Goal: Task Accomplishment & Management: Use online tool/utility

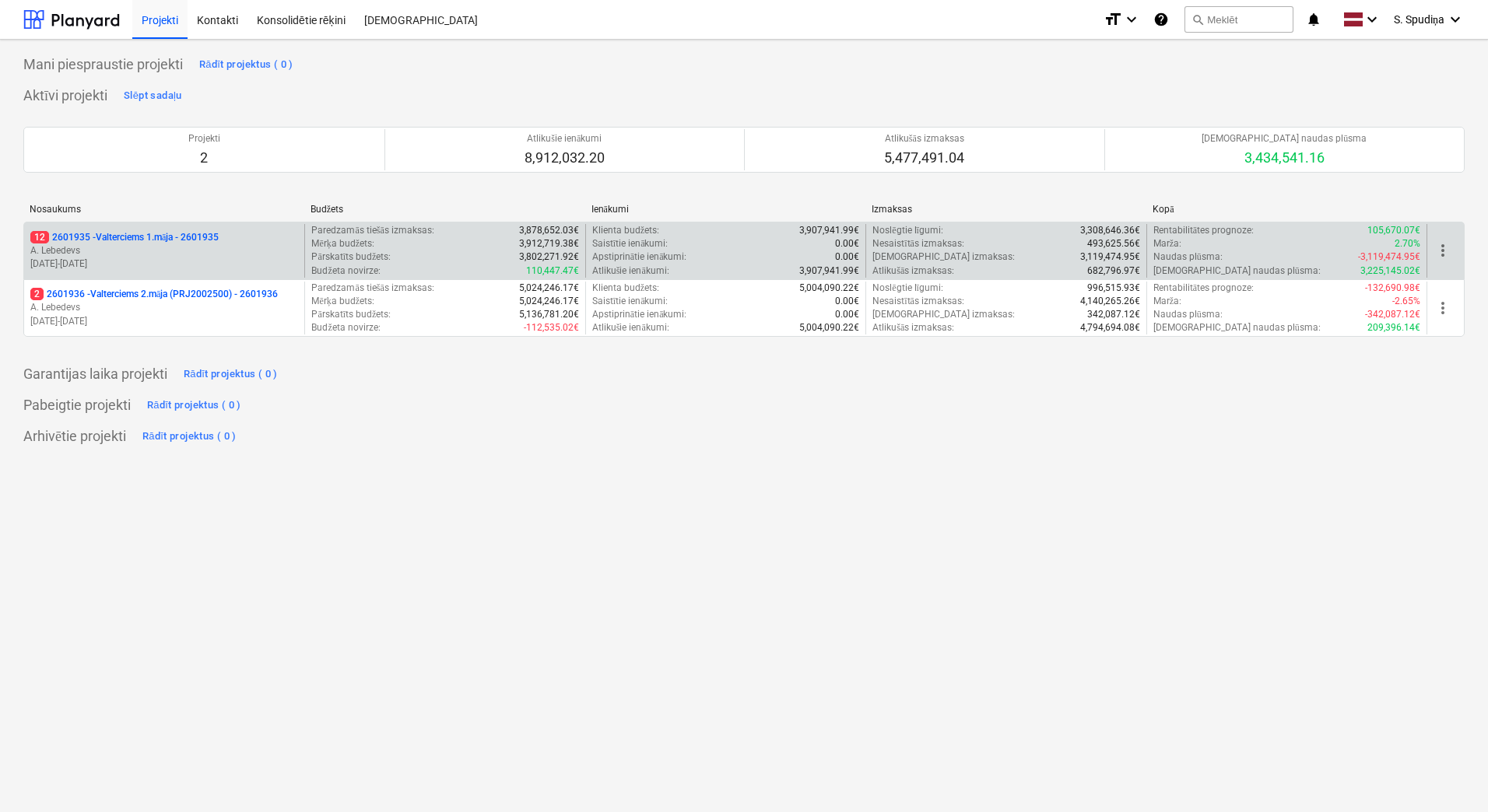
click at [190, 253] on p "A. Lebedevs" at bounding box center [164, 251] width 268 height 13
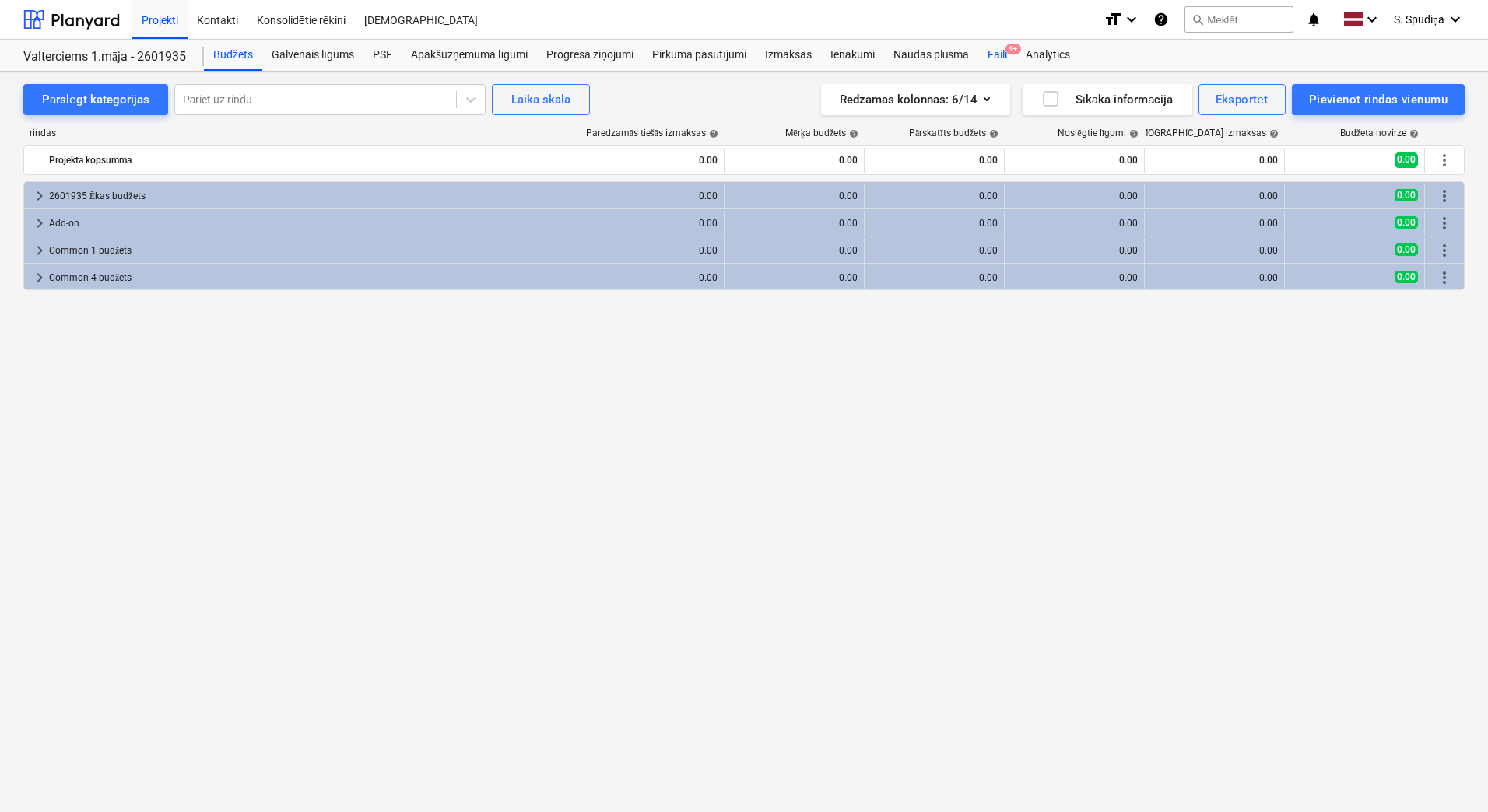
click at [989, 50] on div "Faili 9+" at bounding box center [997, 55] width 38 height 31
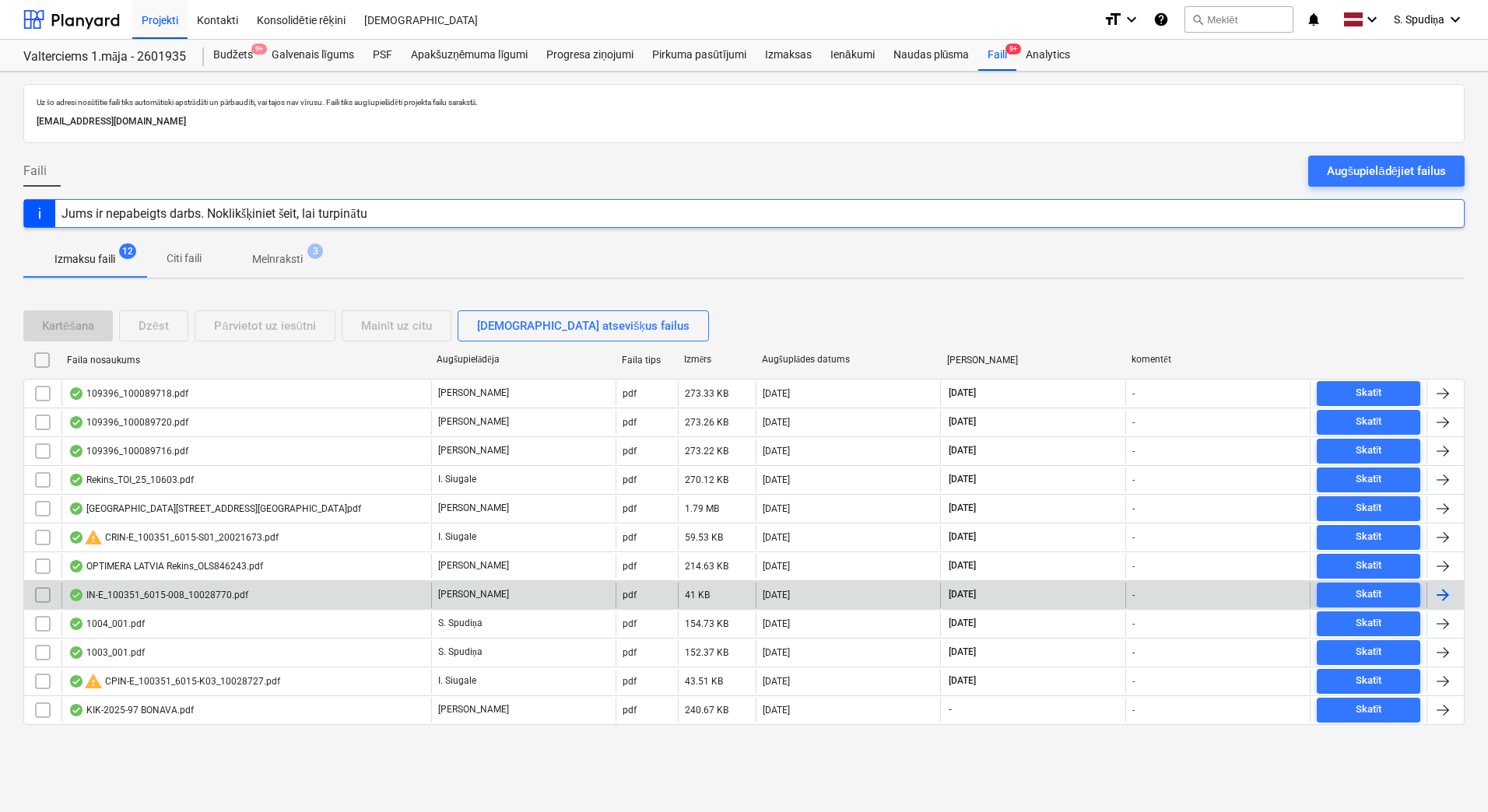
click at [181, 596] on div "IN-E_100351_6015-008_10028770.pdf" at bounding box center [159, 595] width 180 height 12
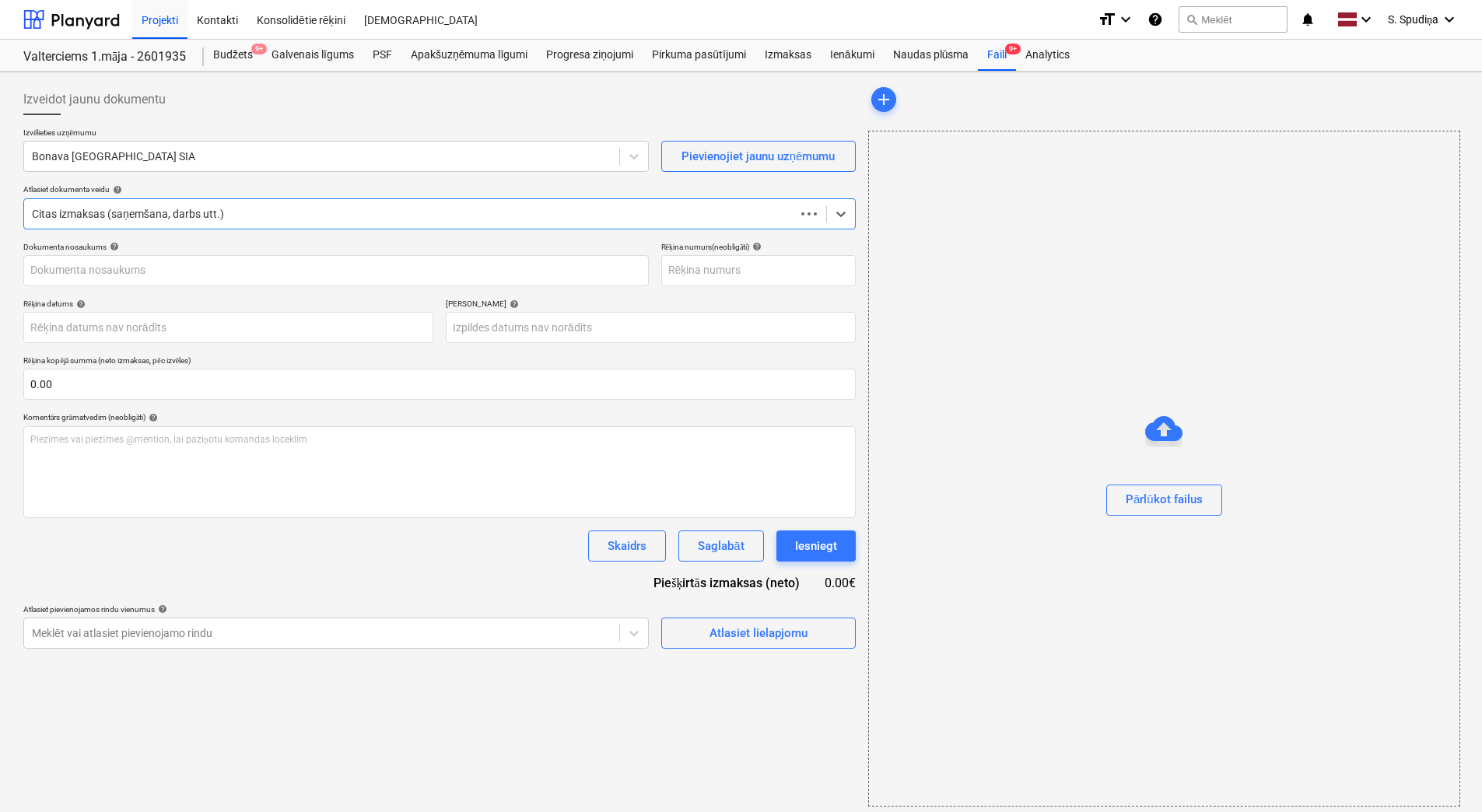
type input "10028770"
type input "[DATE]"
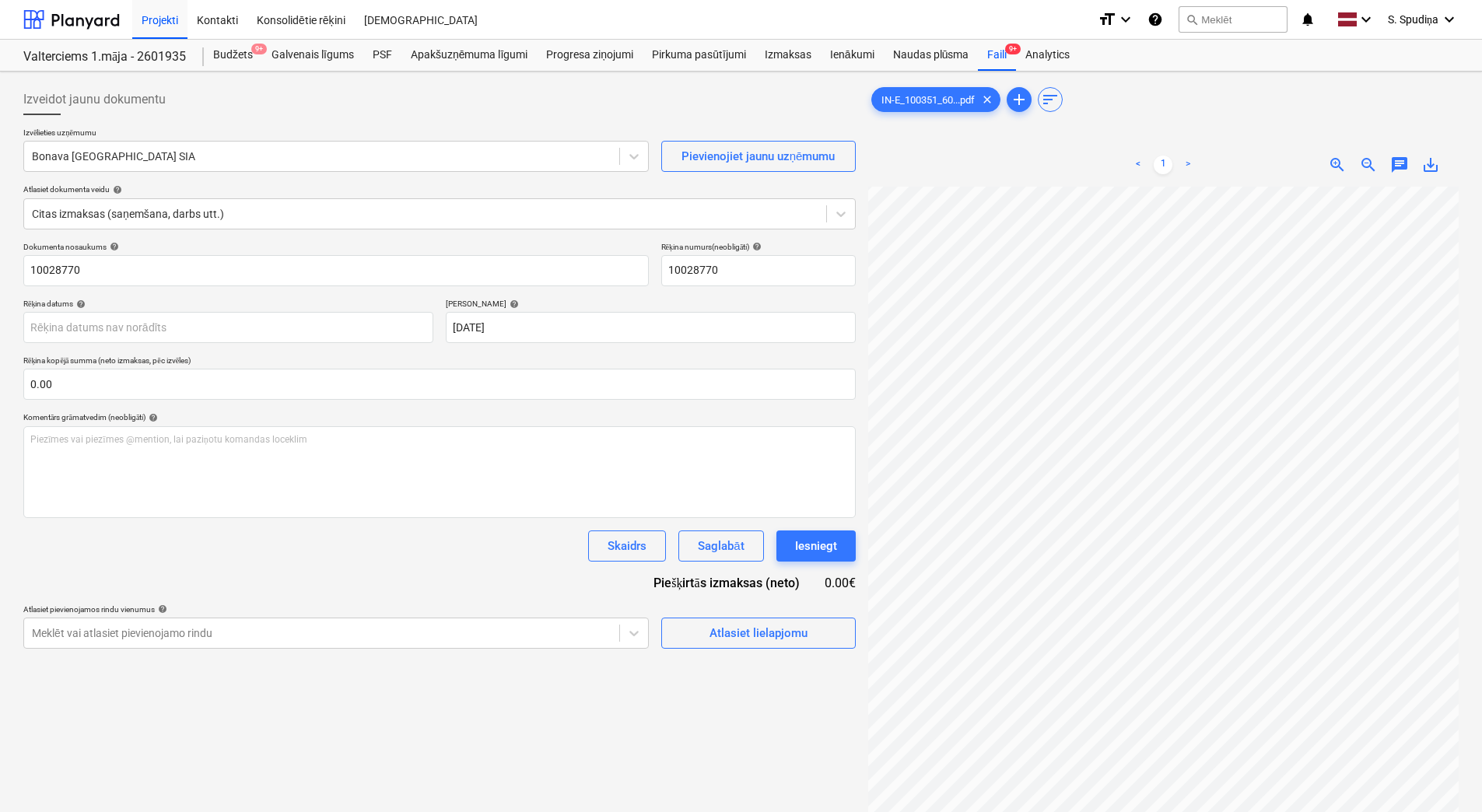
scroll to position [24, 57]
click at [1426, 165] on span "save_alt" at bounding box center [1431, 164] width 19 height 19
click at [173, 10] on div "Projekti" at bounding box center [159, 19] width 55 height 40
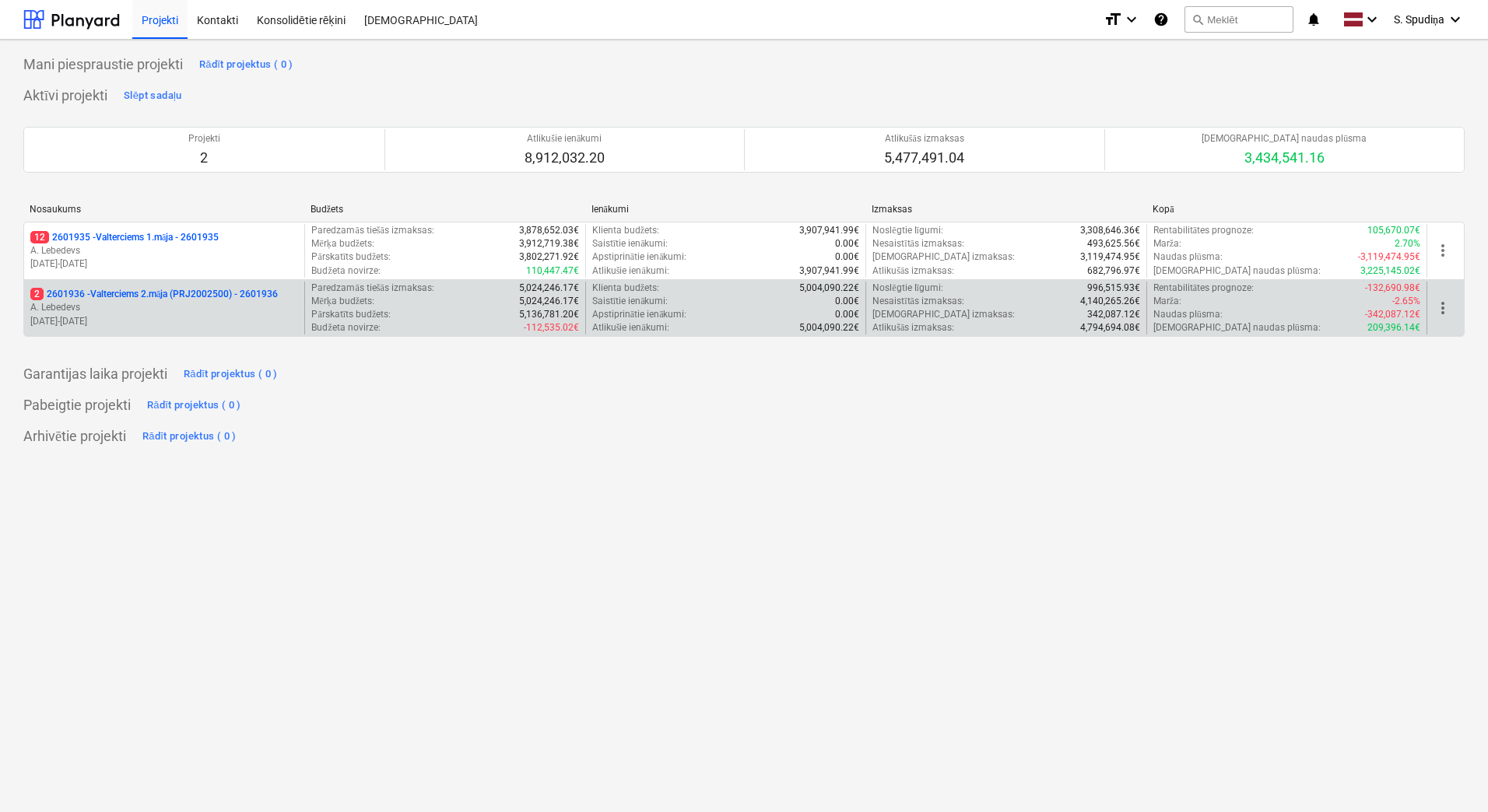
click at [194, 306] on p "A. Lebedevs" at bounding box center [164, 307] width 268 height 13
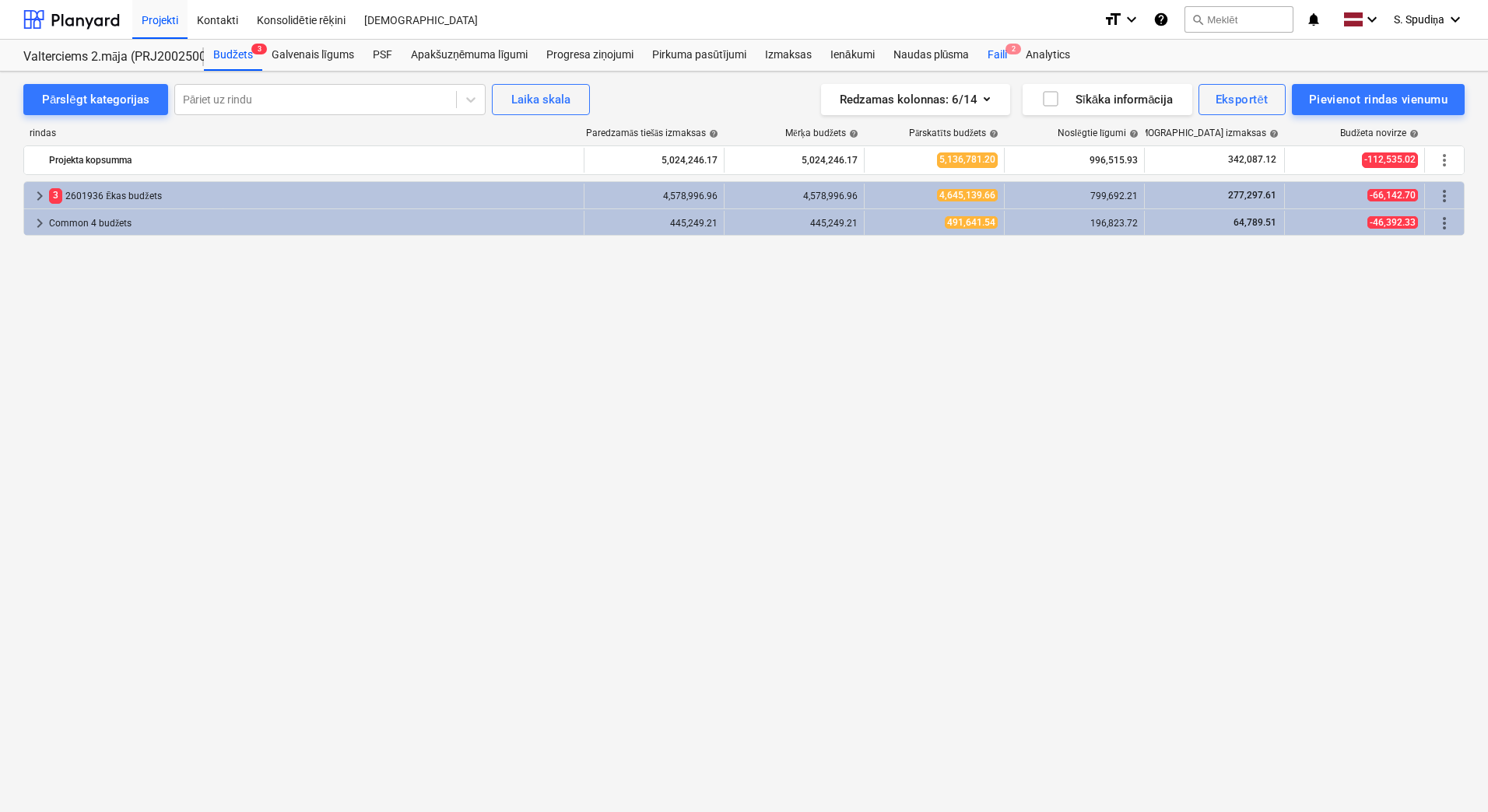
click at [996, 56] on div "Faili 2" at bounding box center [997, 55] width 38 height 31
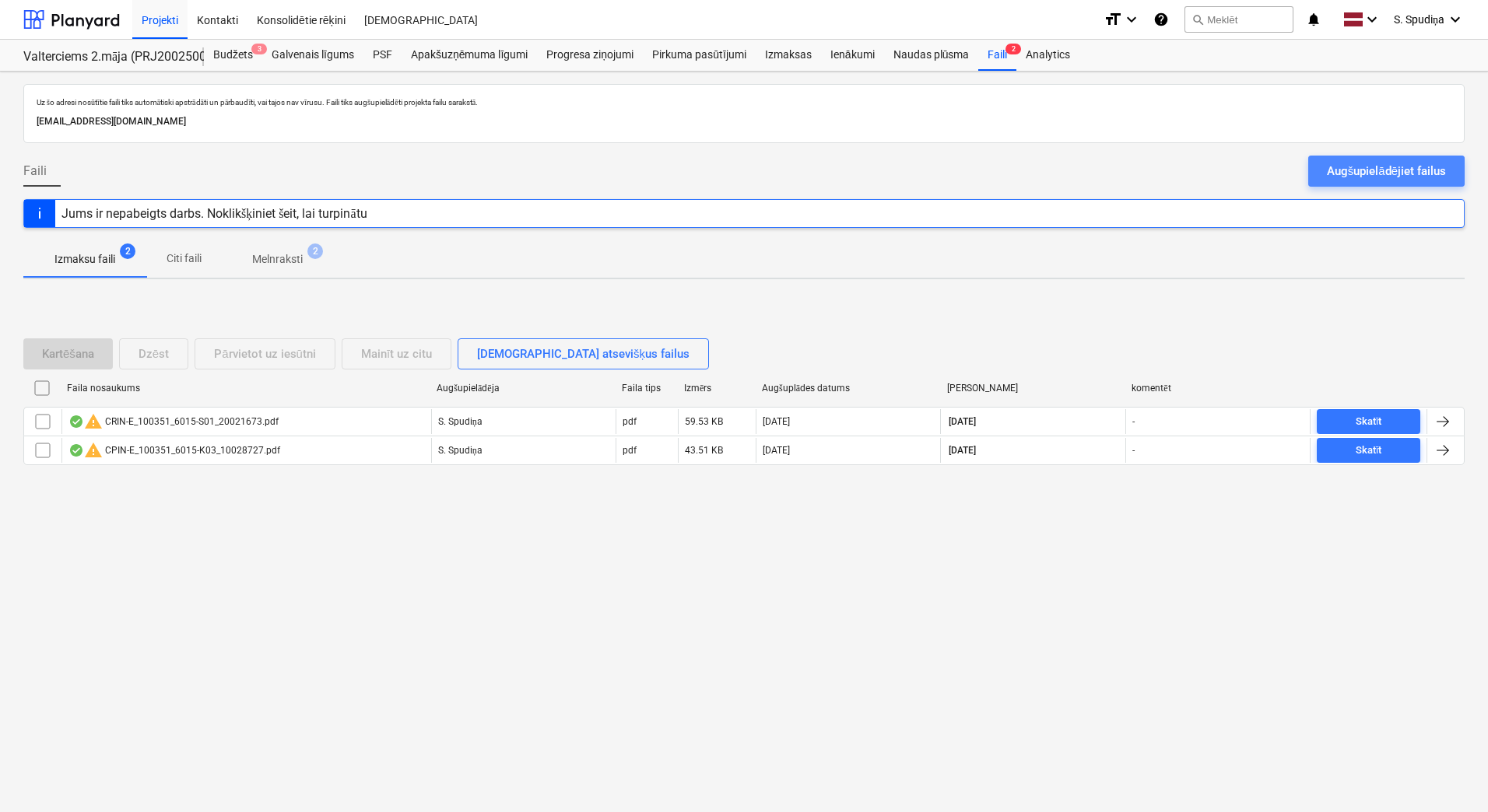
click at [1324, 173] on button "Augšupielādējiet failus" at bounding box center [1386, 171] width 156 height 31
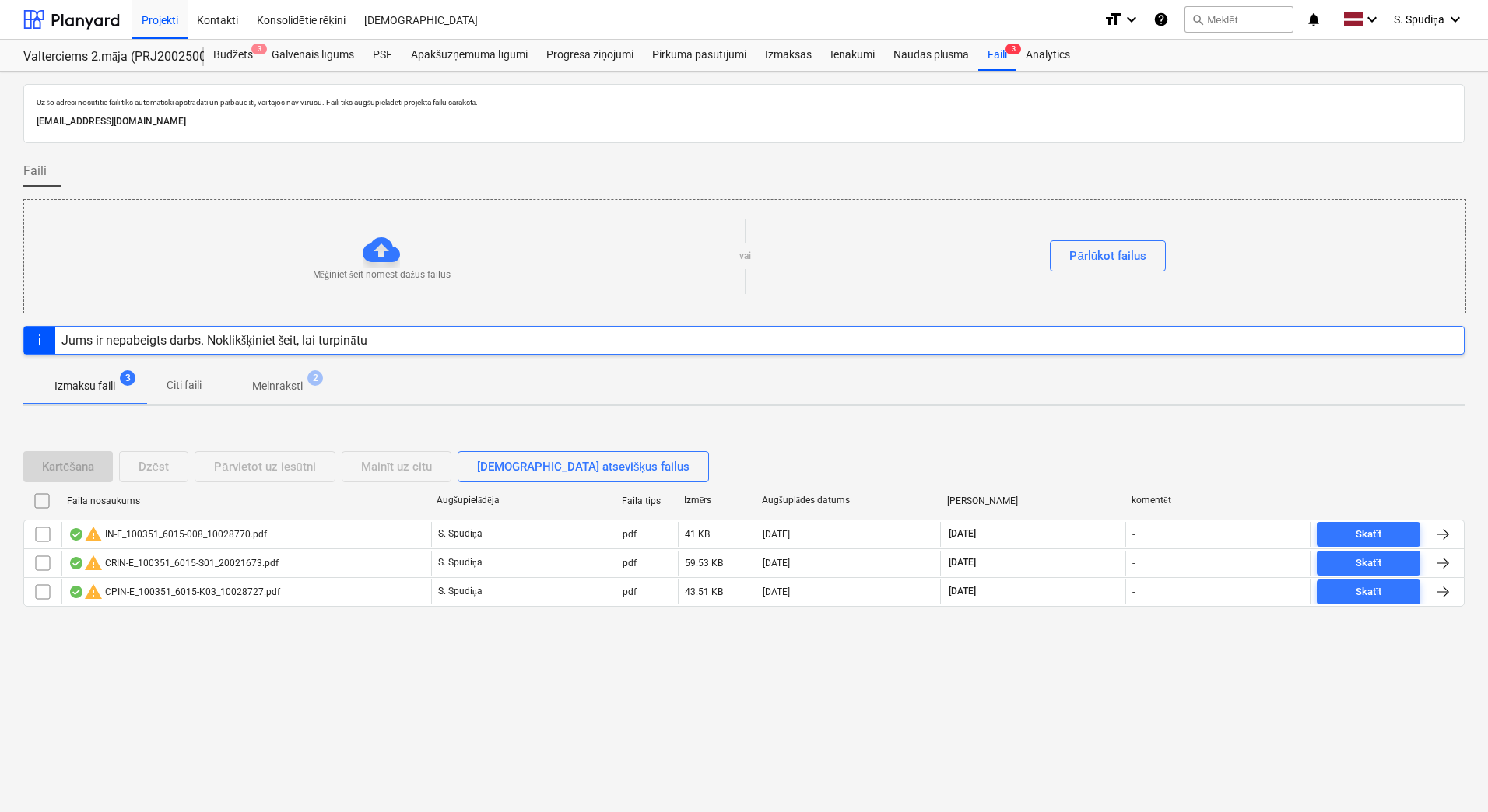
click at [1357, 444] on div "Kartēšana Dzēst Pārvietot uz iesūtni Mainīt uz citu Skatīt atsevišķus failus Fa…" at bounding box center [744, 535] width 1441 height 206
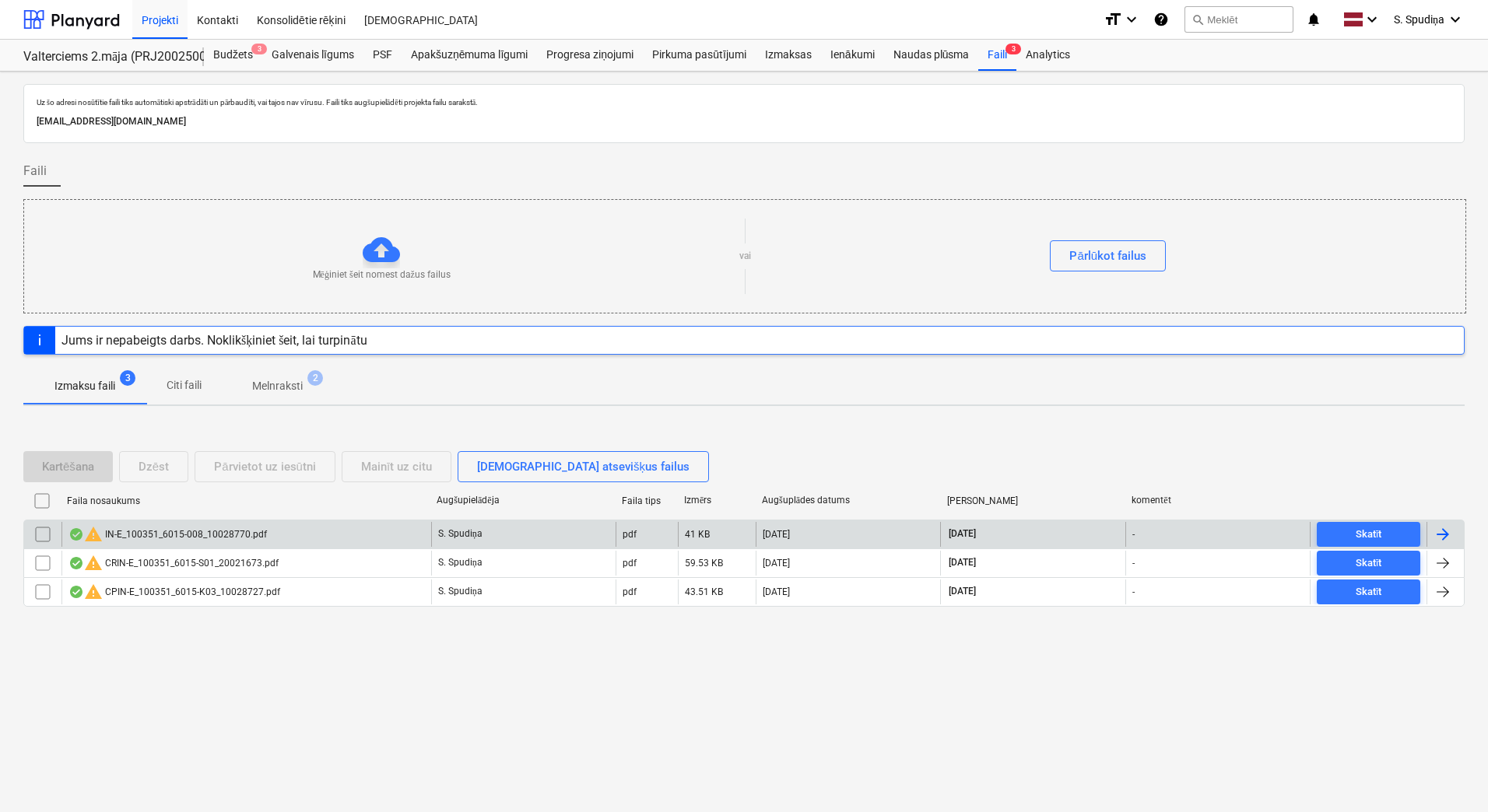
click at [209, 525] on div "warning IN-E_100351_6015-008_10028770.pdf" at bounding box center [168, 534] width 198 height 19
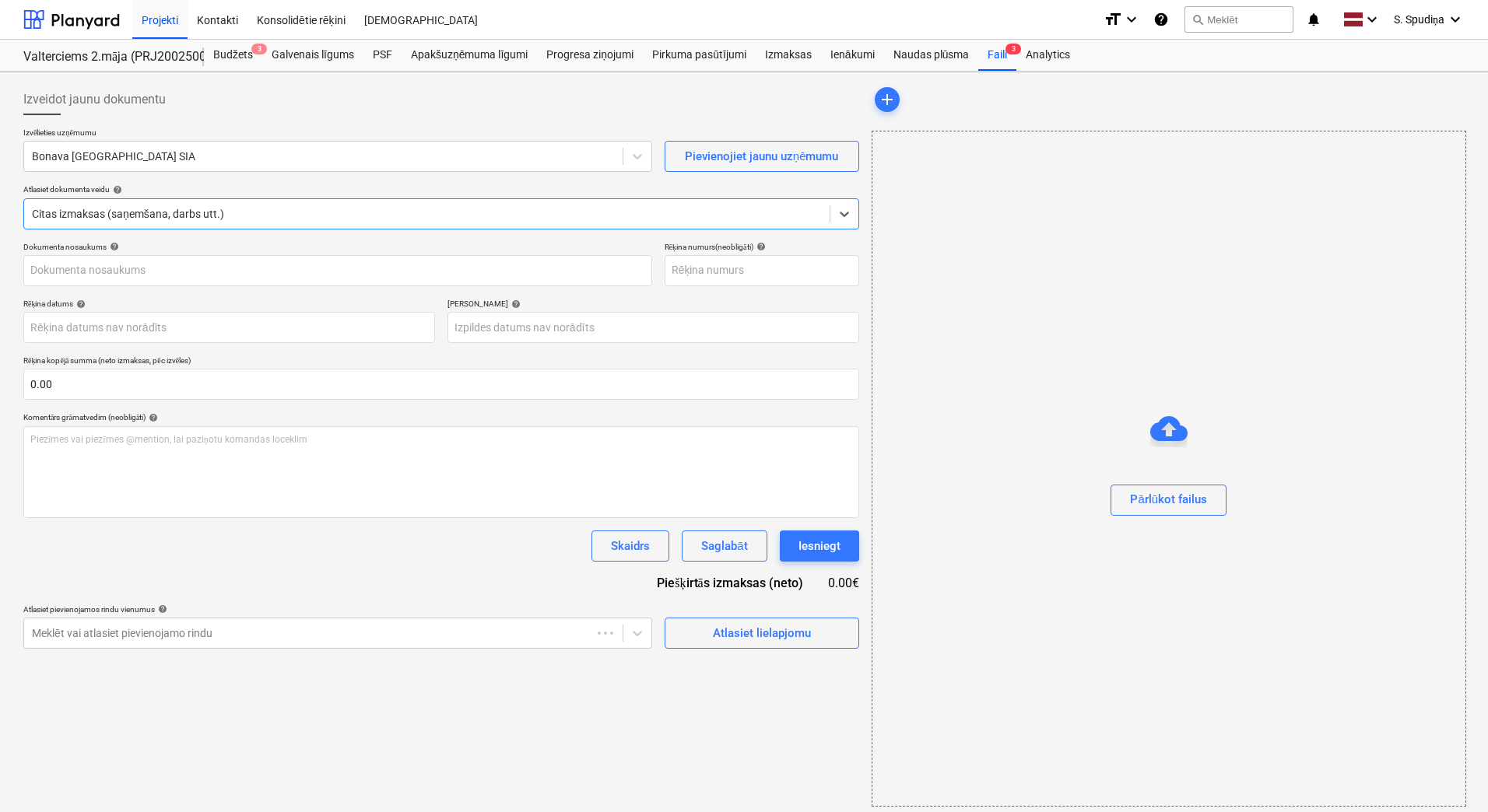
type input "10028770"
type input "[DATE]"
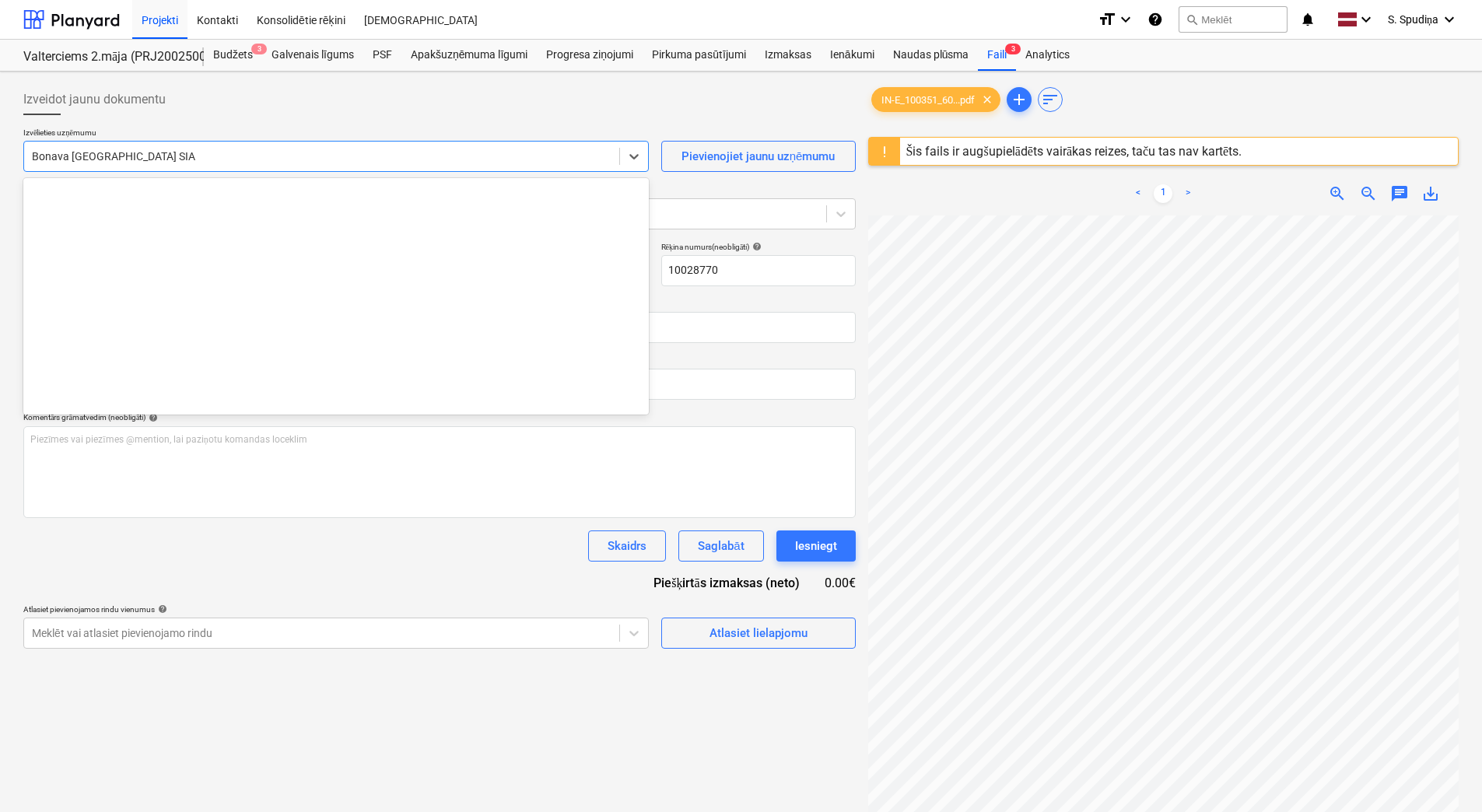
click at [243, 154] on div at bounding box center [322, 156] width 580 height 16
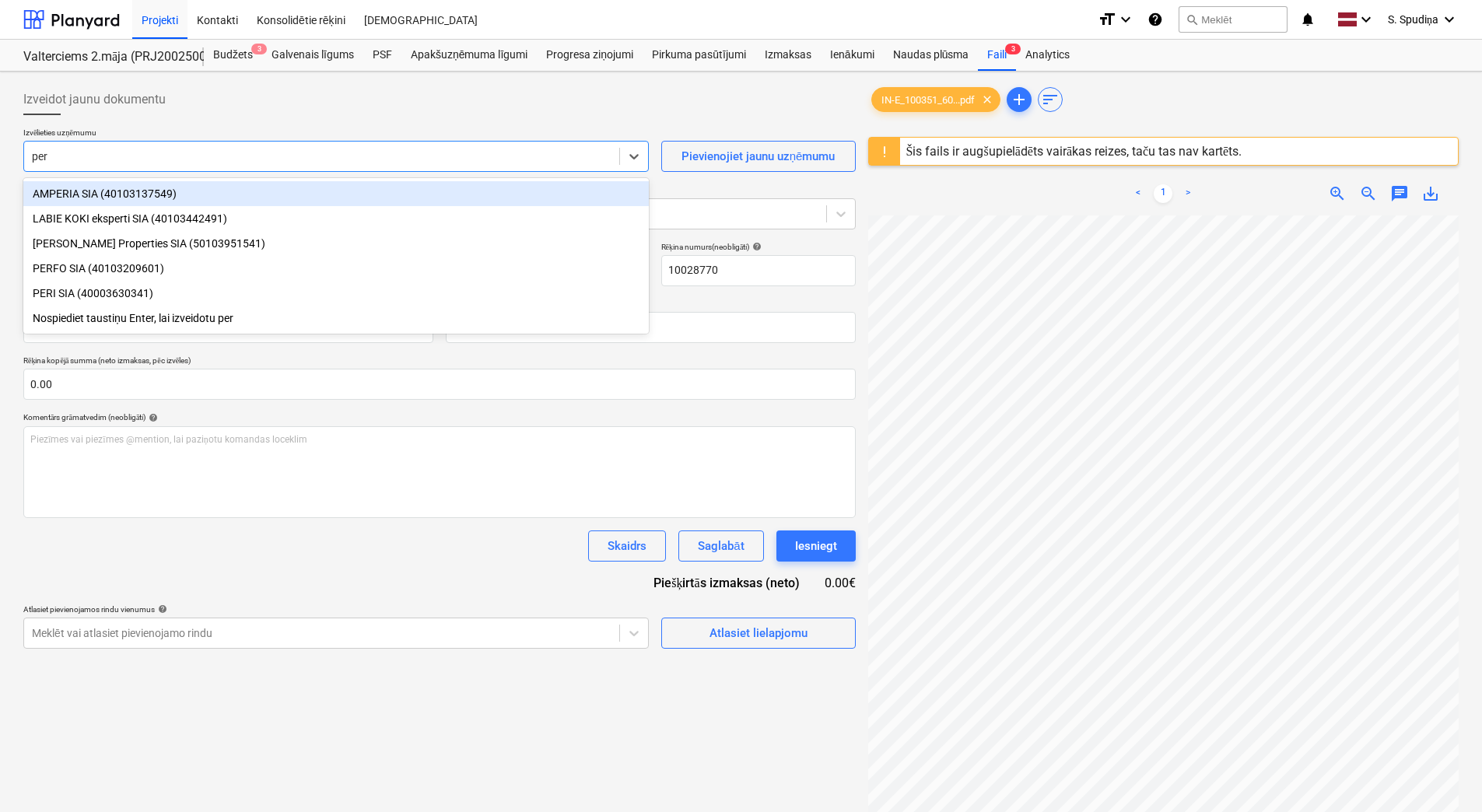
type input "peri"
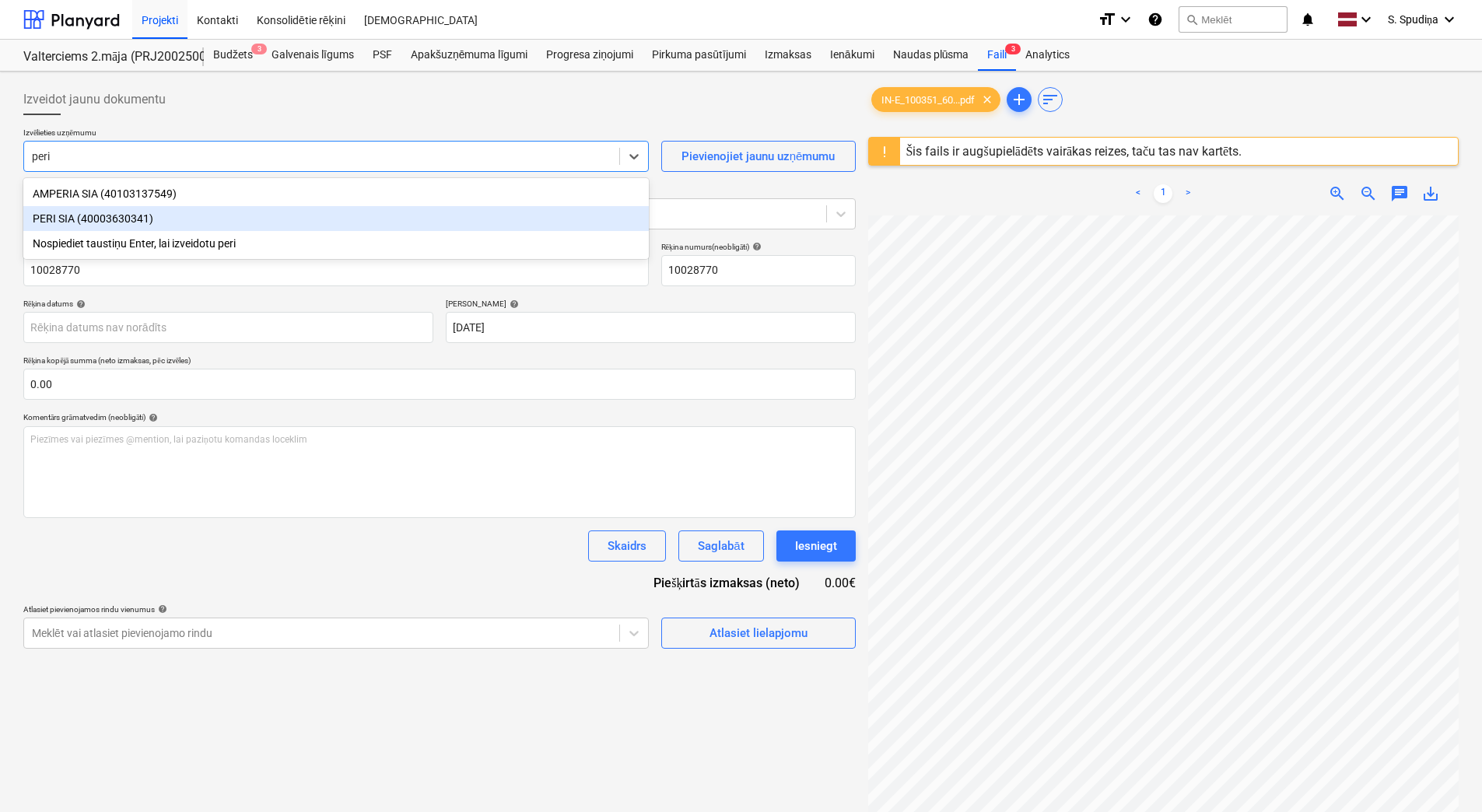
click at [203, 221] on div "PERI SIA (40003630341)" at bounding box center [335, 219] width 625 height 25
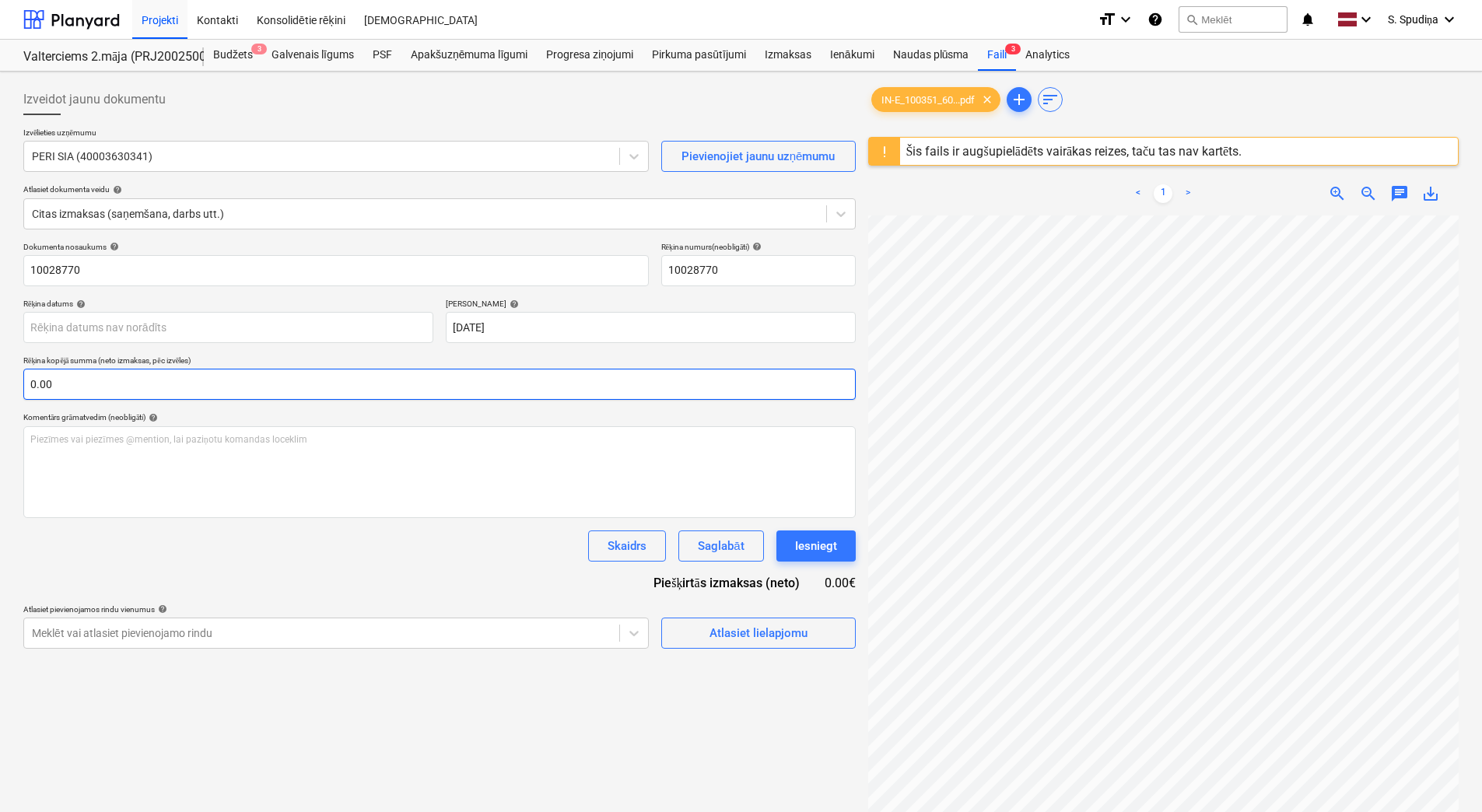
scroll to position [0, 91]
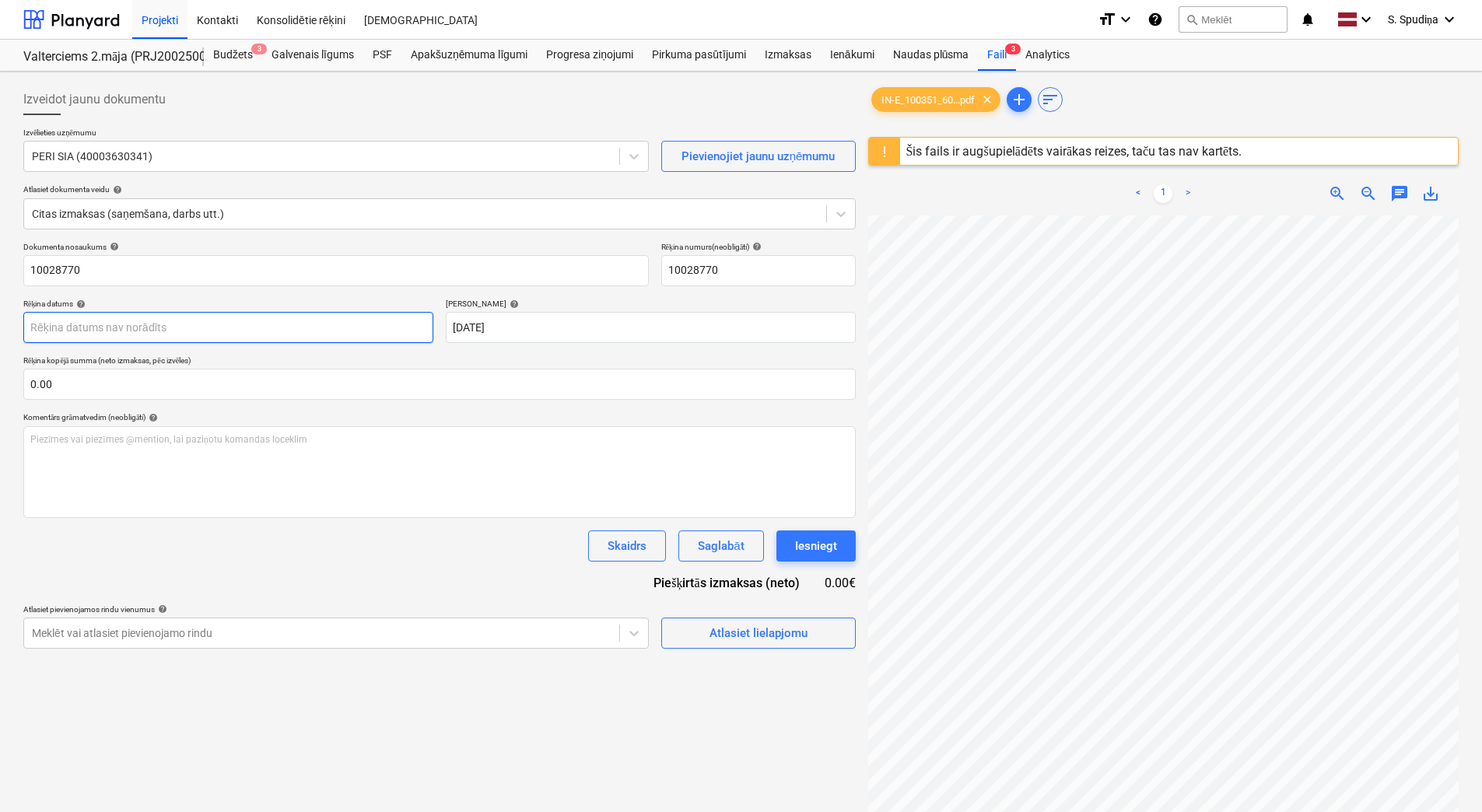
click at [130, 331] on body "Projekti Kontakti Konsolidētie rēķini Iesūtne format_size keyboard_arrow_down h…" at bounding box center [741, 406] width 1482 height 812
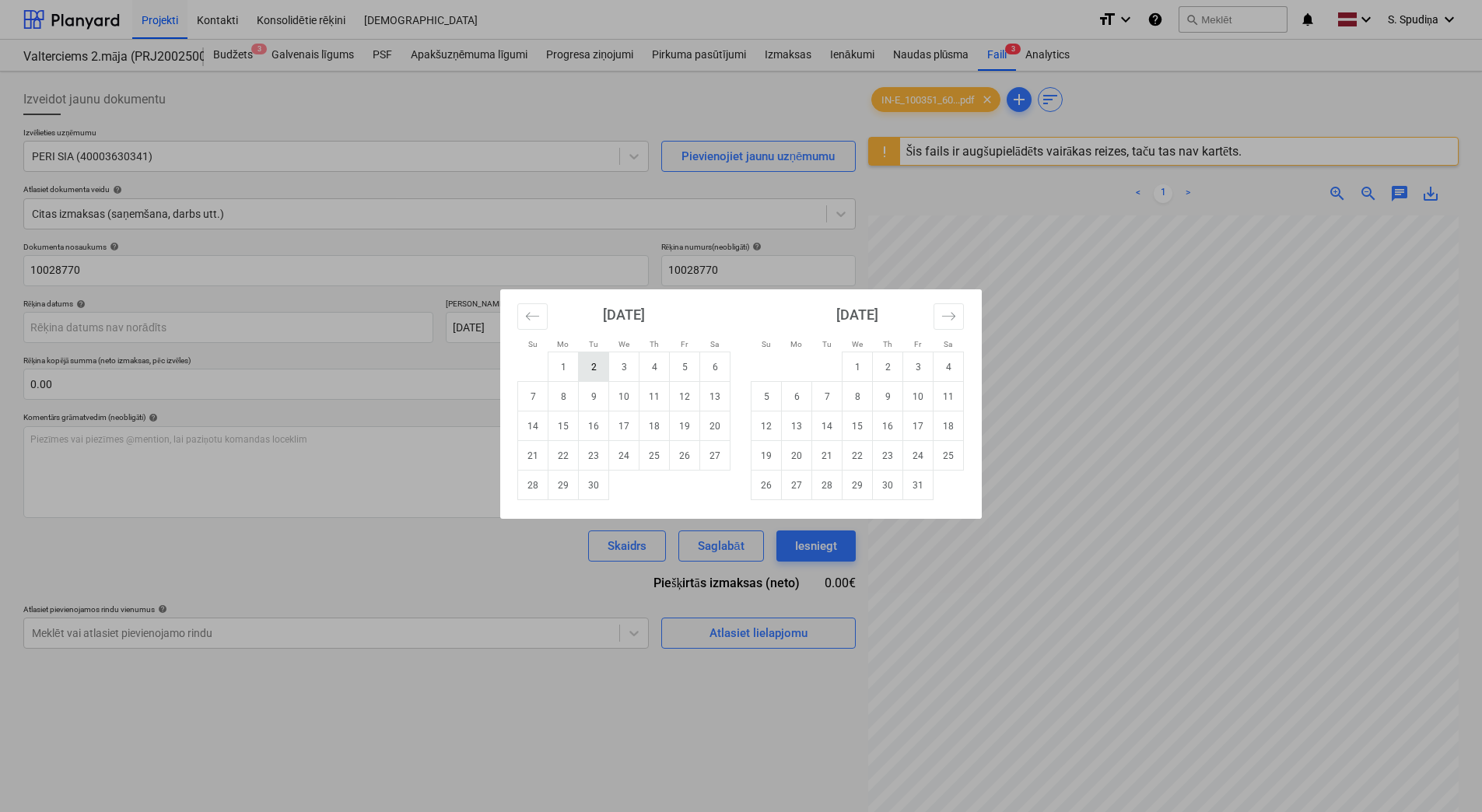
click at [589, 369] on td "2" at bounding box center [594, 368] width 31 height 30
type input "[DATE]"
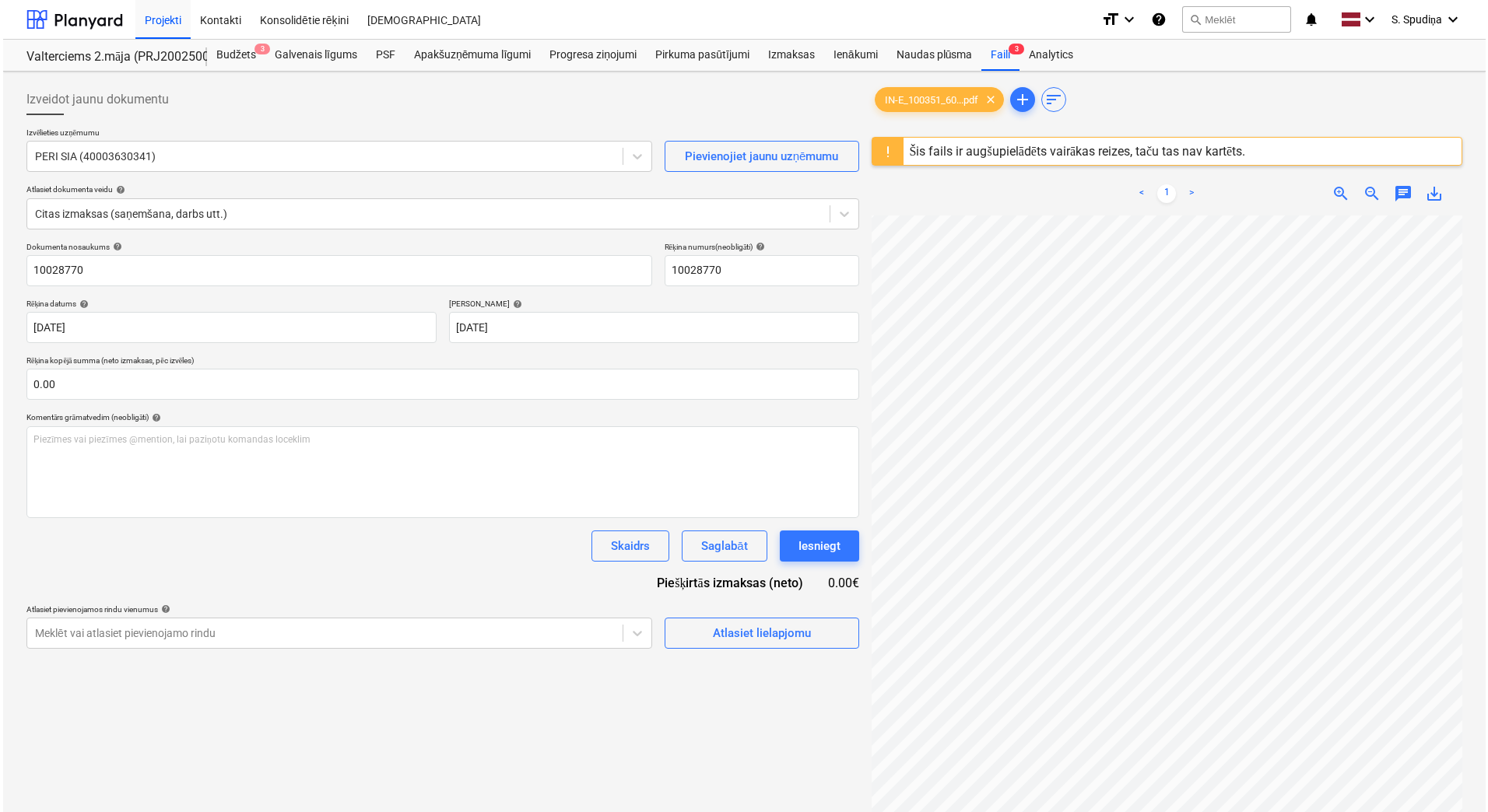
scroll to position [173, 0]
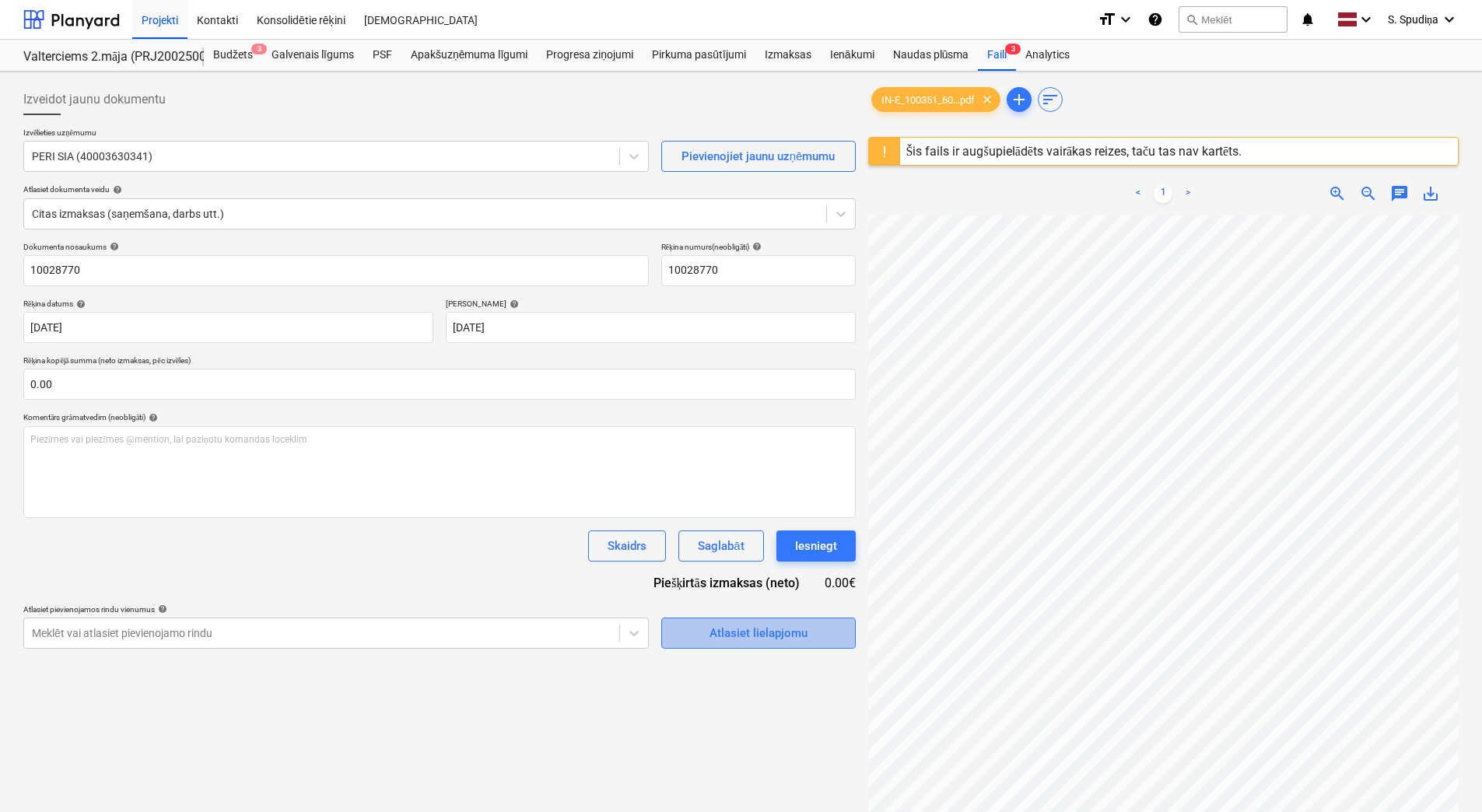
click at [779, 639] on div "Atlasiet lielapjomu" at bounding box center [758, 633] width 98 height 20
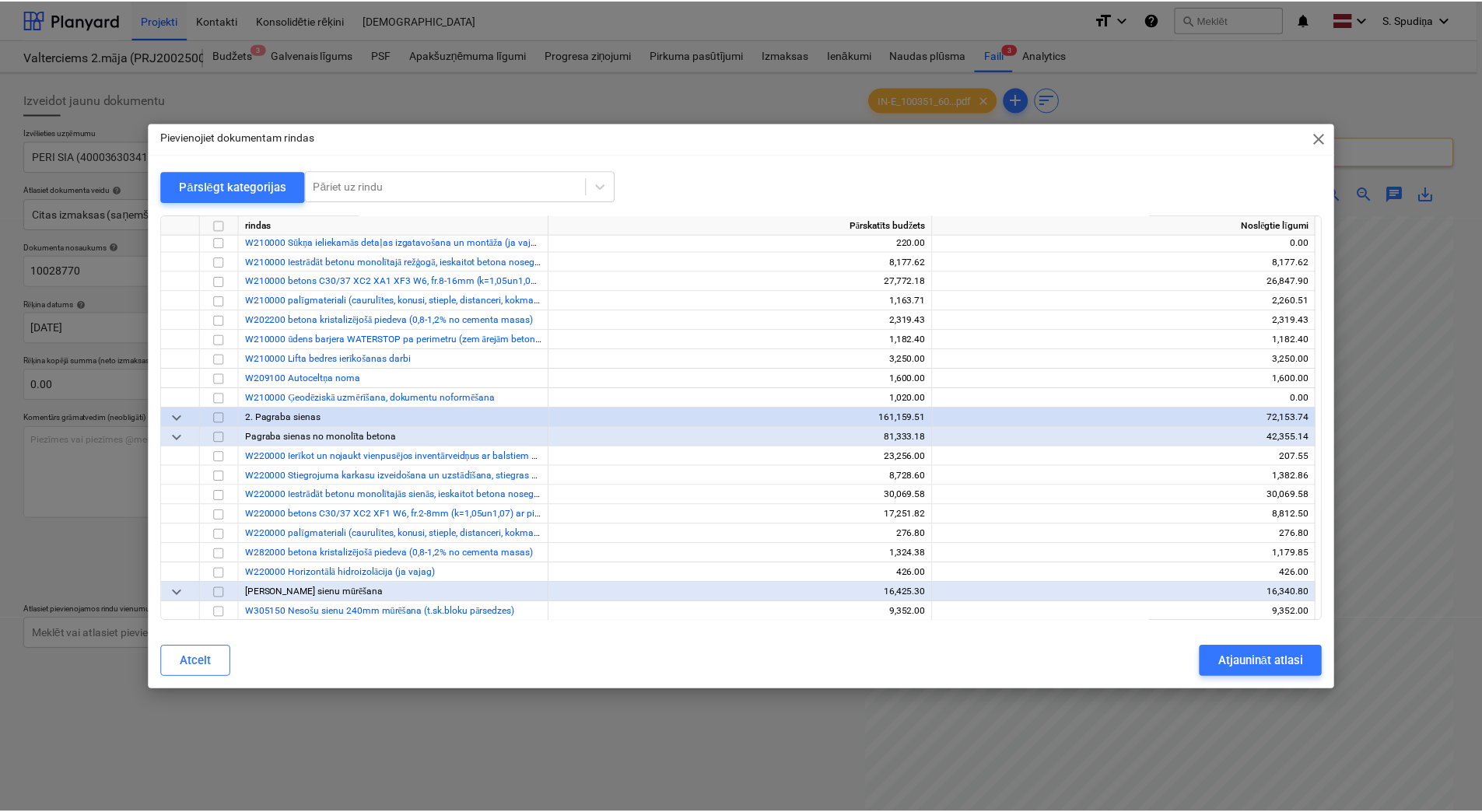
scroll to position [933, 0]
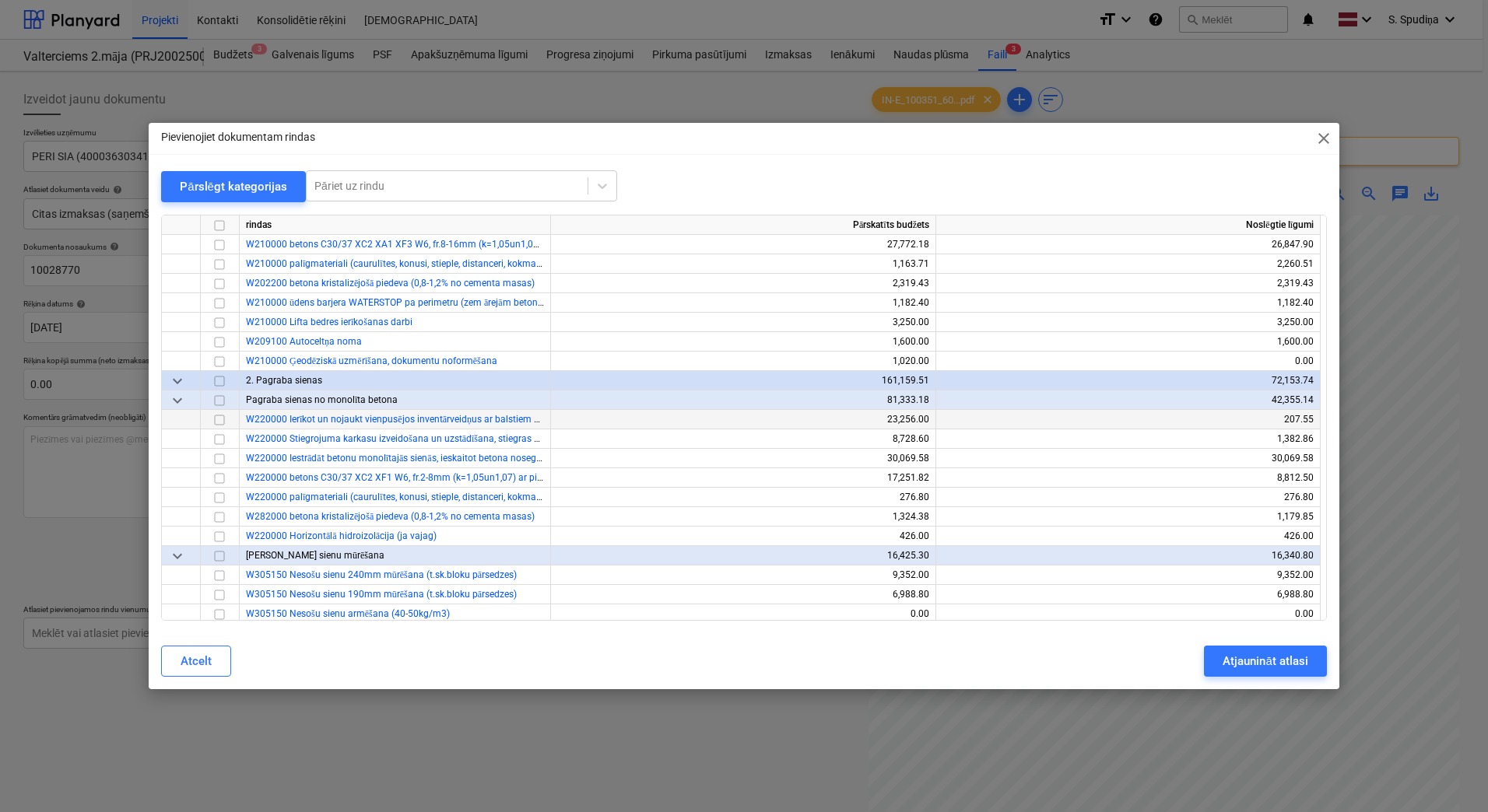
click at [216, 422] on input "checkbox" at bounding box center [219, 420] width 19 height 19
click at [1252, 660] on div "Atjaunināt atlasi" at bounding box center [1265, 661] width 85 height 20
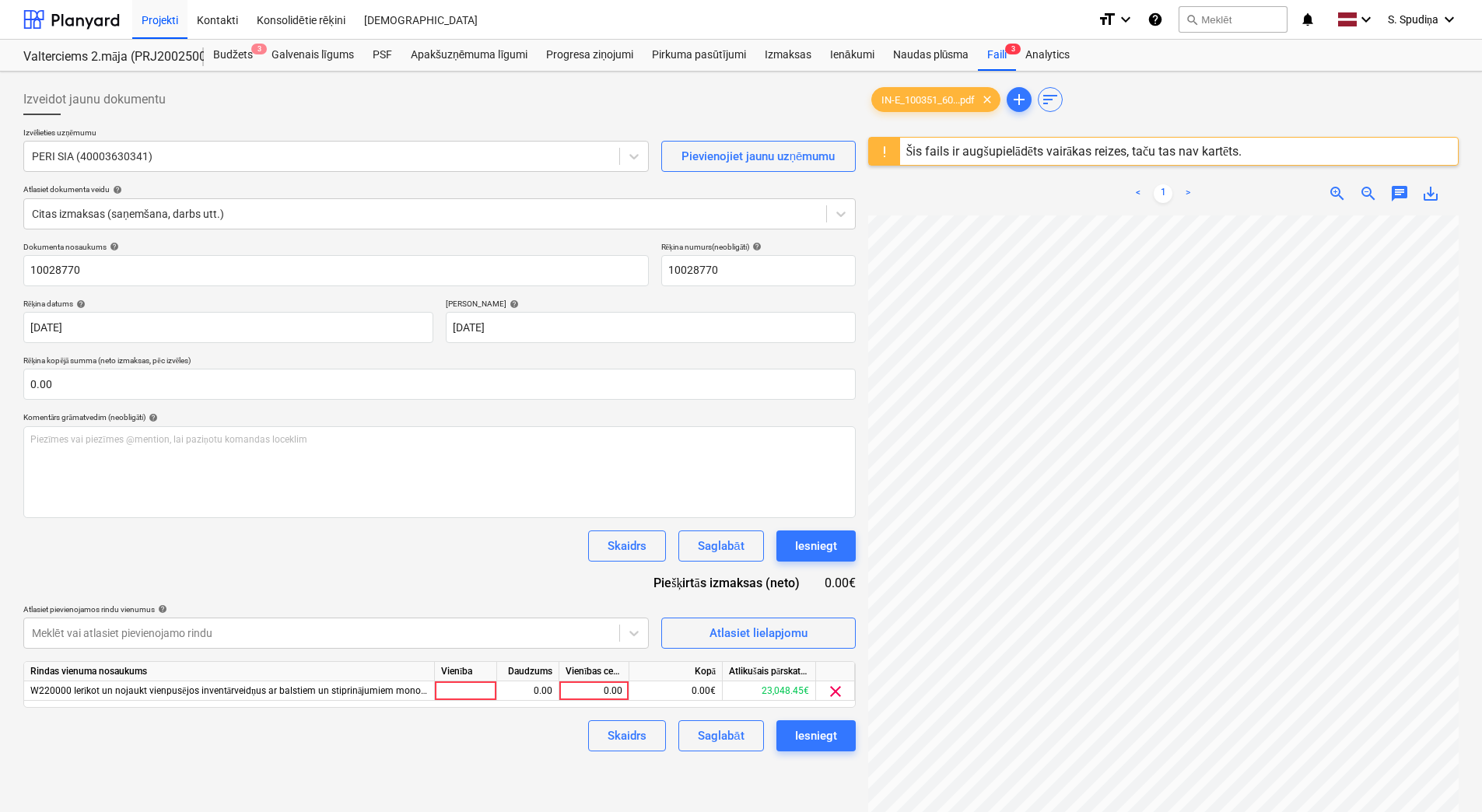
scroll to position [173, 113]
click at [617, 694] on div "0.00" at bounding box center [594, 691] width 57 height 20
type input "100"
click at [715, 733] on div "Saglabāt" at bounding box center [721, 736] width 46 height 20
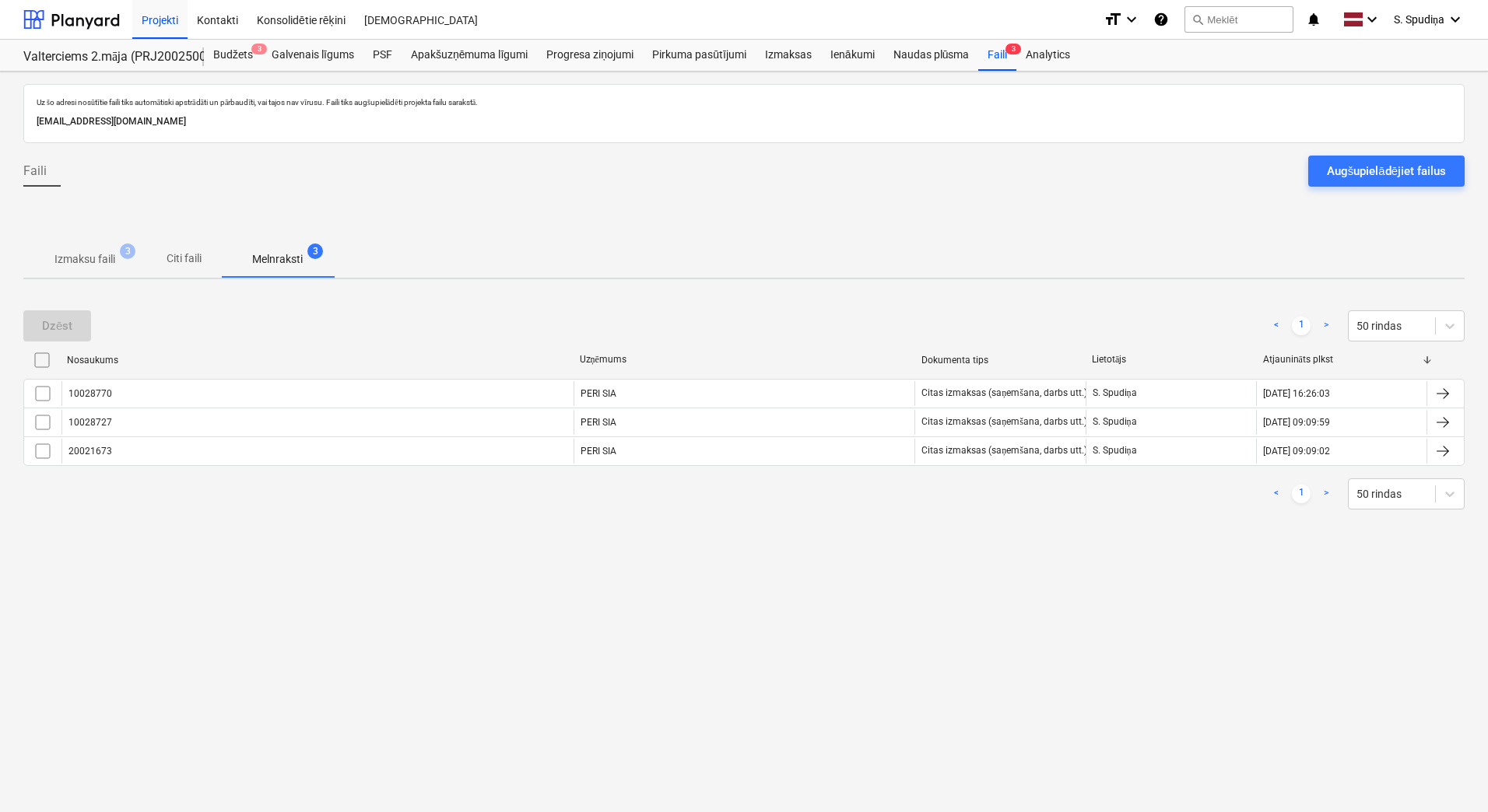
click at [97, 256] on p "Izmaksu faili" at bounding box center [84, 259] width 60 height 17
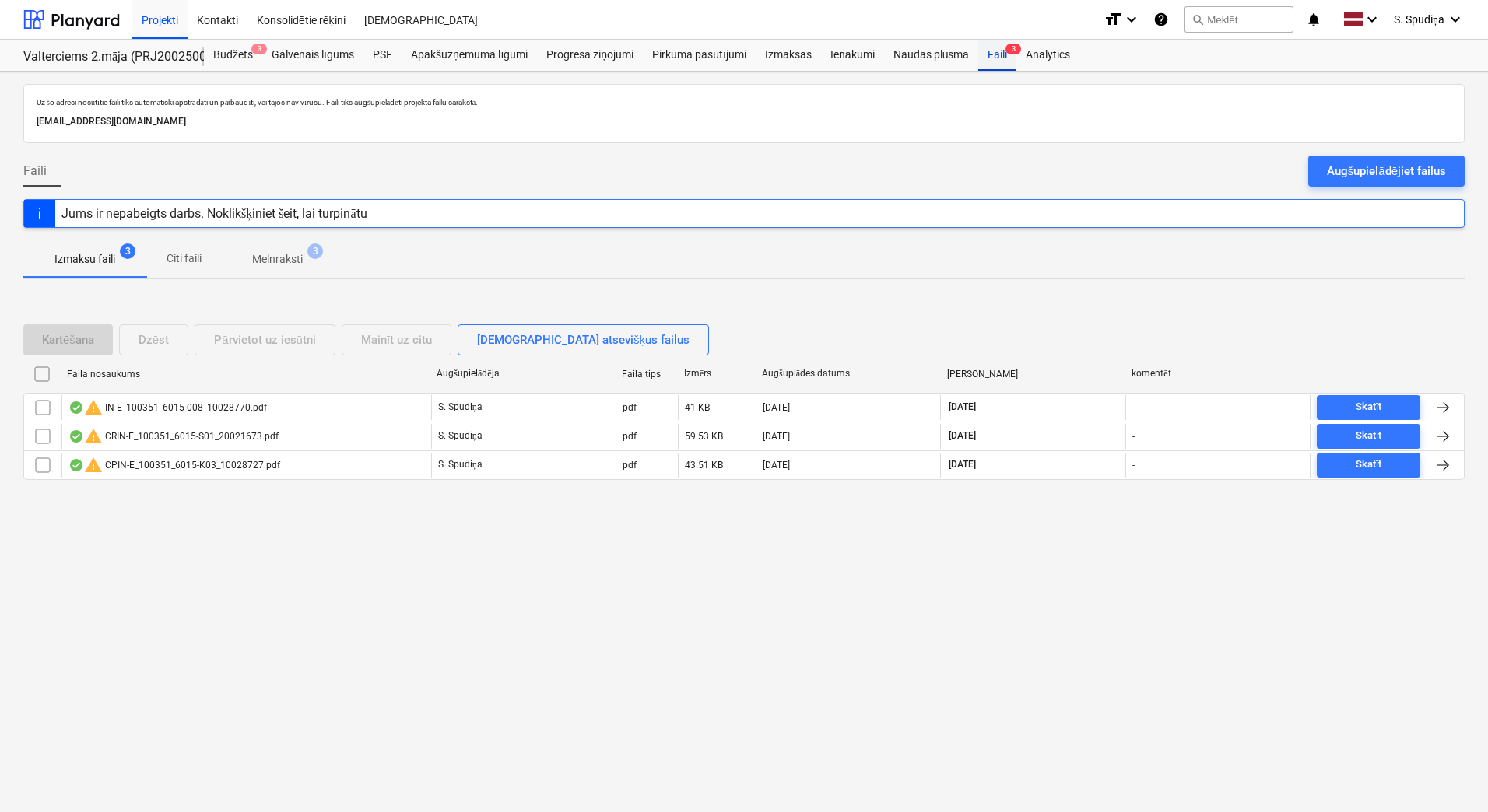
click at [995, 51] on div "Faili 3" at bounding box center [997, 55] width 38 height 31
click at [163, 26] on div "Projekti" at bounding box center [159, 19] width 55 height 40
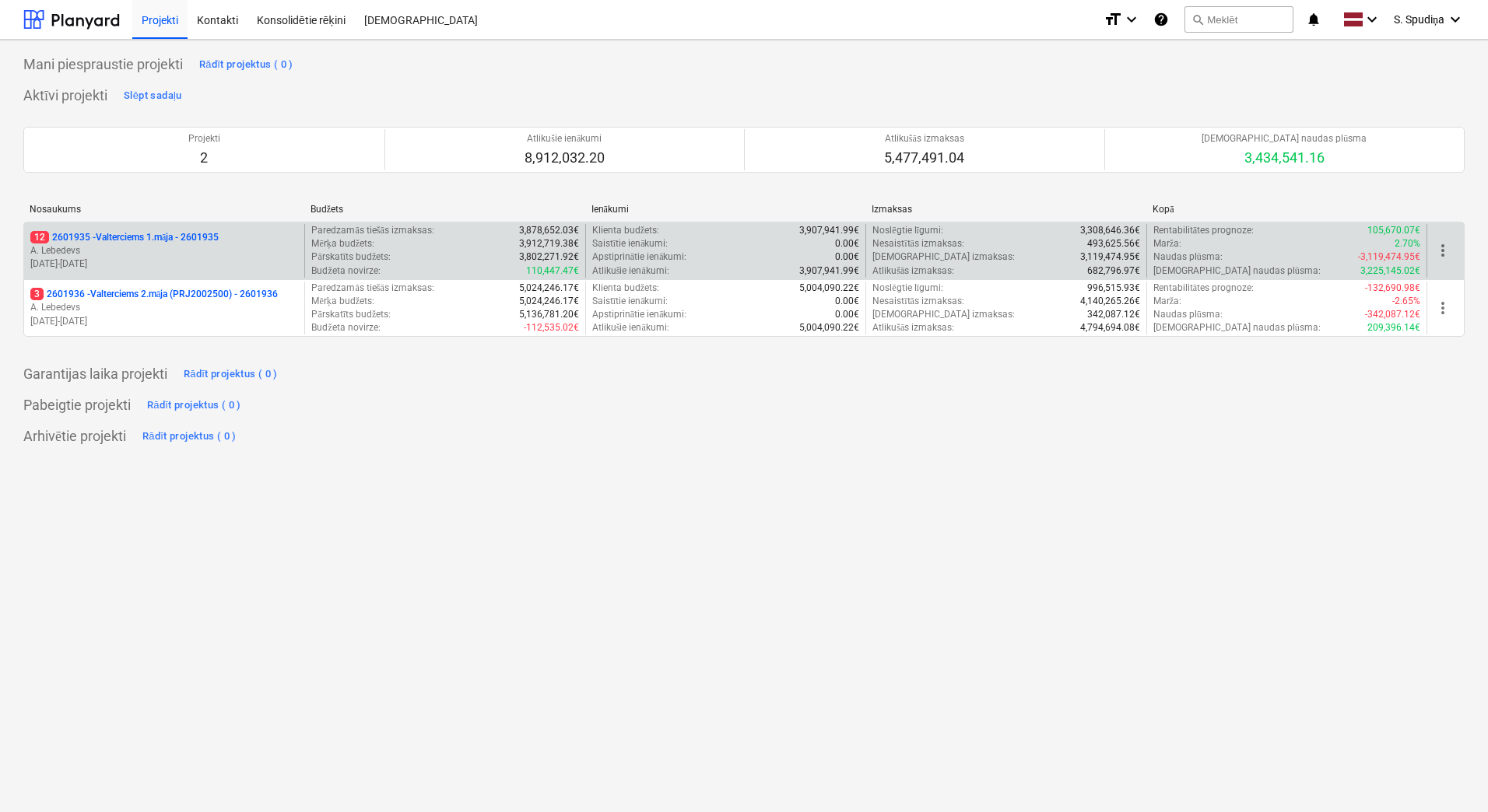
click at [188, 270] on p "[DATE] - [DATE]" at bounding box center [164, 264] width 268 height 13
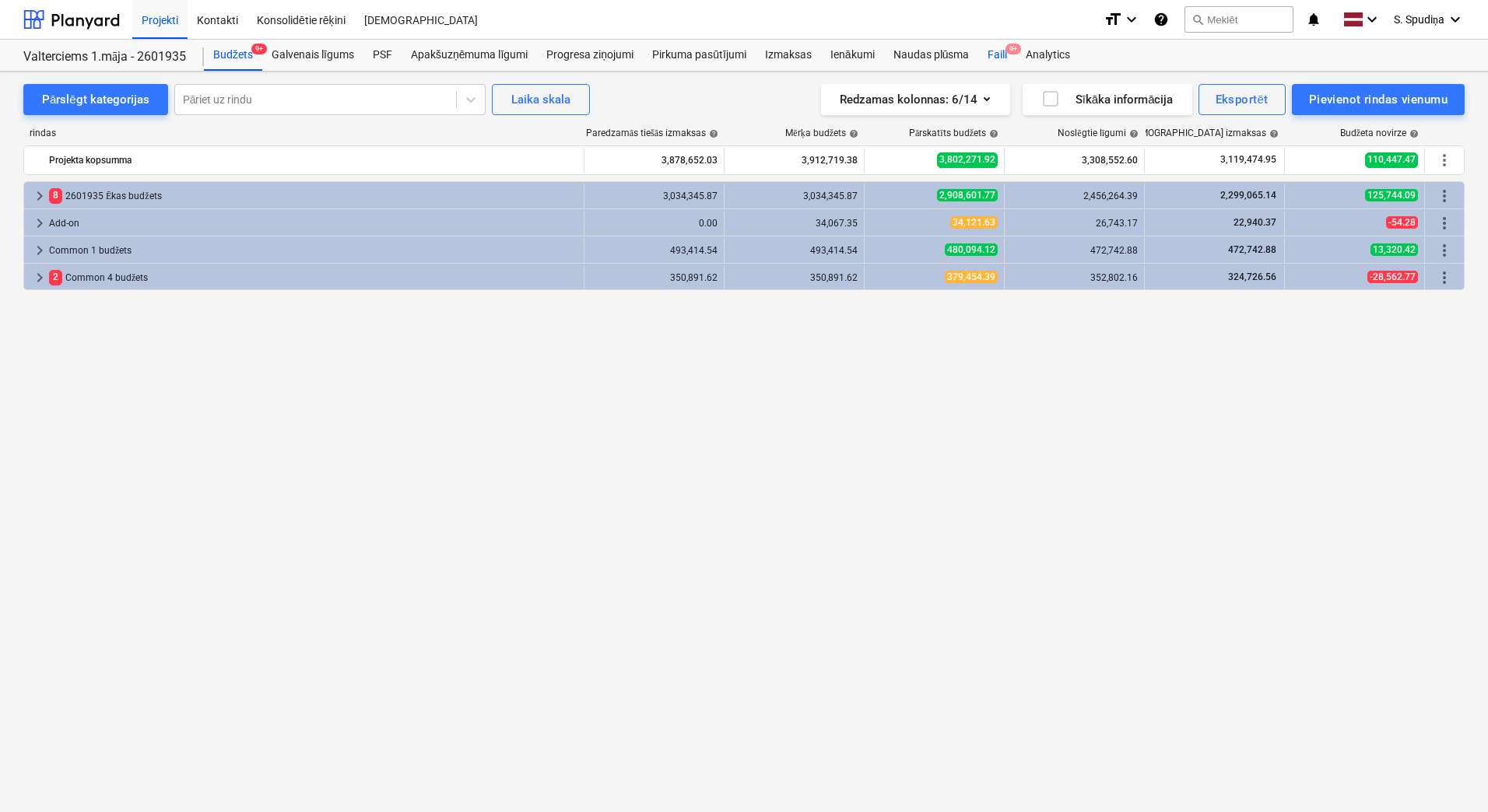
click at [992, 57] on div "Faili 9+" at bounding box center [997, 55] width 38 height 31
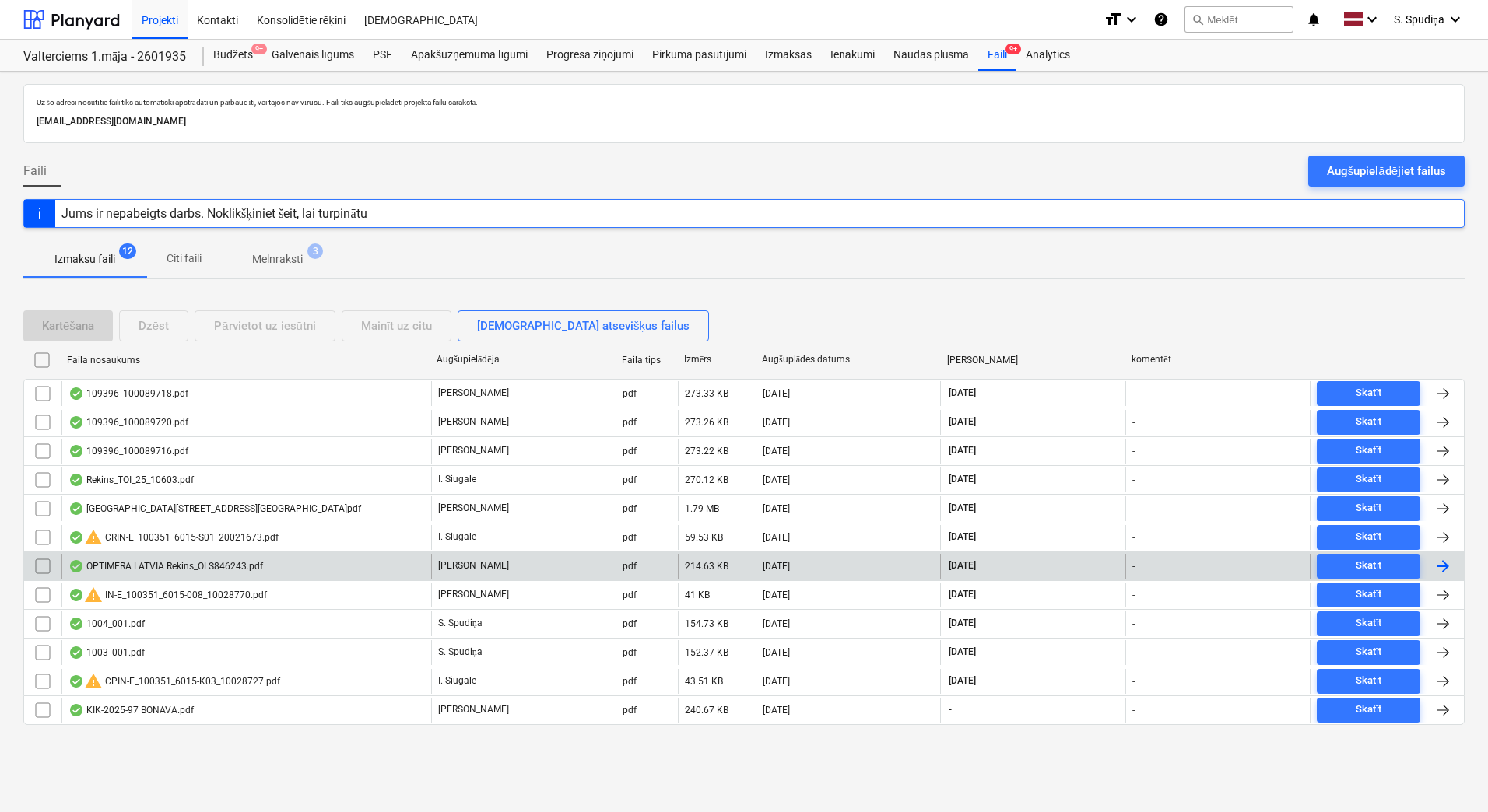
click at [194, 571] on div "OPTIMERA LATVIA Rekins_OLS846243.pdf" at bounding box center [165, 566] width 194 height 12
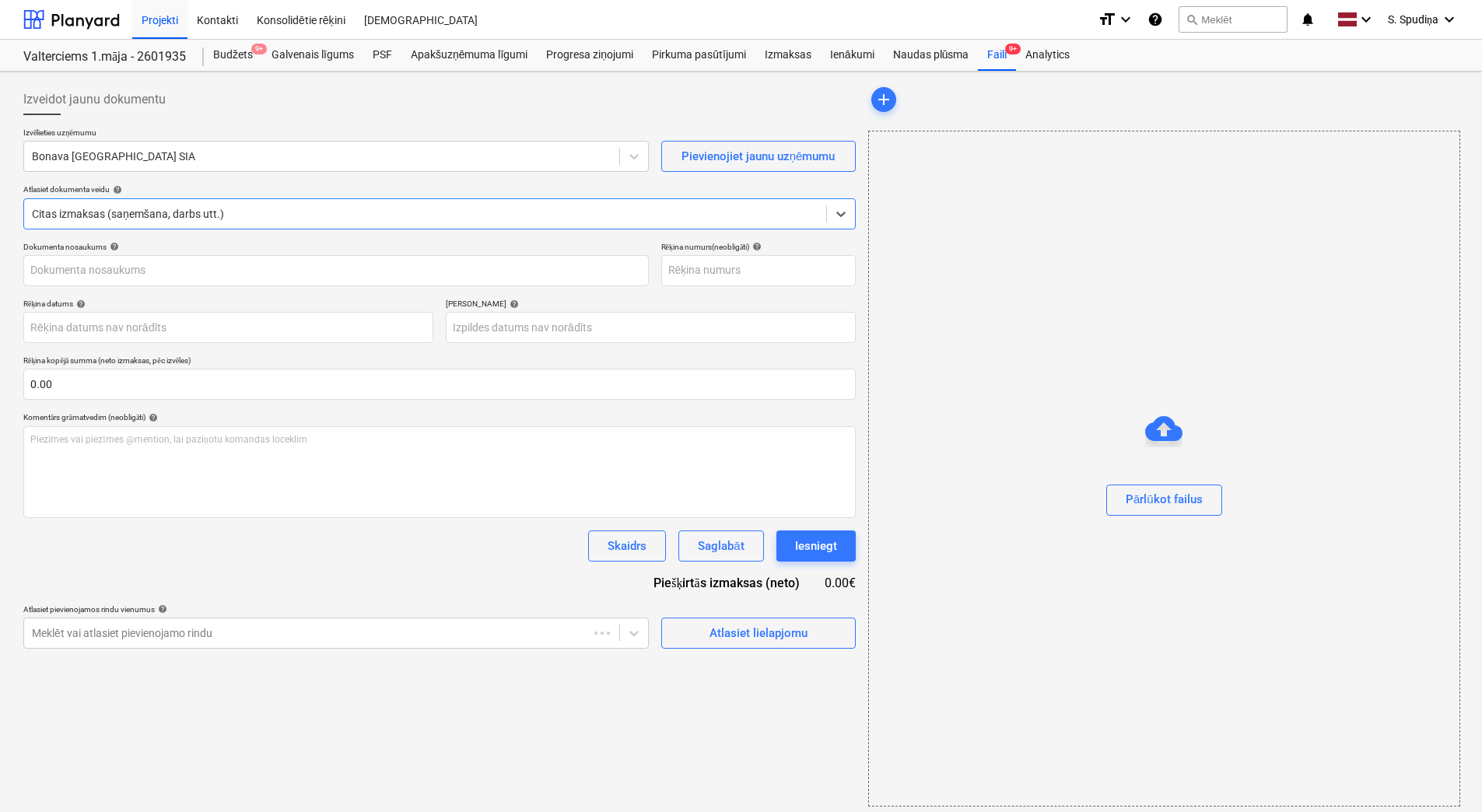
type input "OLS846243"
type input "[DATE]"
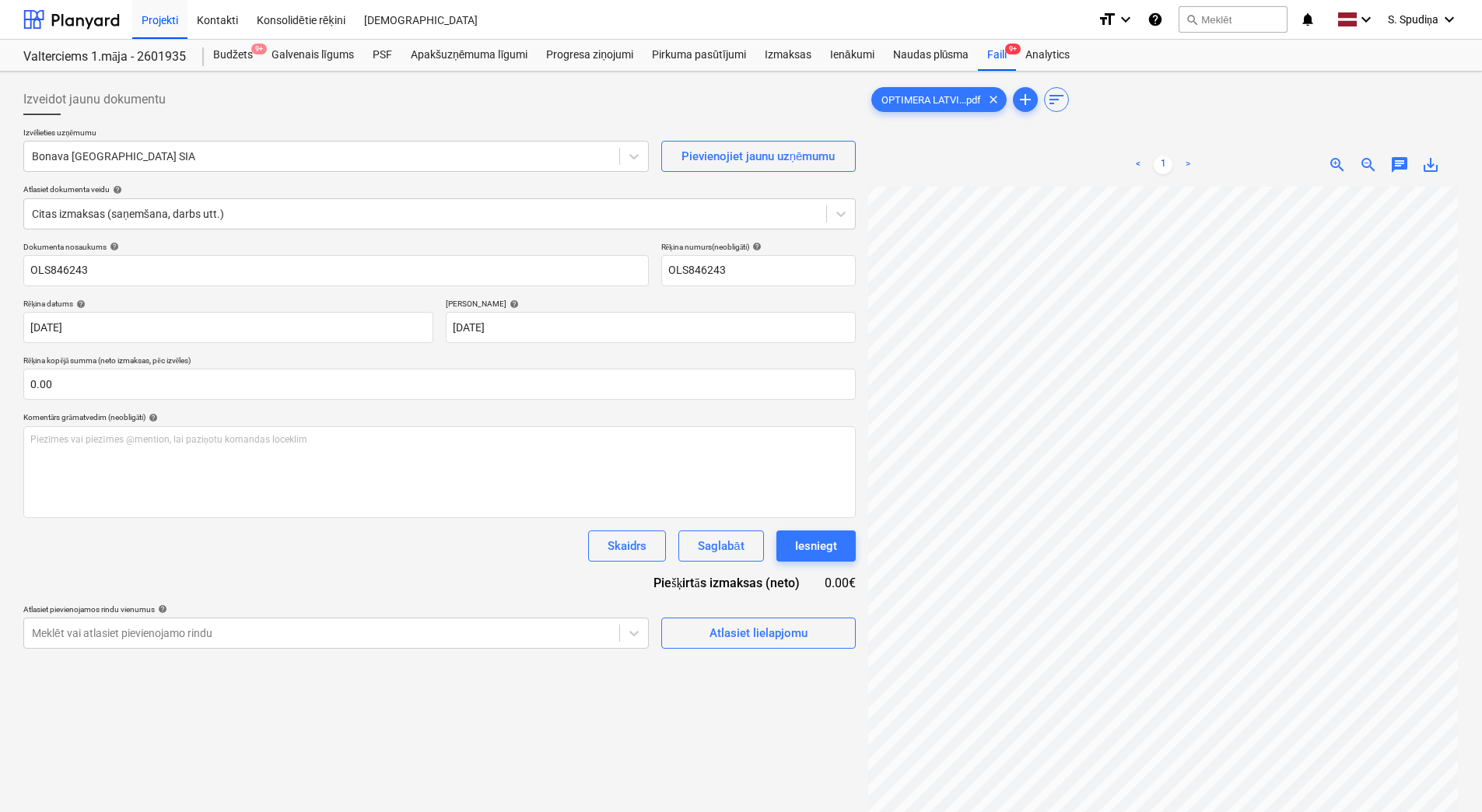
scroll to position [108, 113]
click at [198, 153] on div at bounding box center [322, 156] width 580 height 16
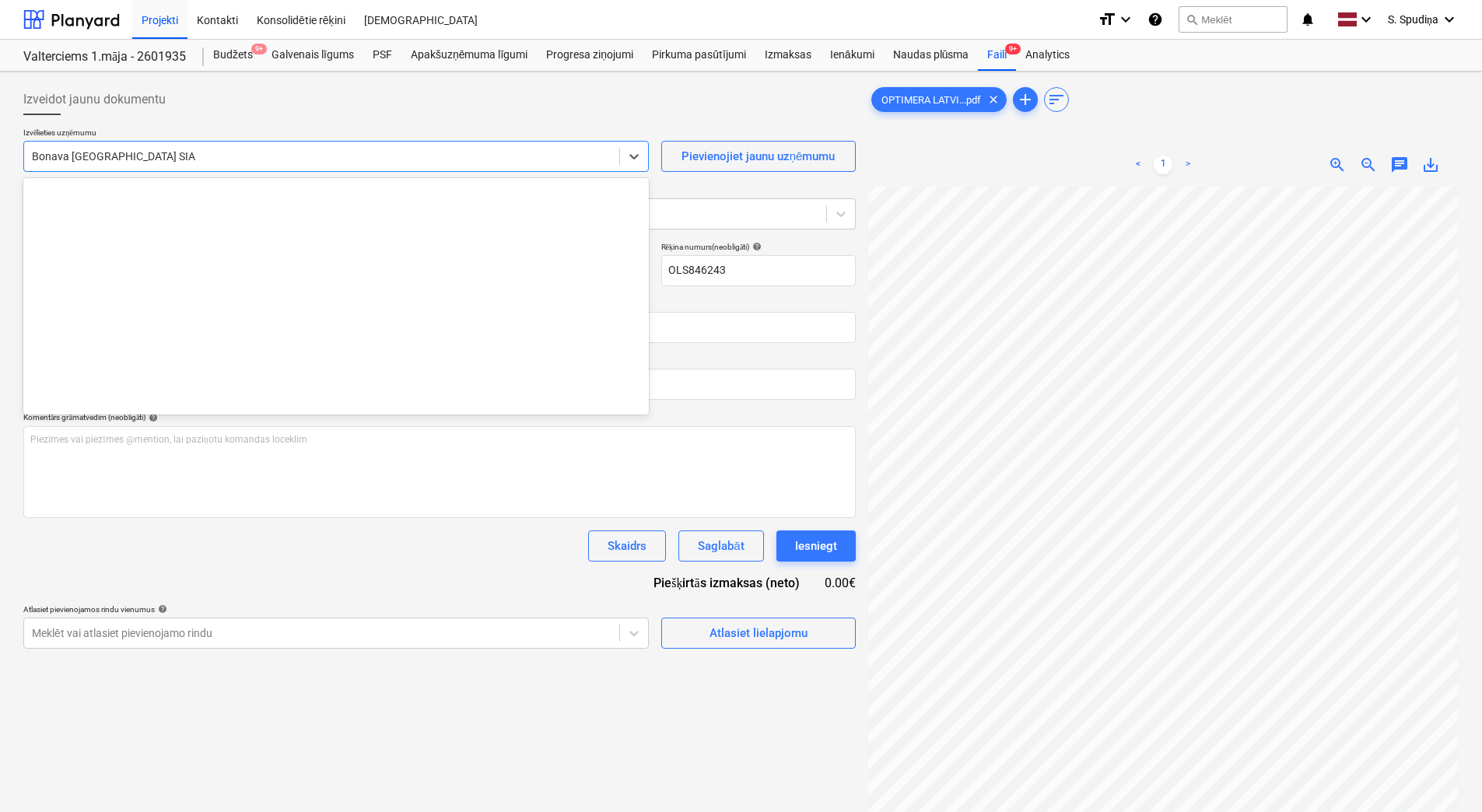
scroll to position [2886, 0]
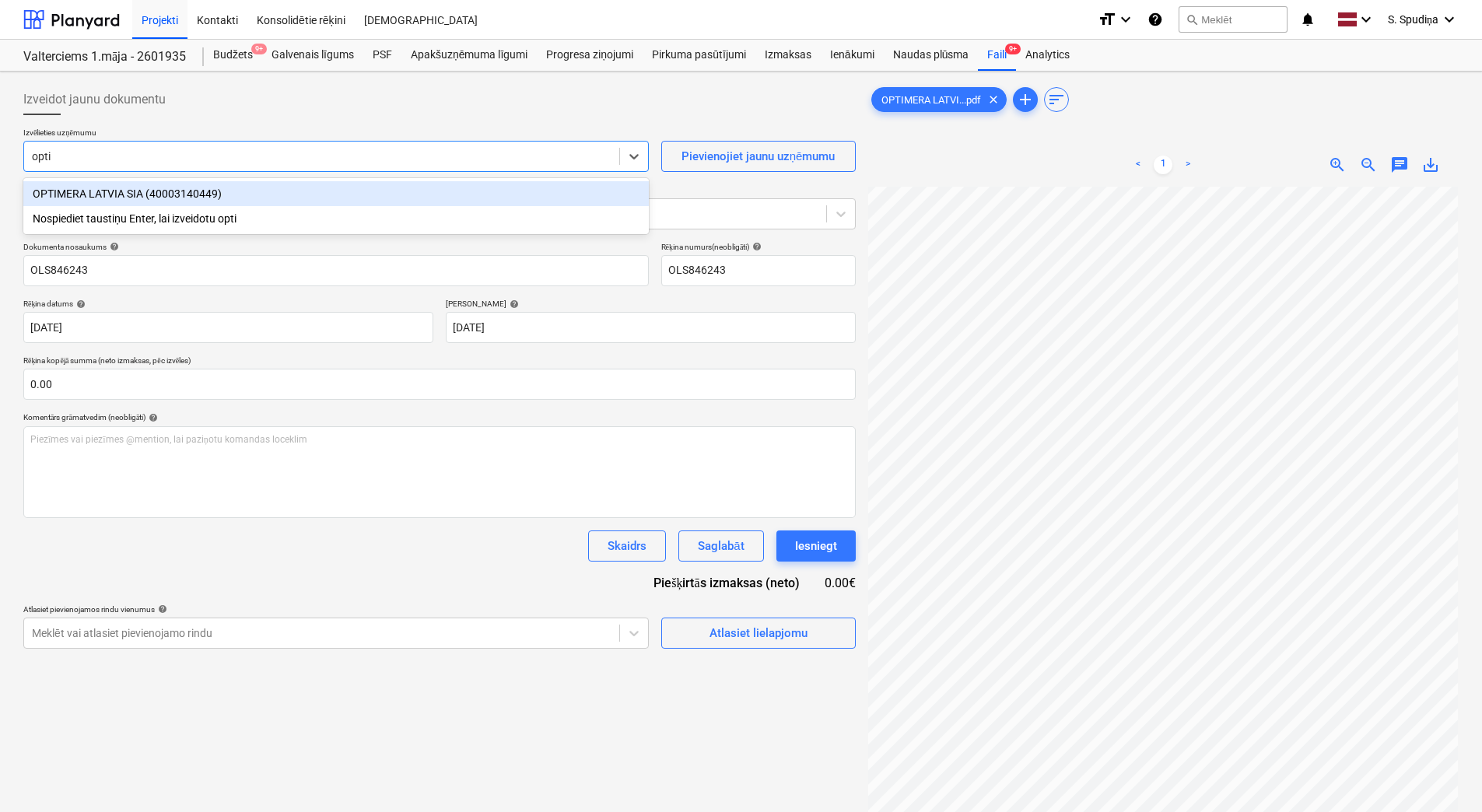
type input "optim"
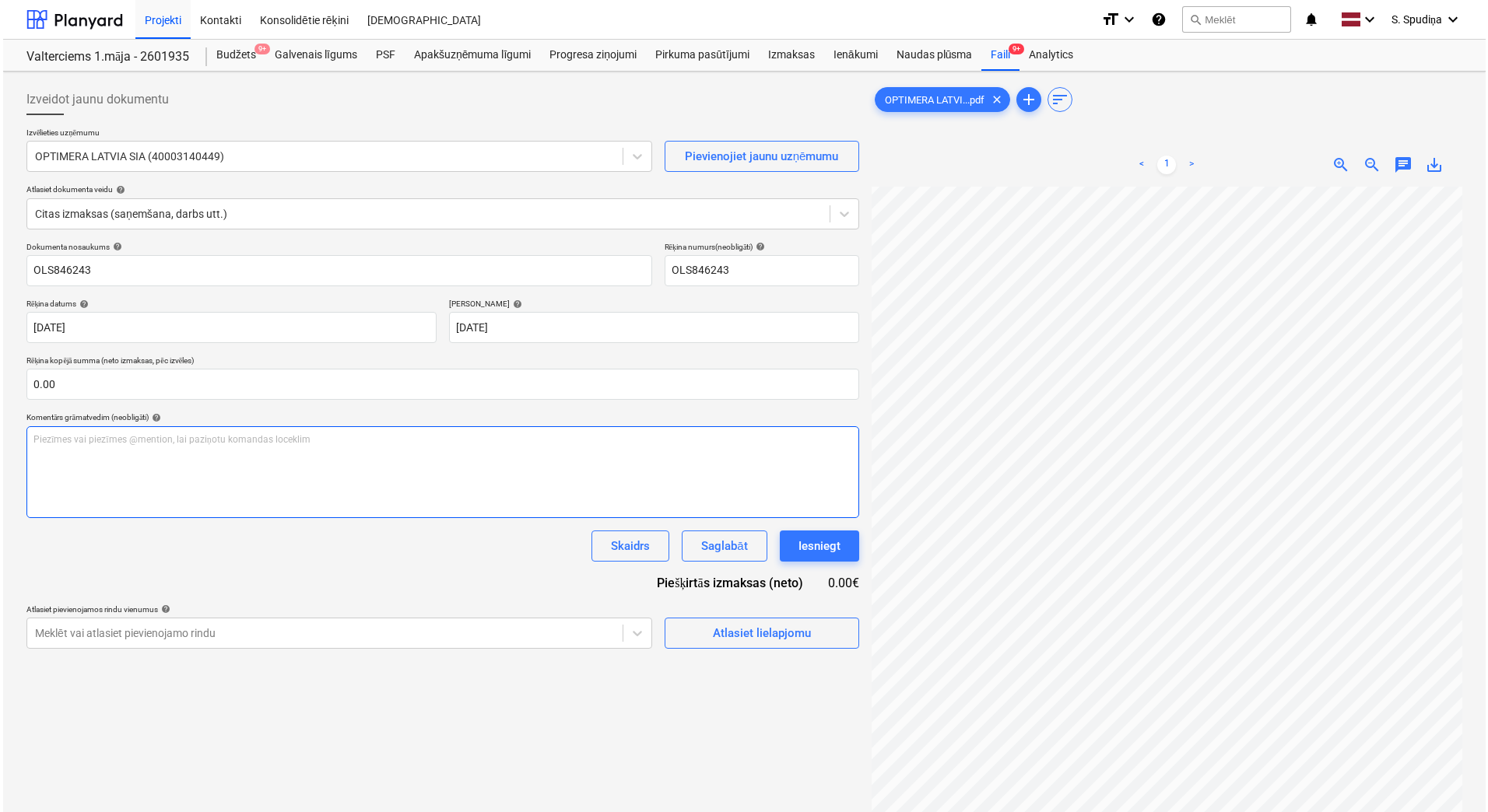
scroll to position [39, 54]
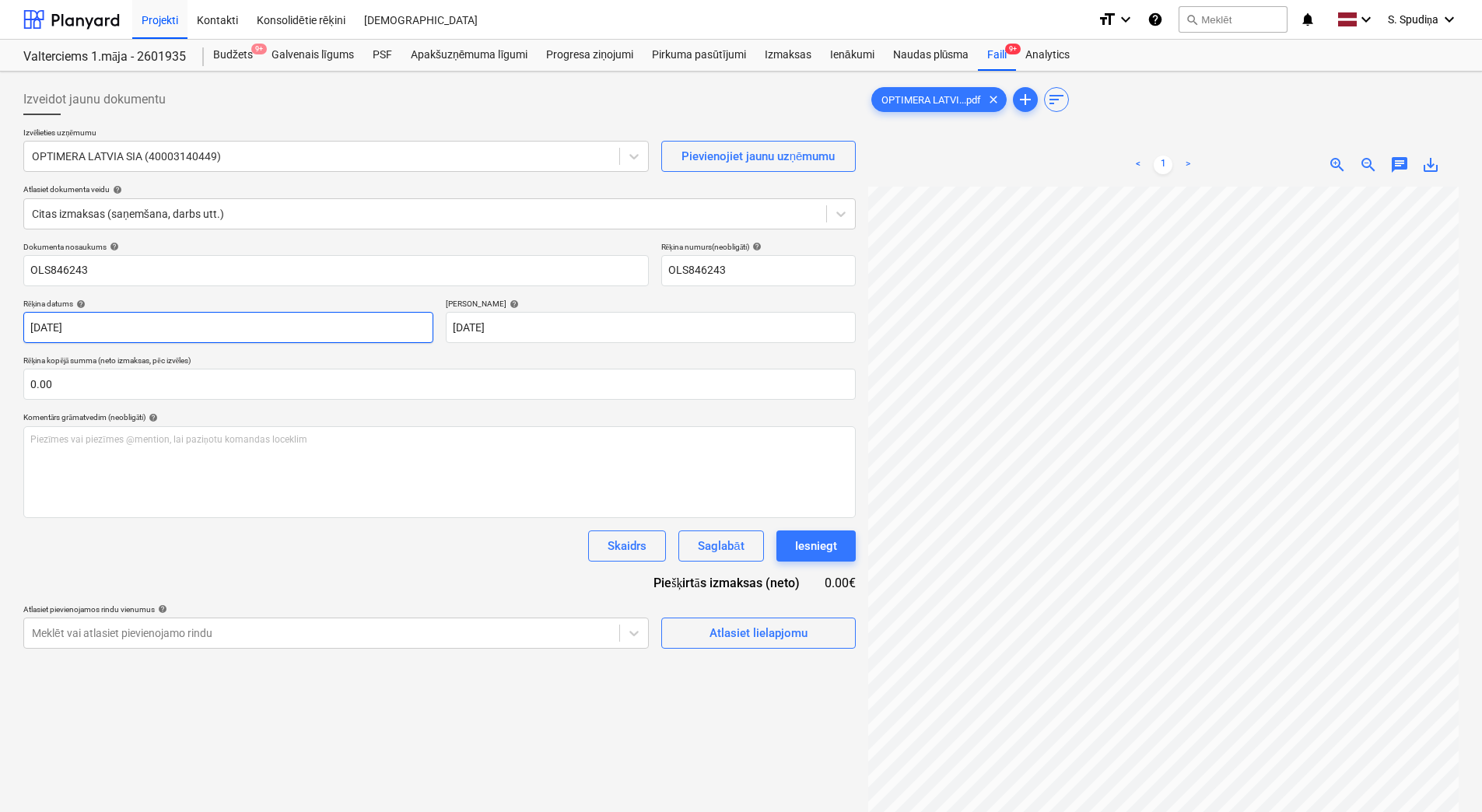
click at [169, 338] on body "Projekti Kontakti Konsolidētie rēķini Iesūtne format_size keyboard_arrow_down h…" at bounding box center [741, 406] width 1482 height 812
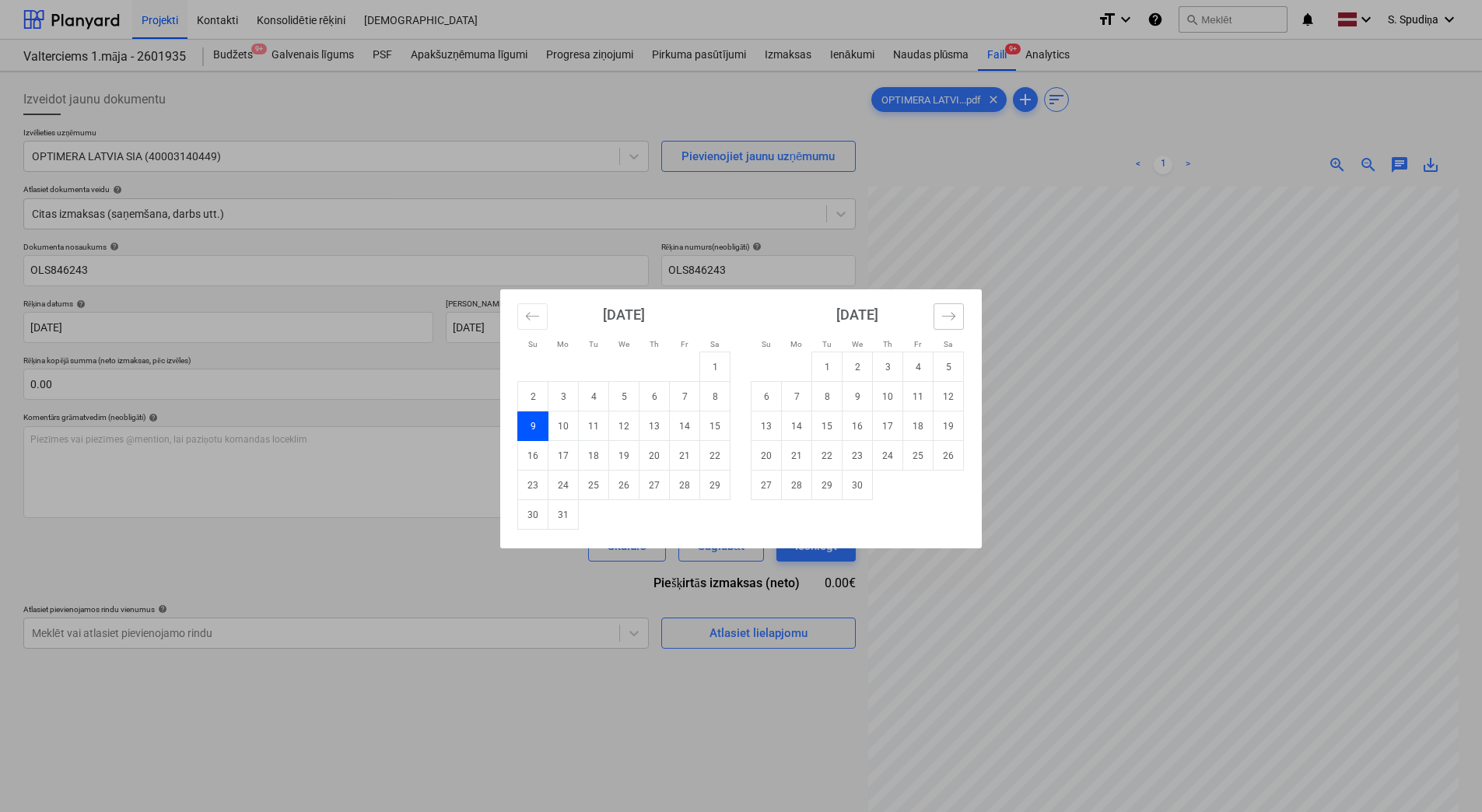
click at [950, 314] on icon "Move forward to switch to the next month." at bounding box center [949, 316] width 15 height 15
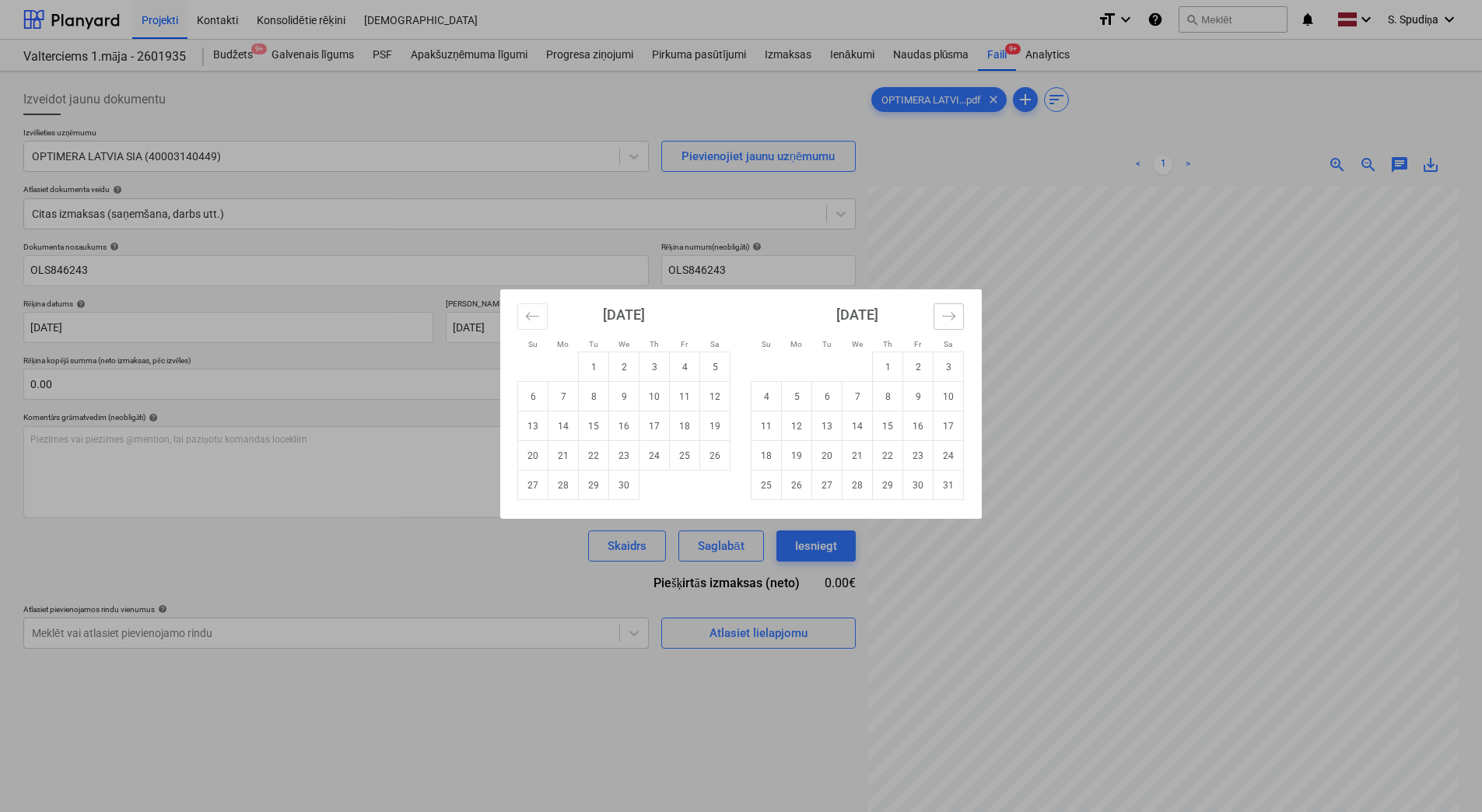
click at [950, 314] on icon "Move forward to switch to the next month." at bounding box center [949, 316] width 15 height 15
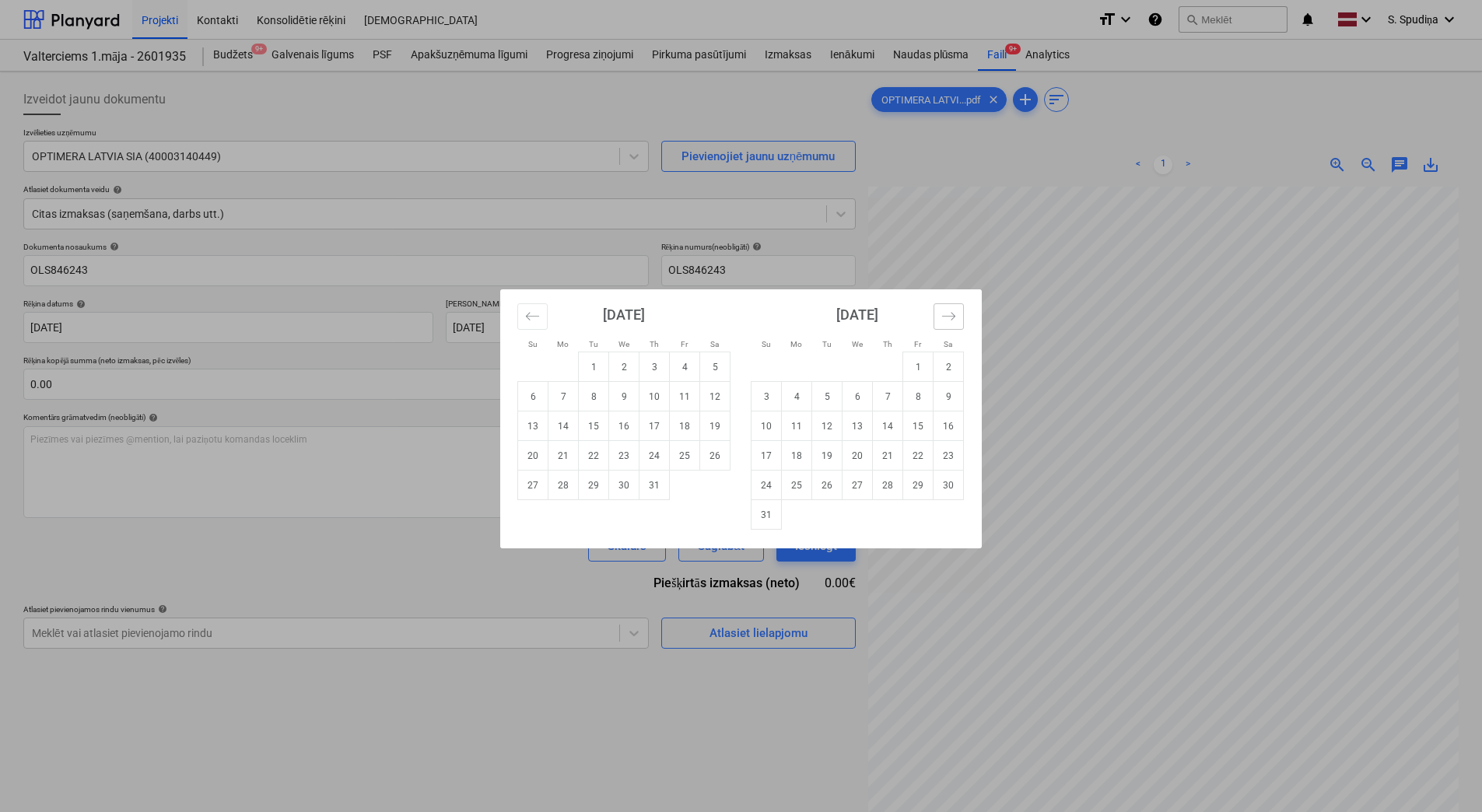
click at [952, 322] on icon "Move forward to switch to the next month." at bounding box center [949, 316] width 15 height 15
click at [857, 363] on td "3" at bounding box center [857, 368] width 31 height 30
type input "[DATE]"
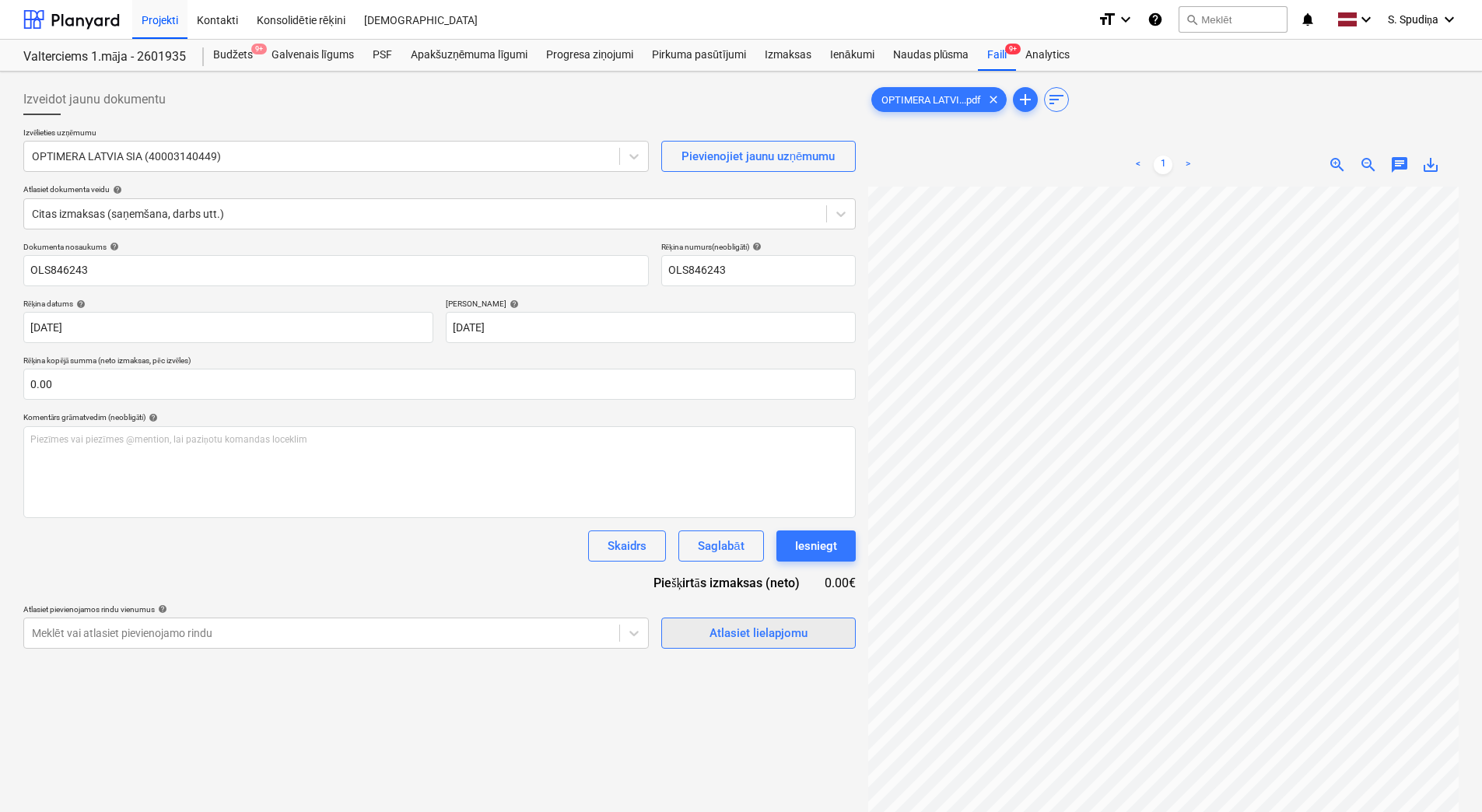
click at [711, 641] on div "Atlasiet lielapjomu" at bounding box center [758, 633] width 98 height 20
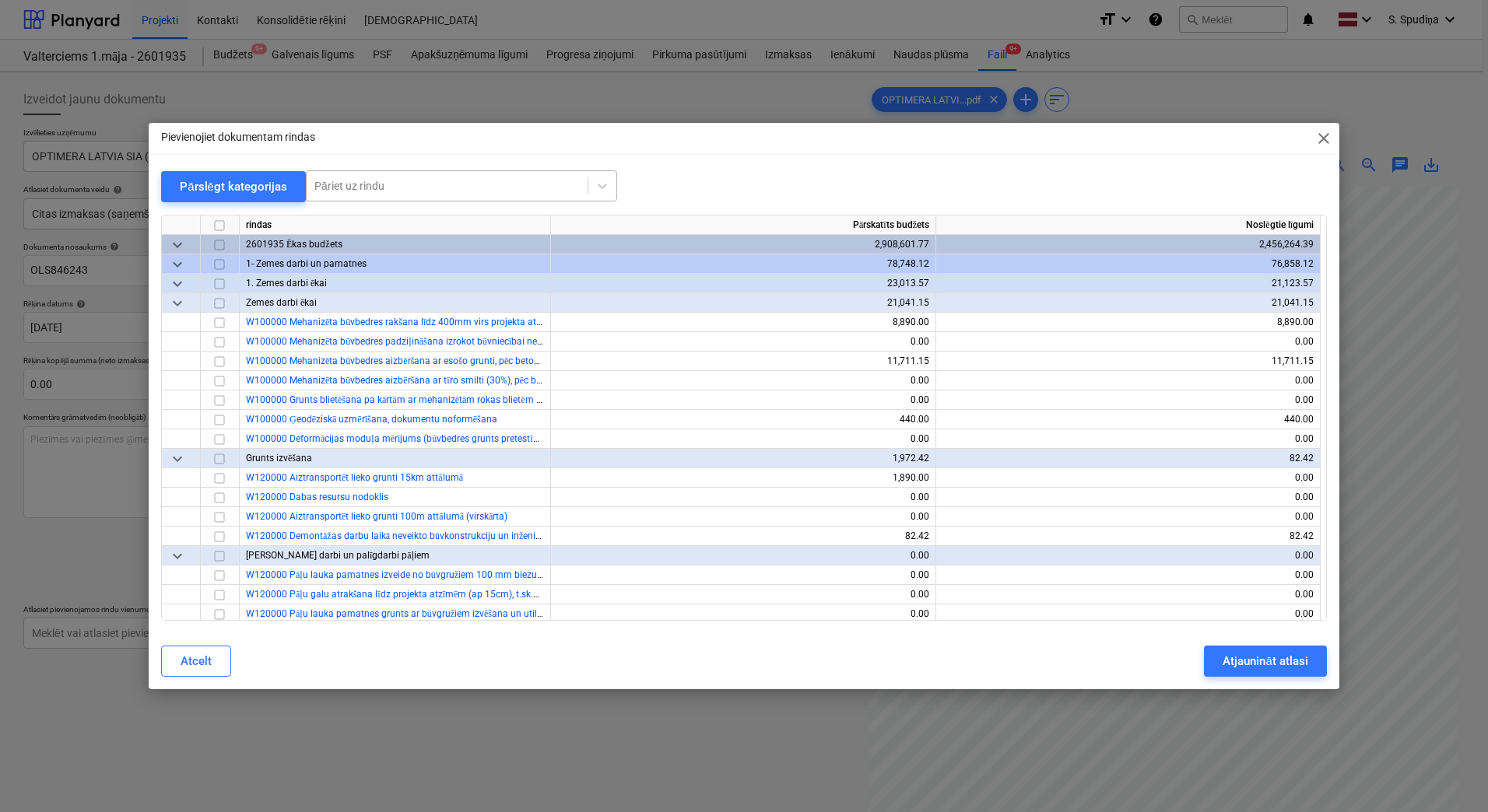
click at [386, 188] on div at bounding box center [446, 186] width 265 height 16
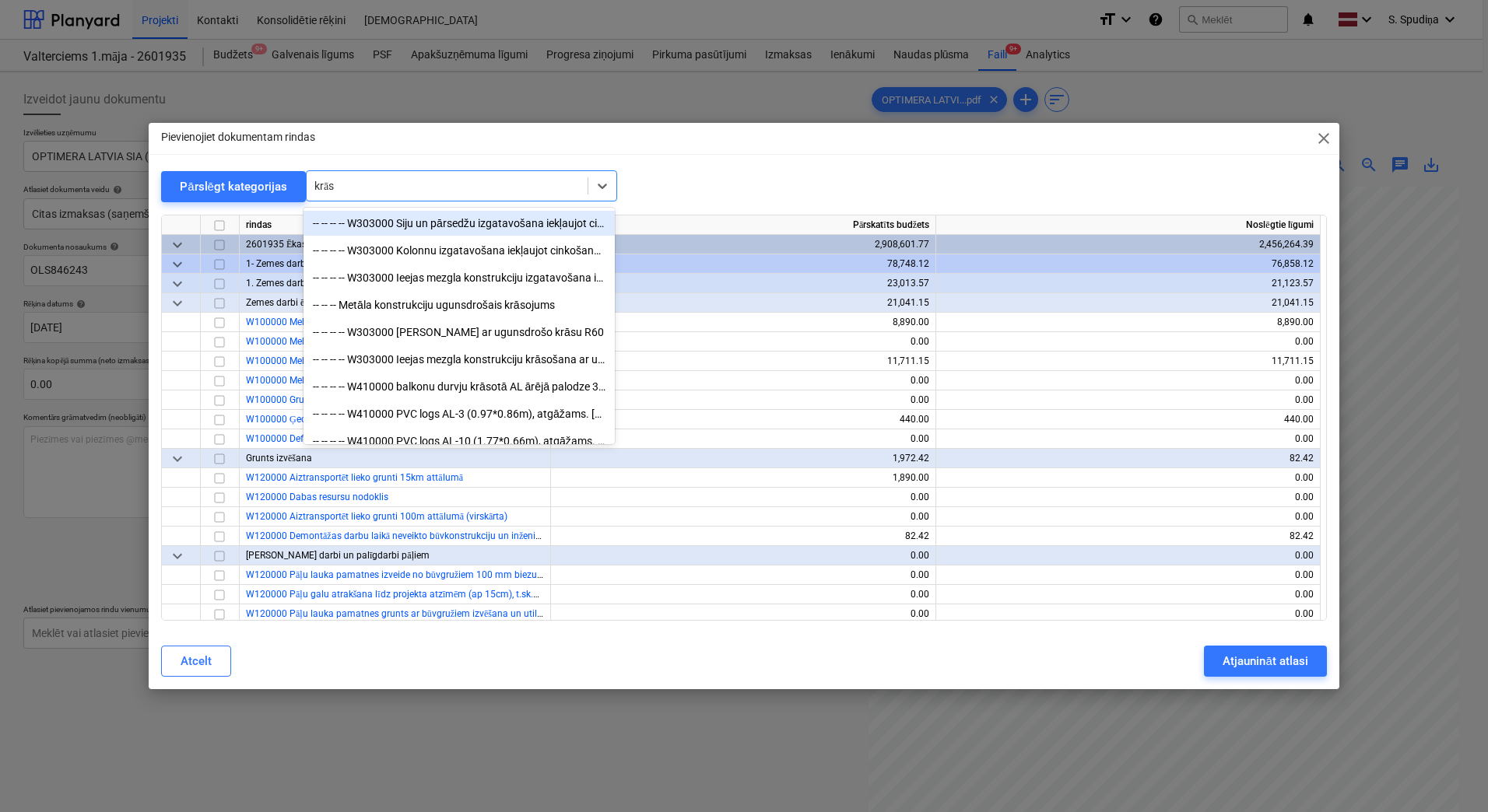
type input "krāsa"
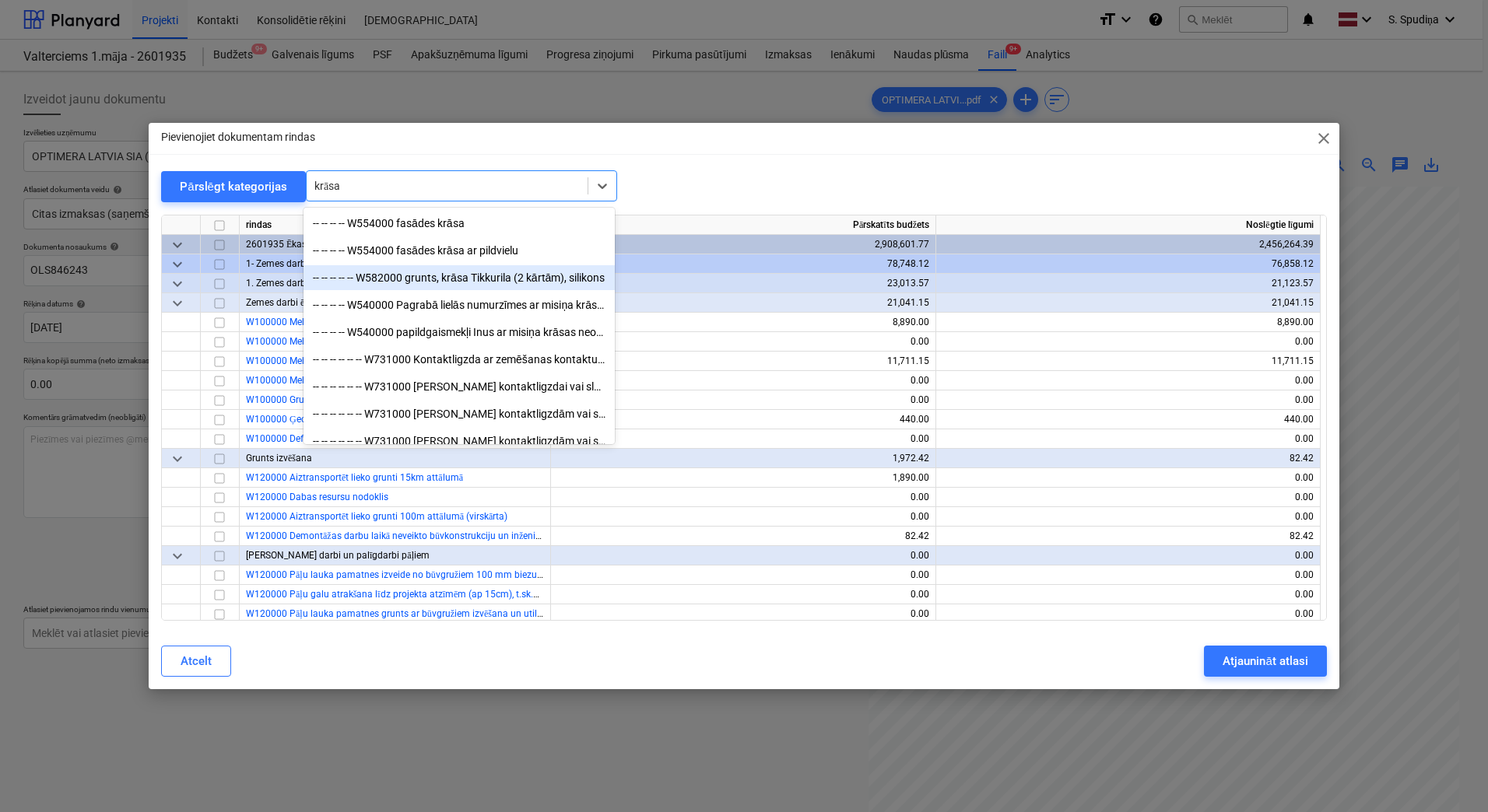
click at [425, 276] on div "-- -- -- -- -- W582000 grunts, krāsa Tikkurila (2 kārtām), silikons" at bounding box center [459, 278] width 311 height 25
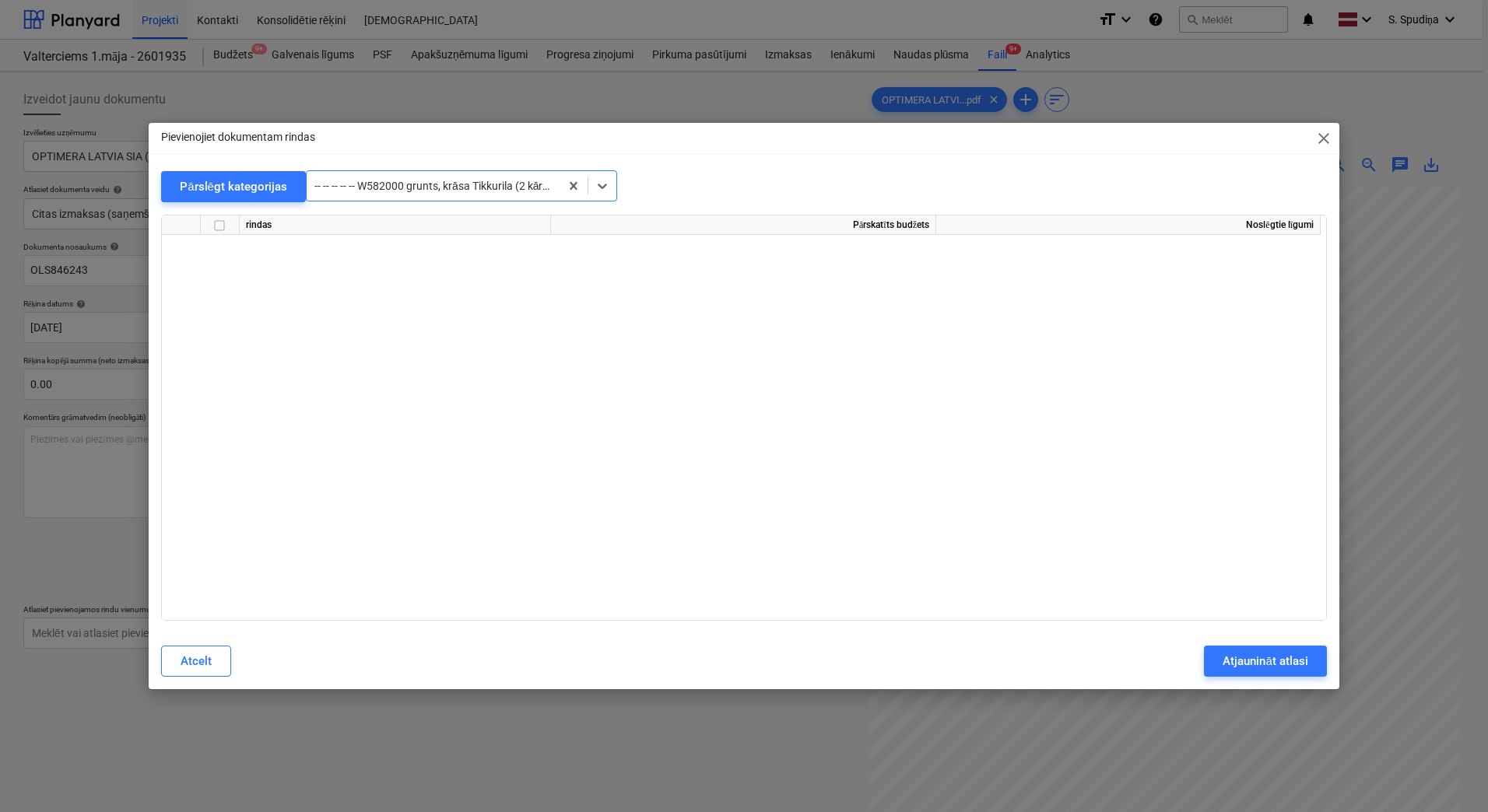
scroll to position [8383, 0]
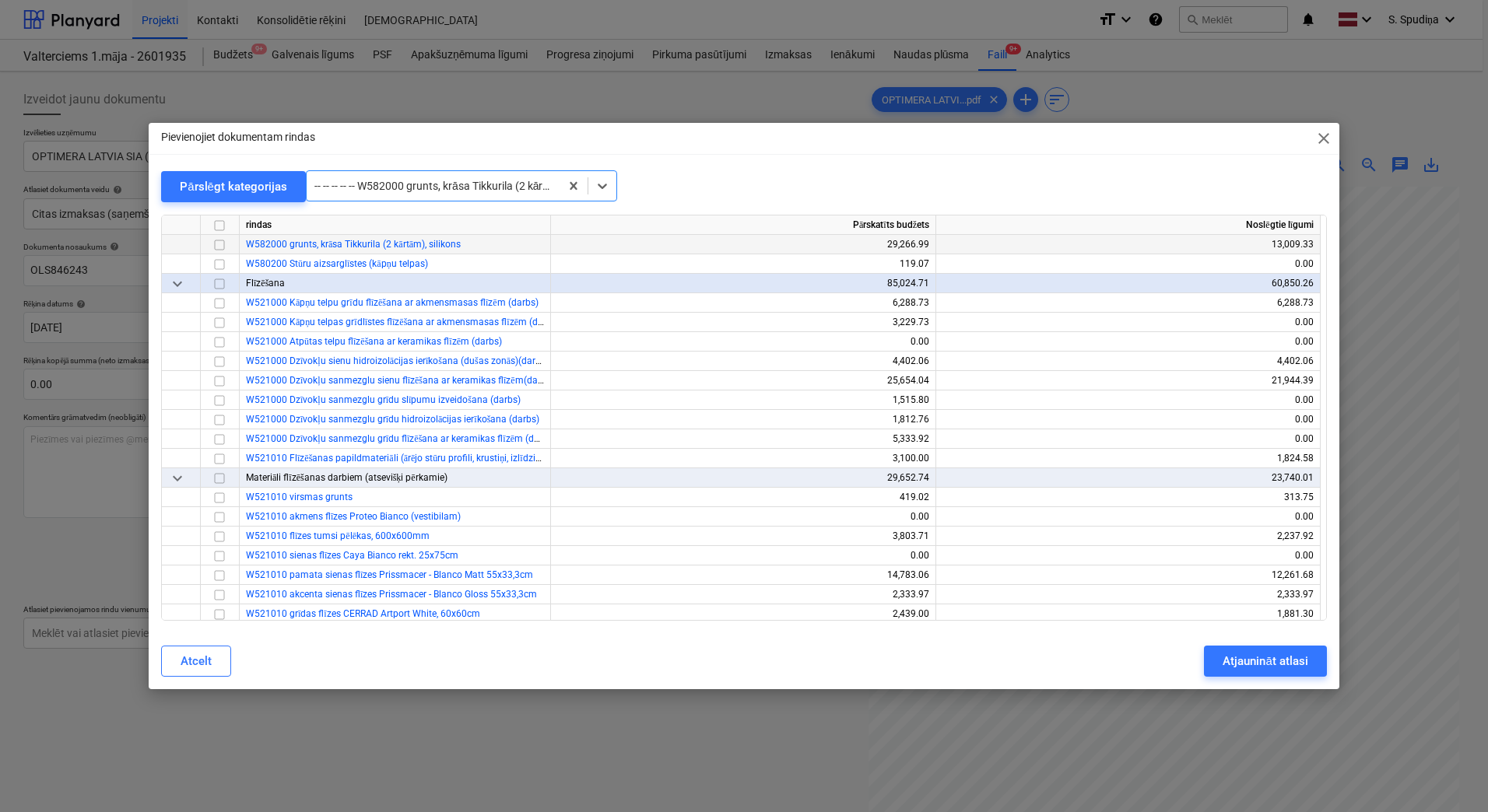
click at [226, 246] on input "checkbox" at bounding box center [219, 245] width 19 height 19
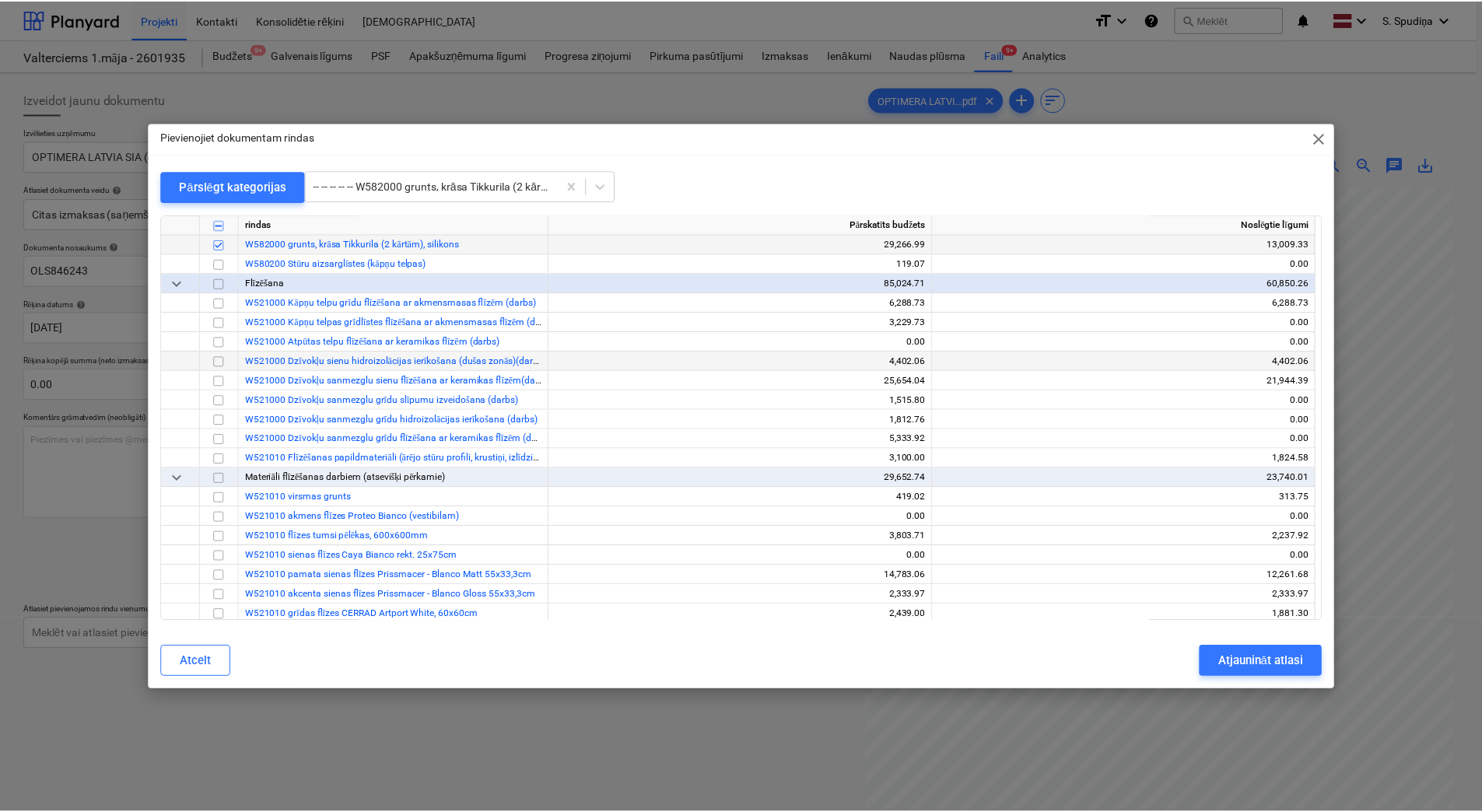
scroll to position [8305, 0]
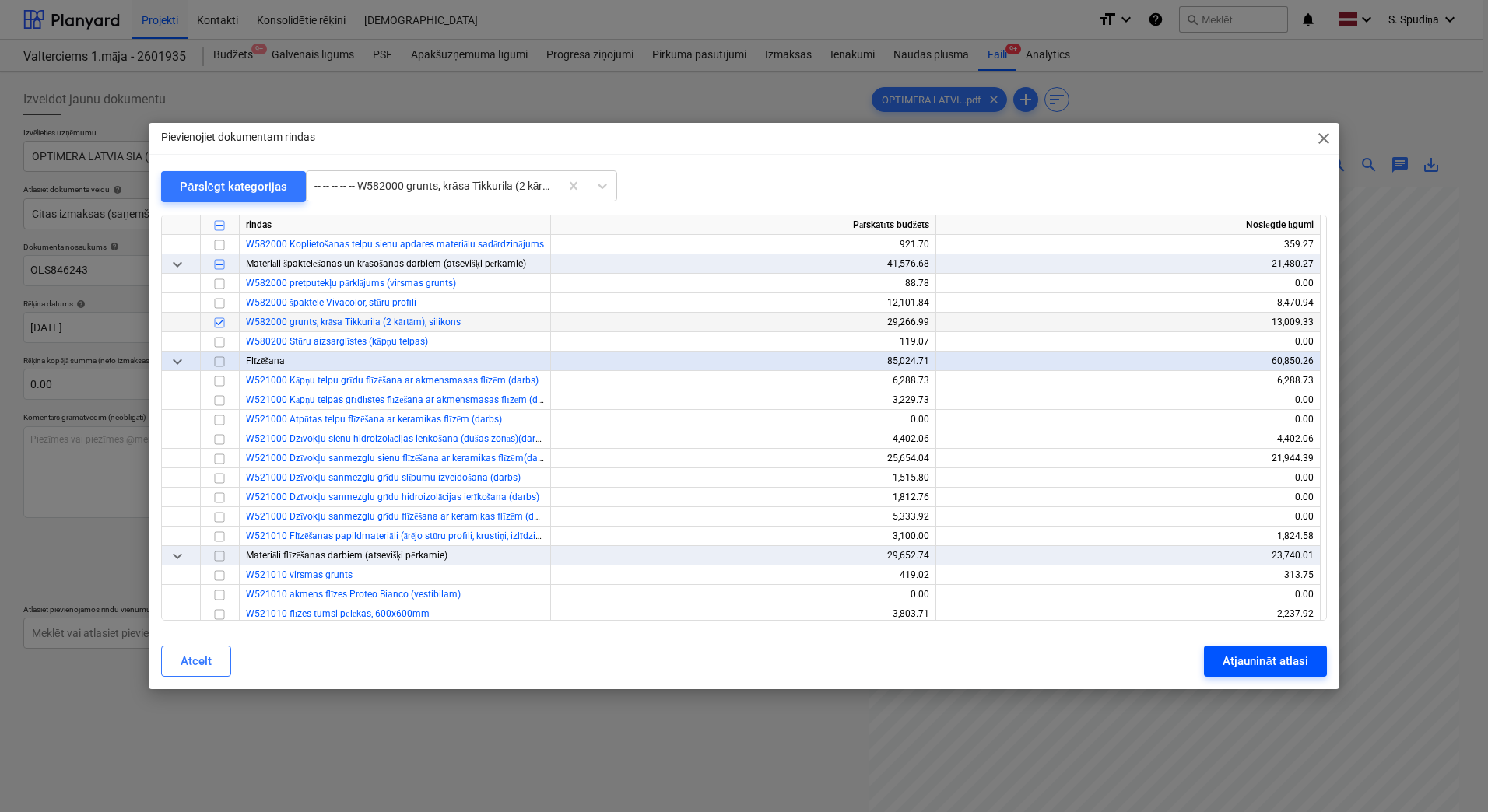
click at [1238, 661] on div "Atjaunināt atlasi" at bounding box center [1265, 661] width 85 height 20
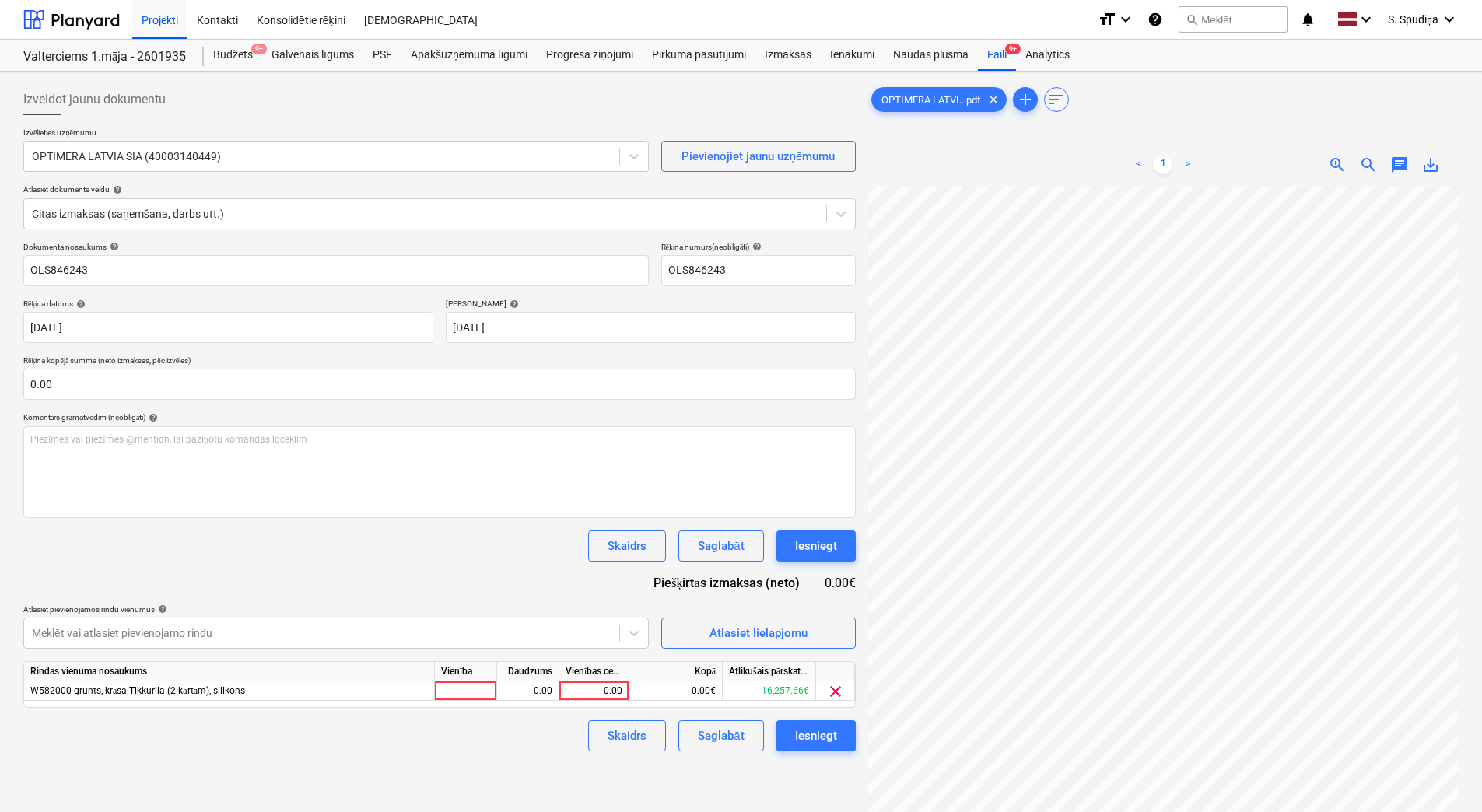
scroll to position [116, 113]
click at [615, 684] on div "0.00" at bounding box center [594, 691] width 57 height 20
type input "47.84"
click at [712, 737] on div "Saglabāt" at bounding box center [721, 736] width 46 height 20
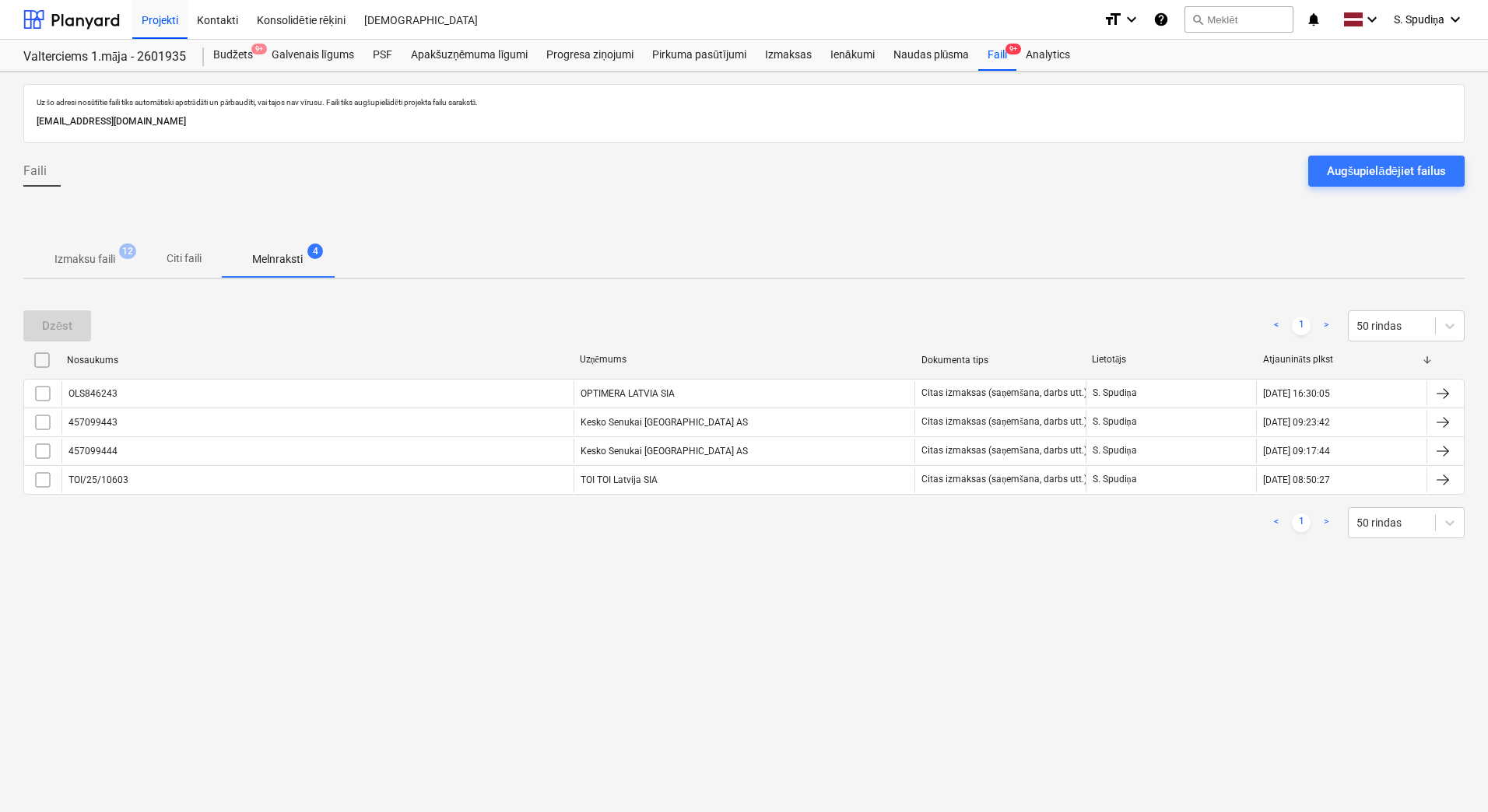
click at [96, 267] on p "Izmaksu faili" at bounding box center [84, 259] width 60 height 17
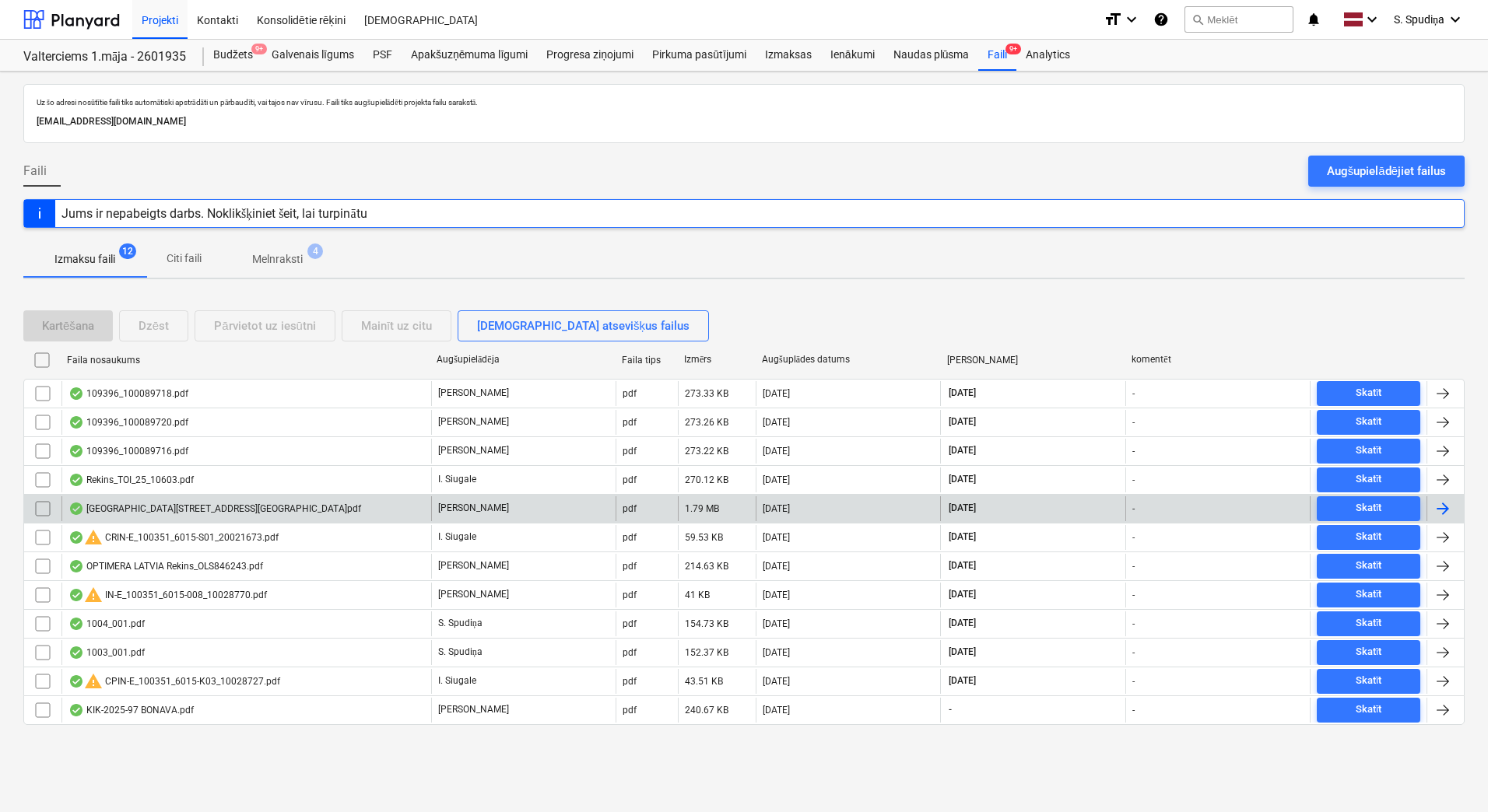
click at [150, 508] on div "[GEOGRAPHIC_DATA][STREET_ADDRESS][GEOGRAPHIC_DATA]pdf" at bounding box center [215, 508] width 292 height 12
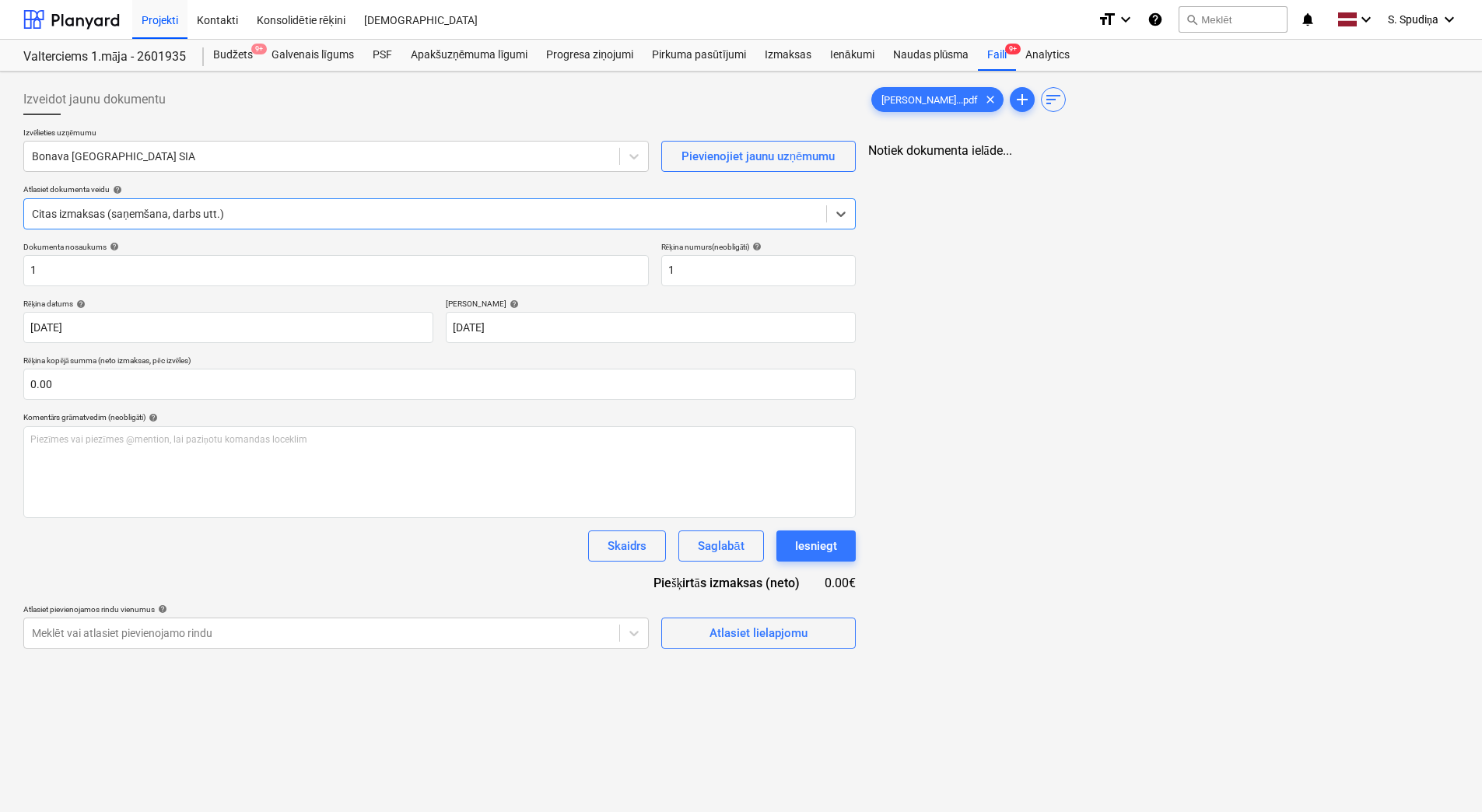
type input "1"
type input "[DATE]"
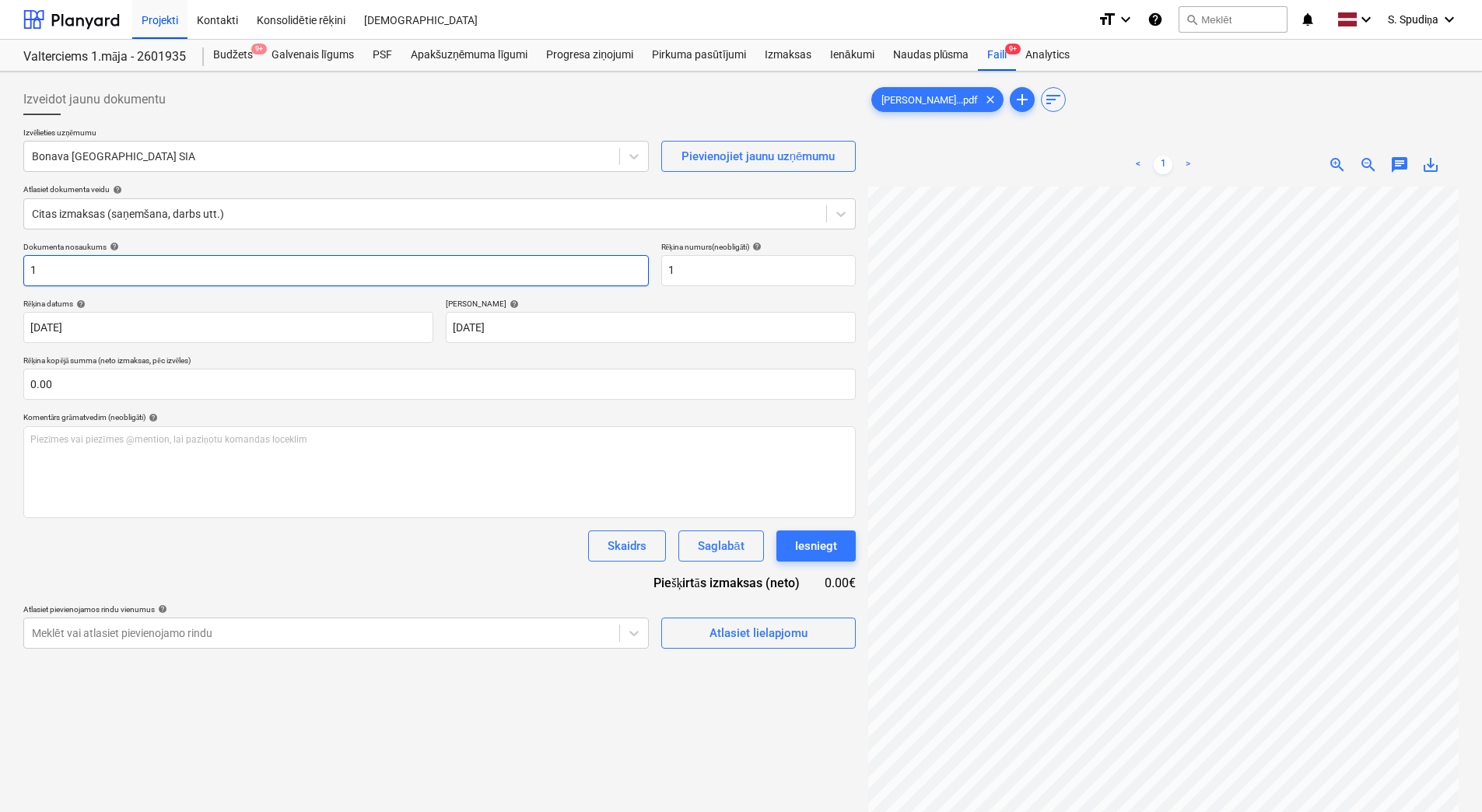
scroll to position [0, 40]
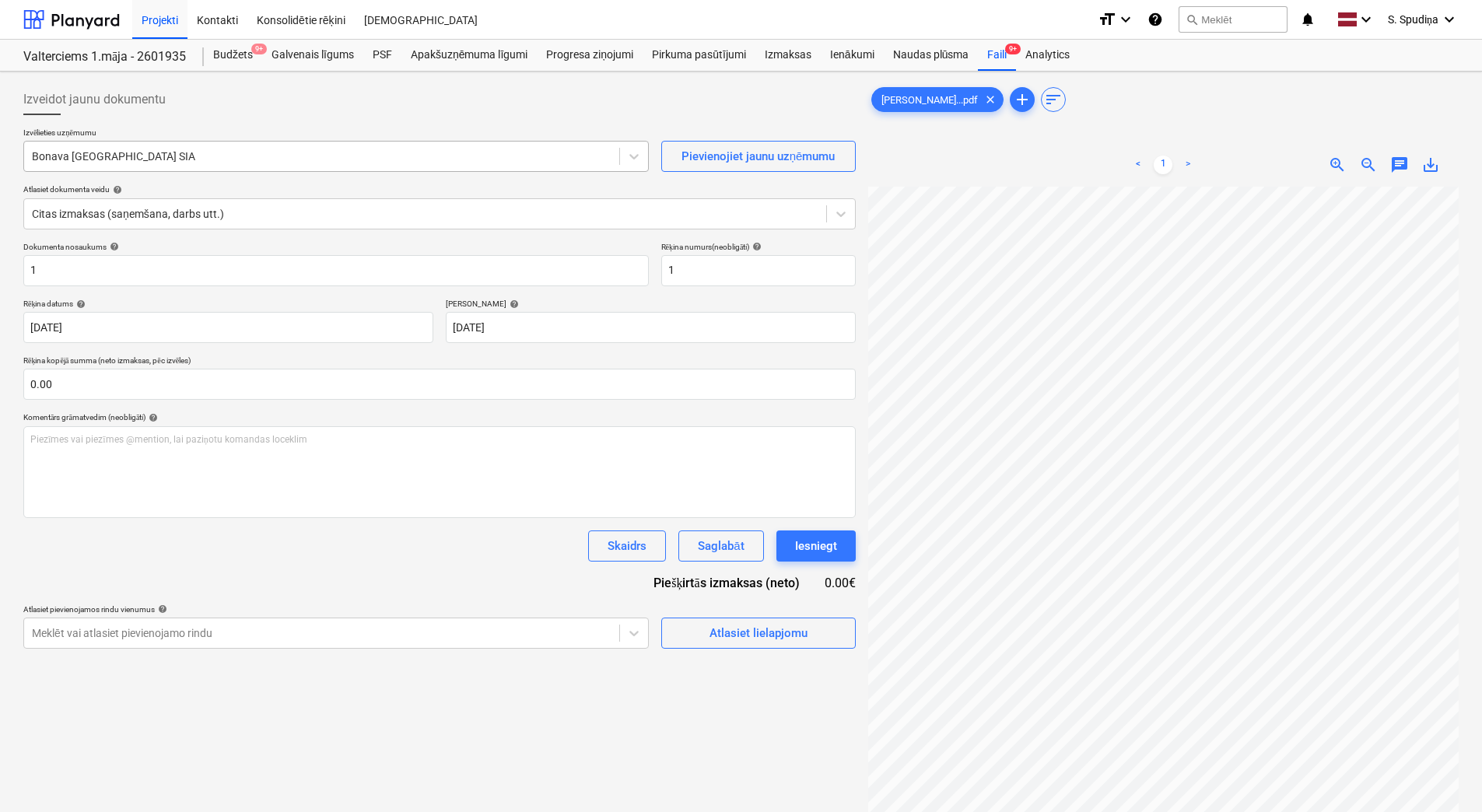
click at [223, 145] on div "Bonava [GEOGRAPHIC_DATA] SIA" at bounding box center [321, 156] width 595 height 21
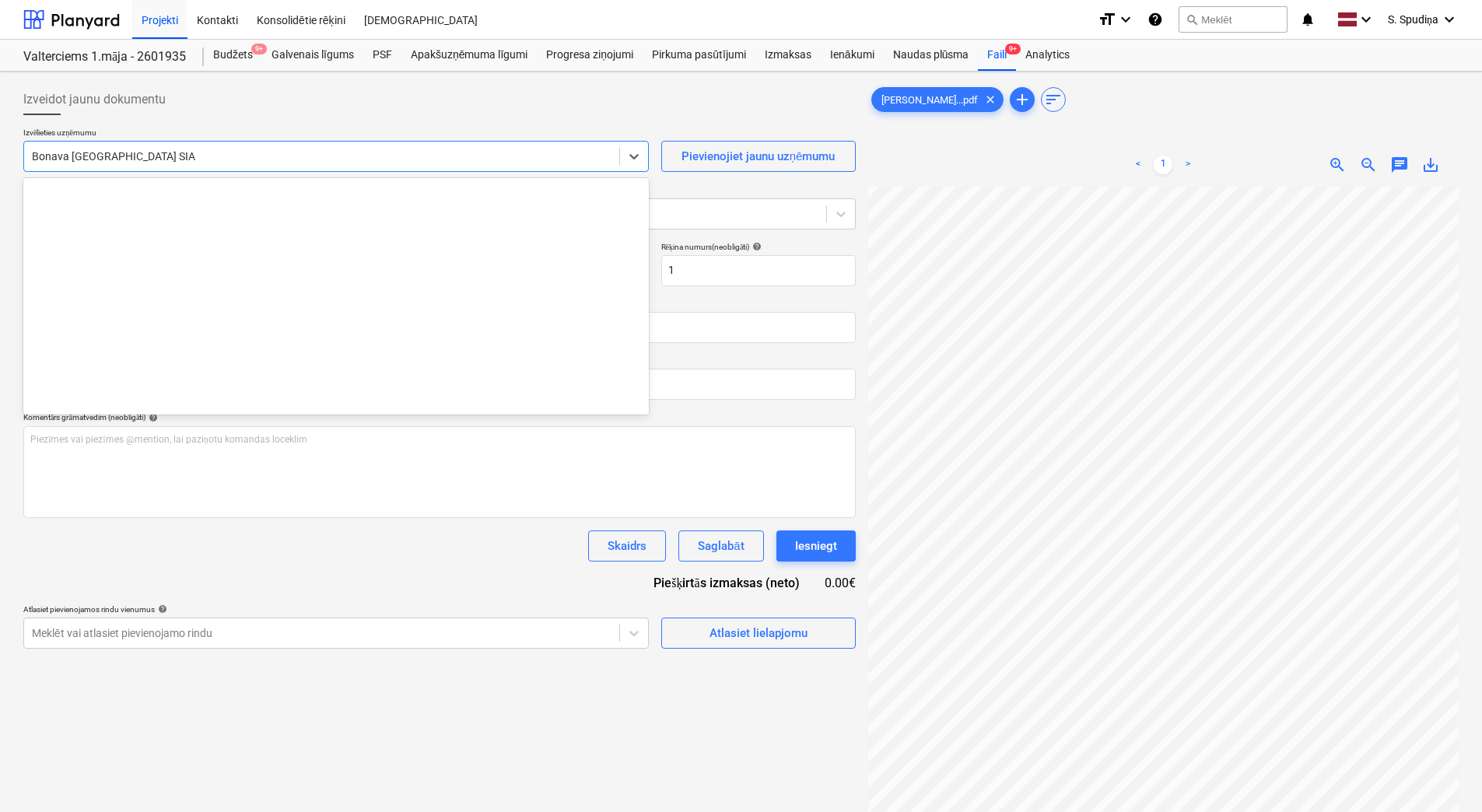
scroll to position [2886, 0]
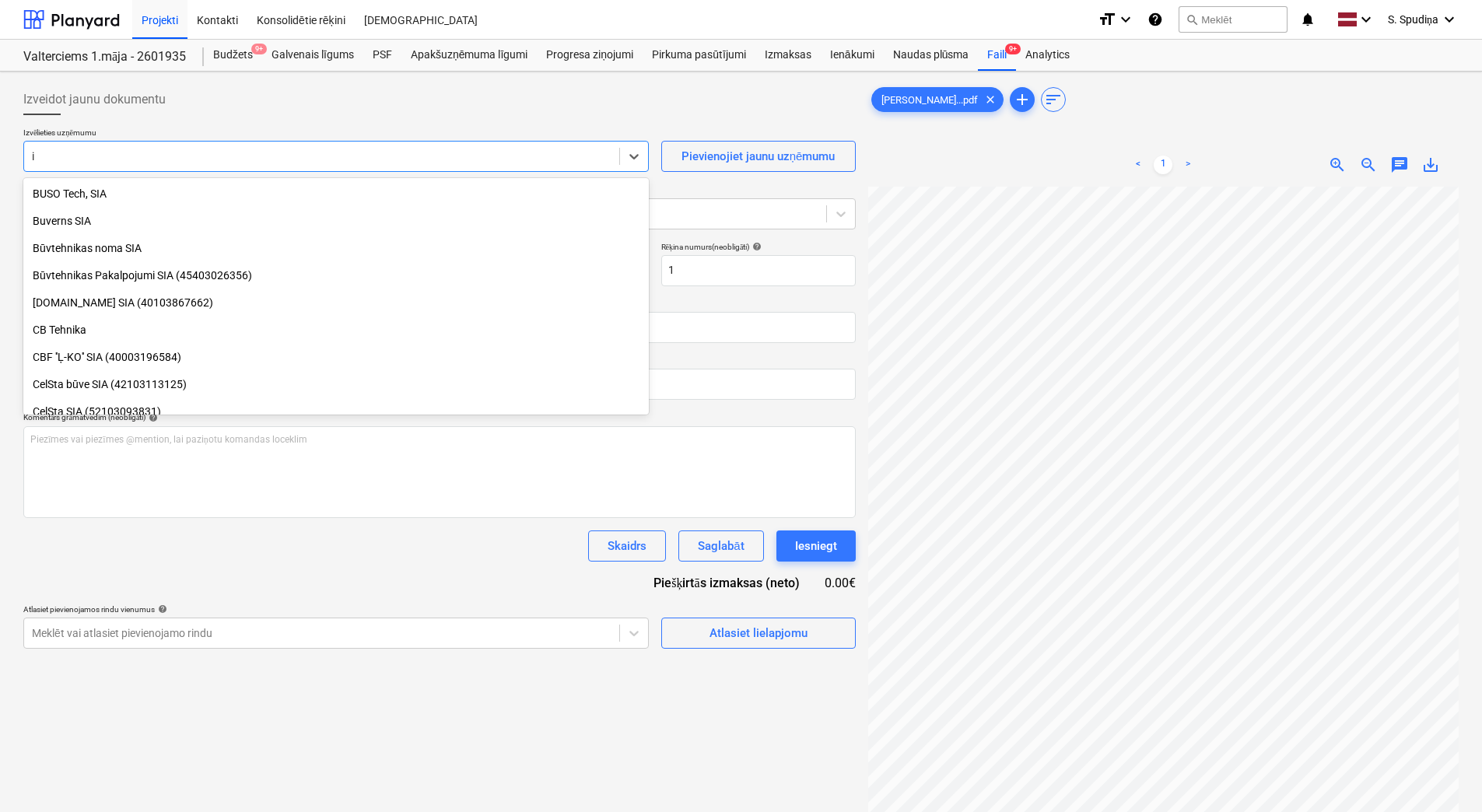
type input "ib"
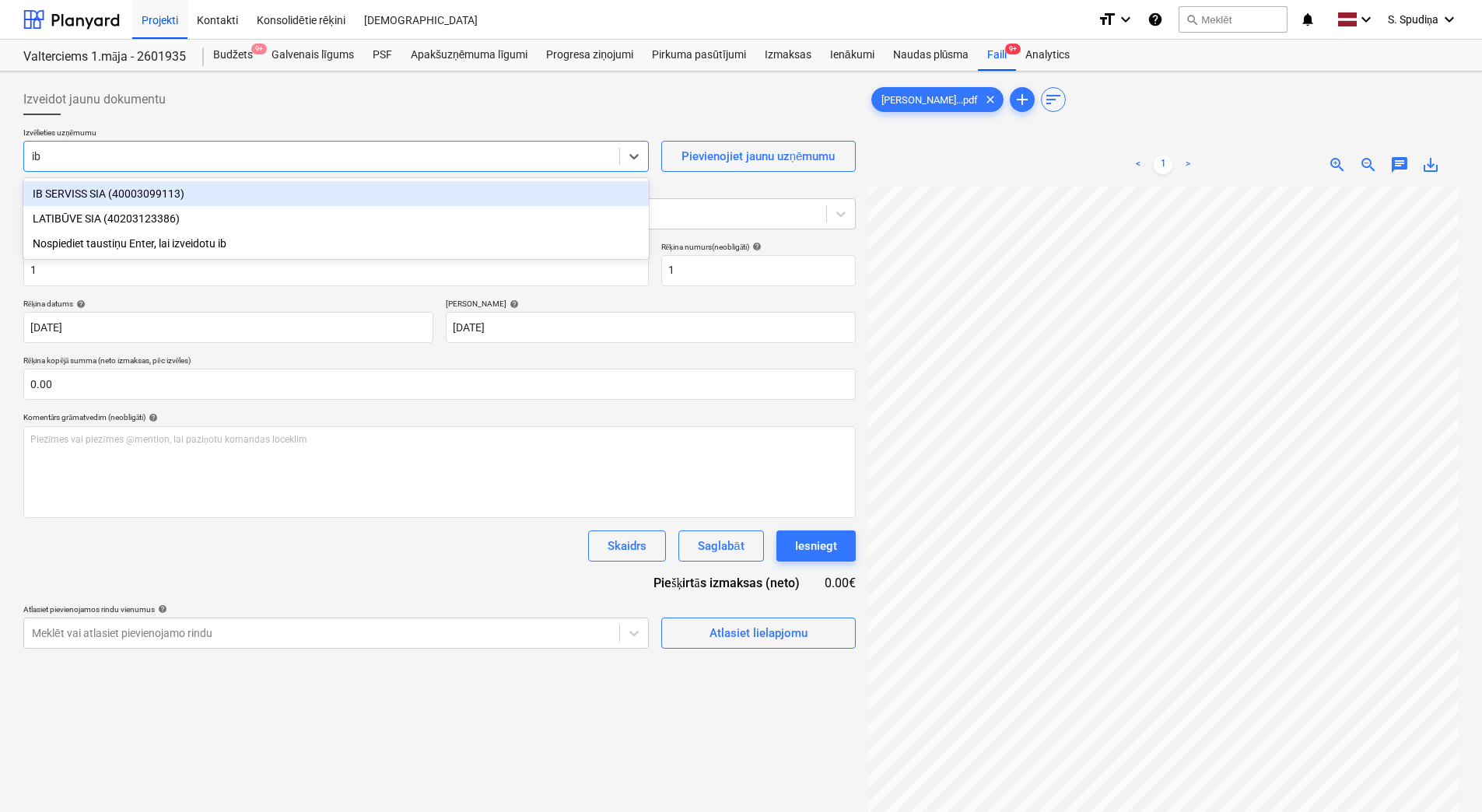
click at [221, 192] on div "IB SERVISS SIA (40003099113)" at bounding box center [335, 193] width 625 height 25
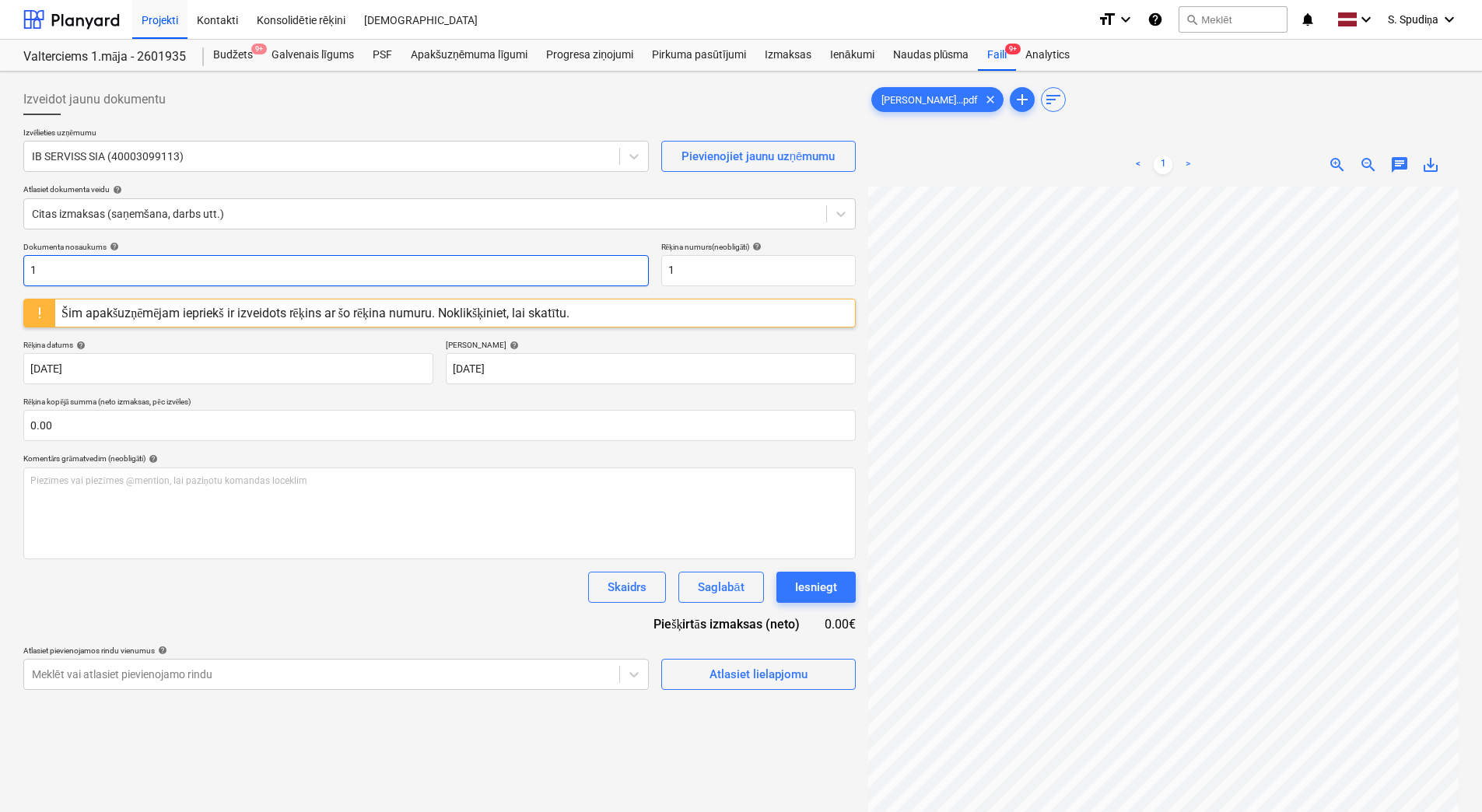
drag, startPoint x: 145, startPoint y: 262, endPoint x: 16, endPoint y: 270, distance: 129.2
click at [16, 270] on div "Izveidot jaunu dokumentu Izvēlieties uzņēmumu [PERSON_NAME] SIA (40003099113) P…" at bounding box center [741, 520] width 1482 height 896
drag, startPoint x: 104, startPoint y: 268, endPoint x: -3, endPoint y: 283, distance: 108.0
click at [0, 283] on html "Projekti Kontakti Konsolidētie rēķini Iesūtne format_size keyboard_arrow_down h…" at bounding box center [741, 406] width 1482 height 812
type input "294-6335"
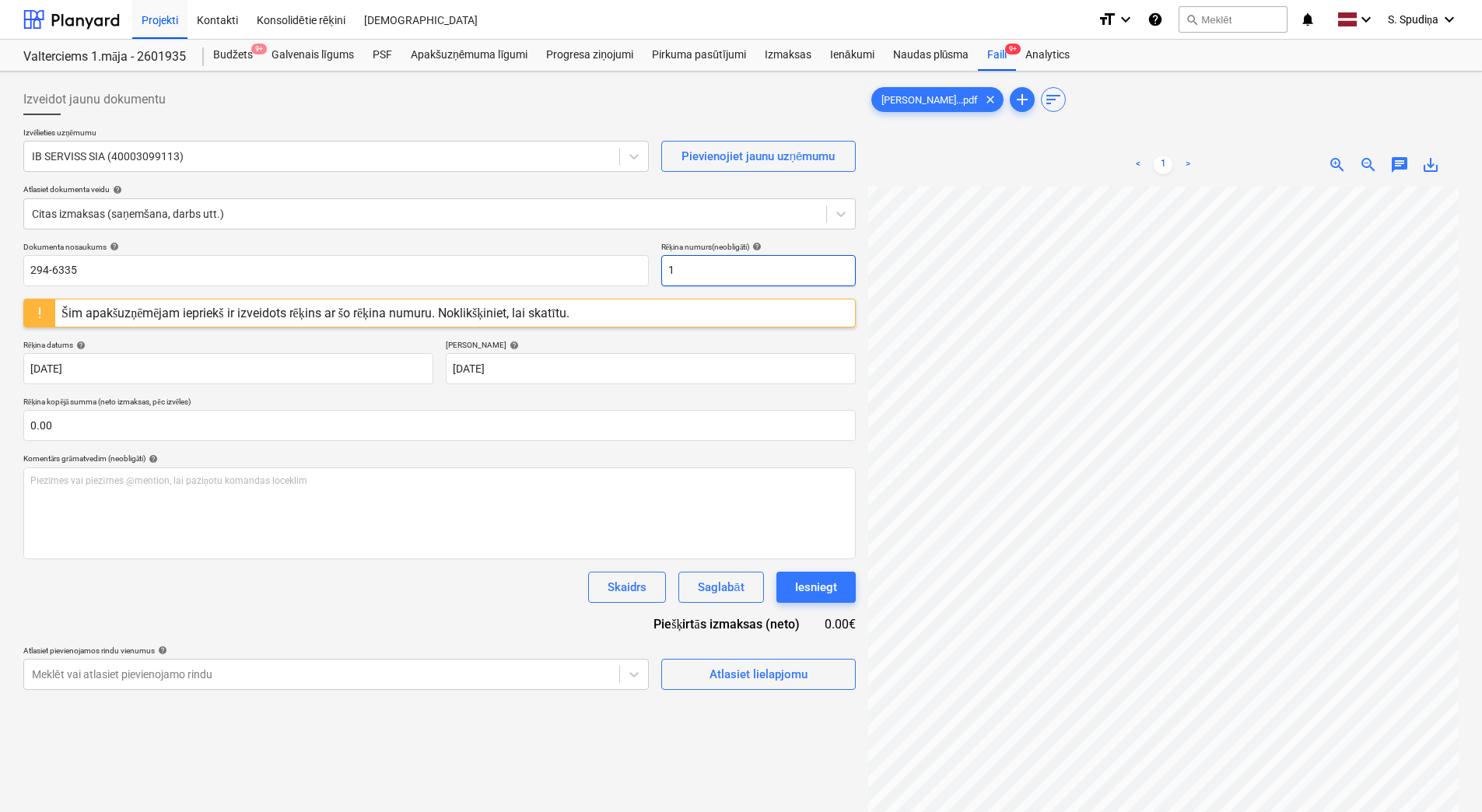
drag, startPoint x: 739, startPoint y: 266, endPoint x: 439, endPoint y: 287, distance: 300.7
click at [454, 290] on div "Dokumenta nosaukums help 294-6335 Rēķina numurs (neobligāti) help 1 Šim apakšuz…" at bounding box center [439, 466] width 833 height 448
paste input "294-6335"
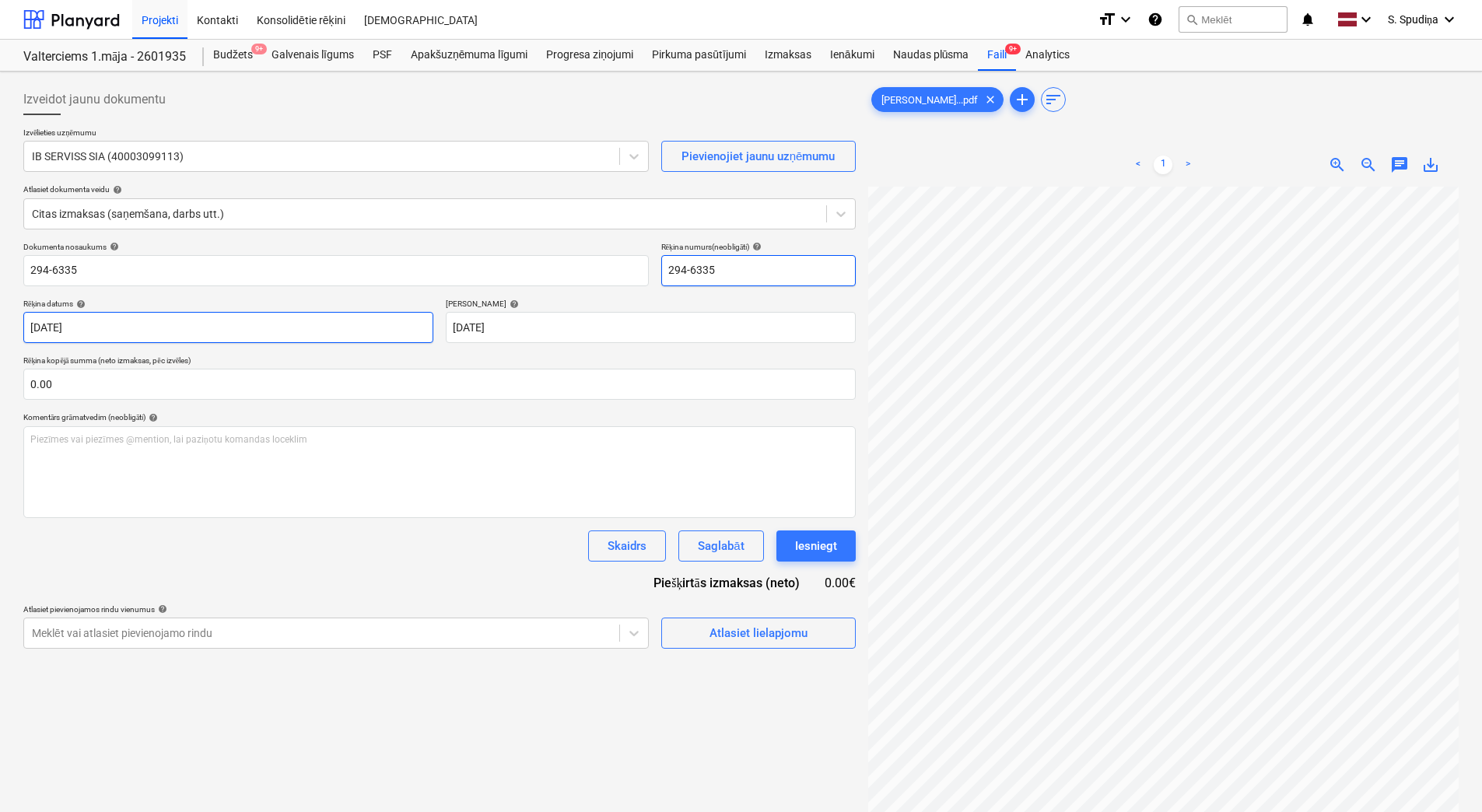
type input "294-6335"
click at [159, 325] on body "Projekti Kontakti Konsolidētie rēķini Iesūtne format_size keyboard_arrow_down h…" at bounding box center [741, 406] width 1482 height 812
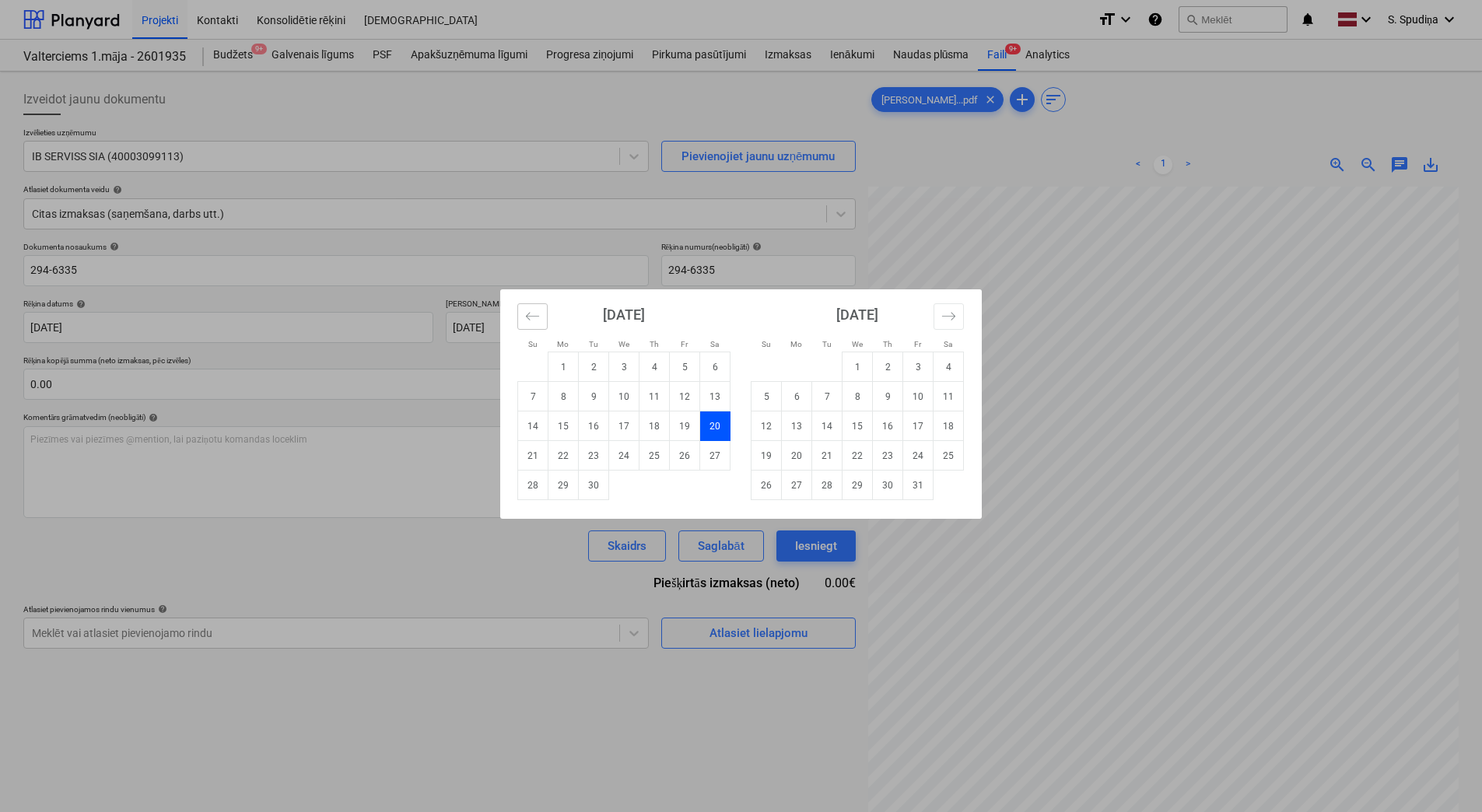
click at [530, 316] on icon "Move backward to switch to the previous month." at bounding box center [533, 316] width 15 height 15
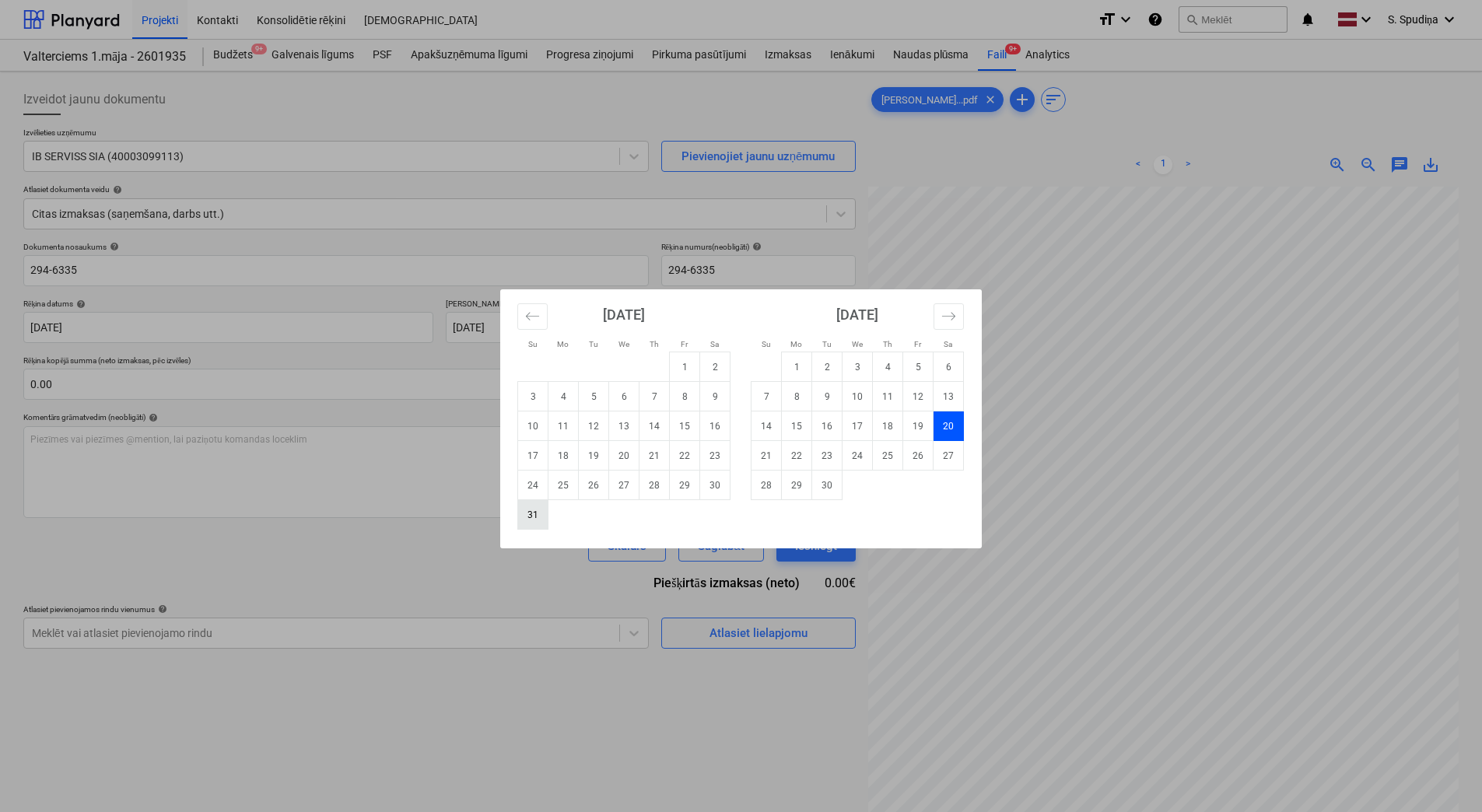
click at [529, 515] on td "31" at bounding box center [533, 515] width 31 height 30
type input "[DATE]"
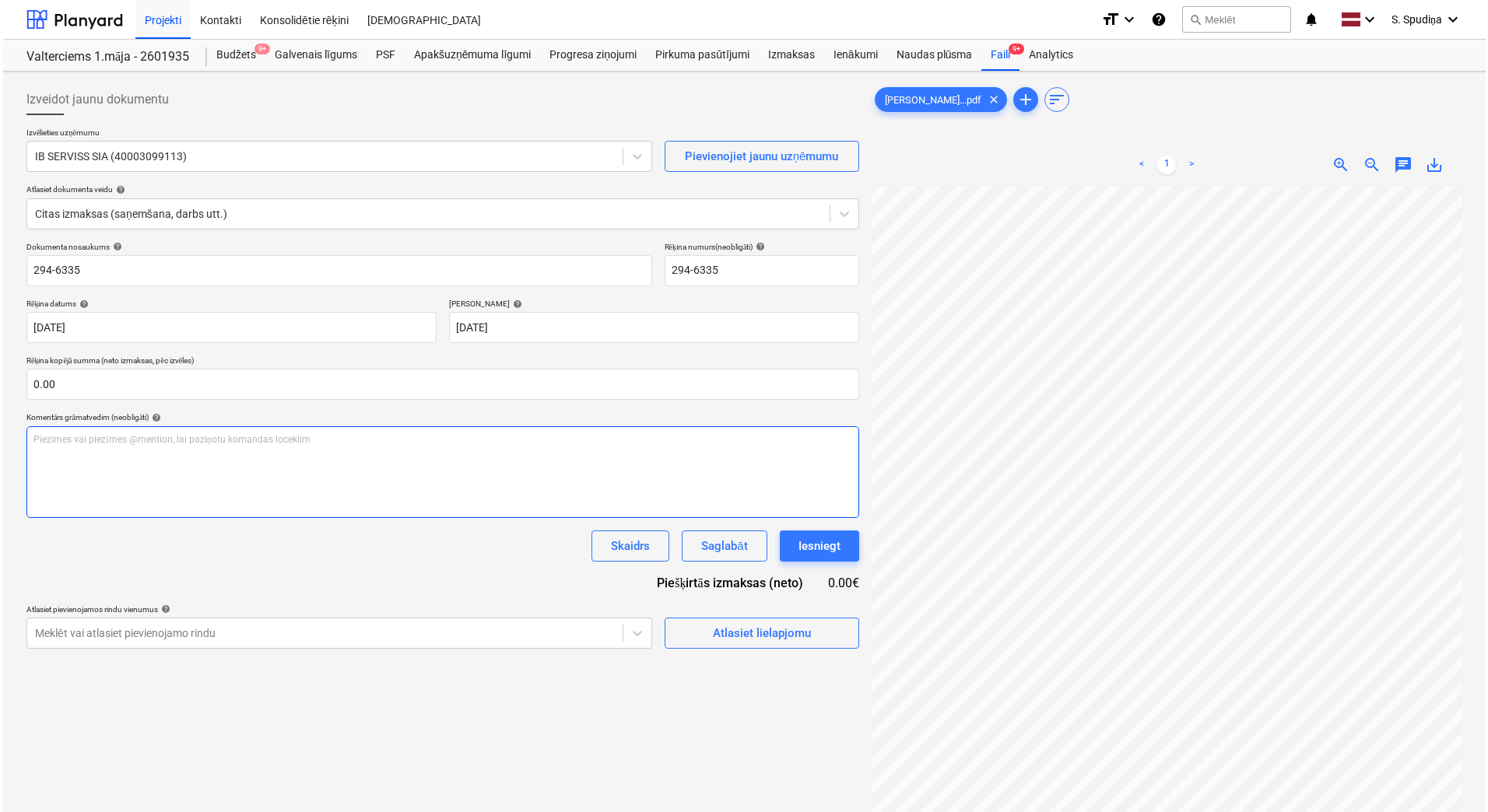
scroll to position [1, 66]
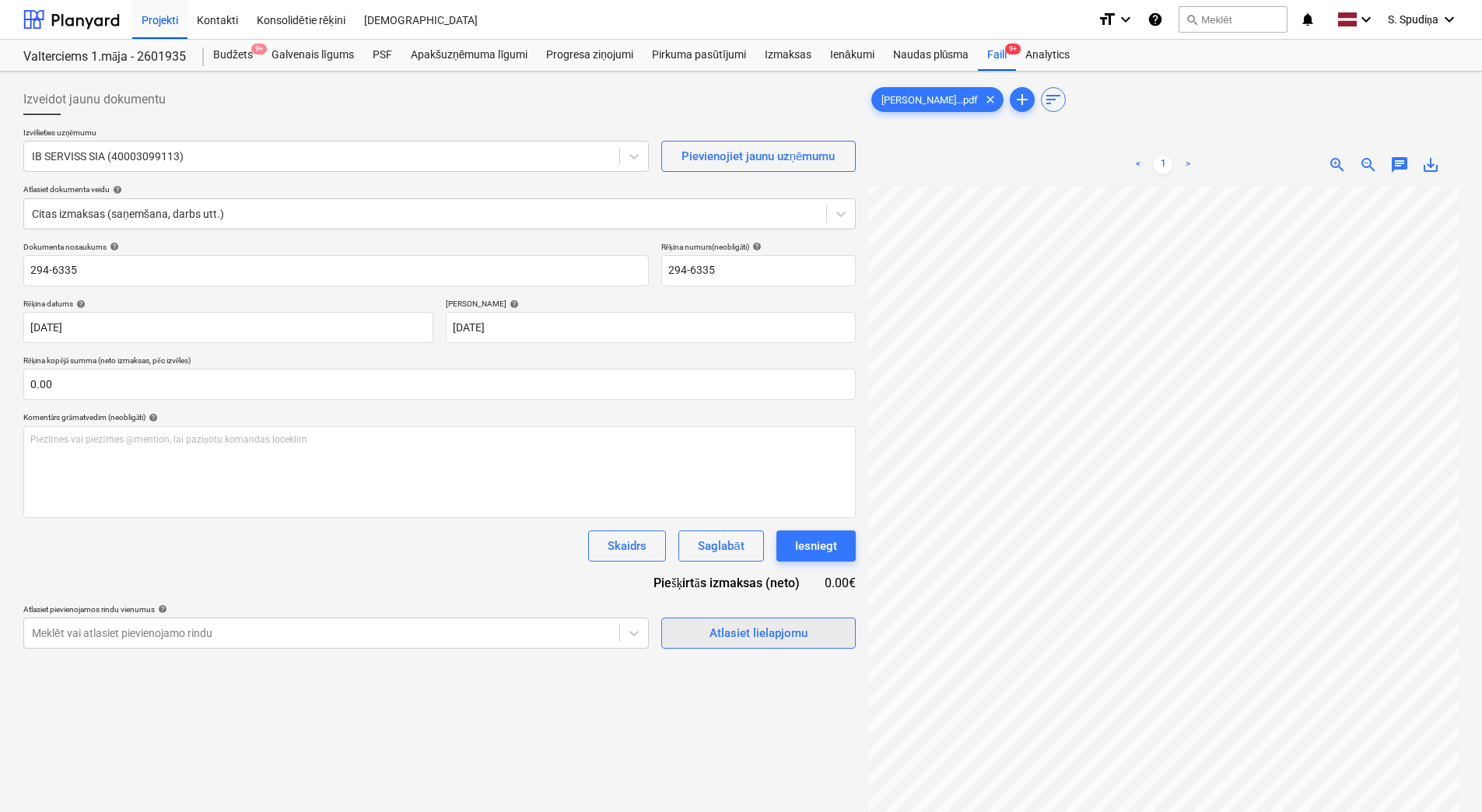
click at [701, 638] on span "Atlasiet lielapjomu" at bounding box center [758, 633] width 155 height 20
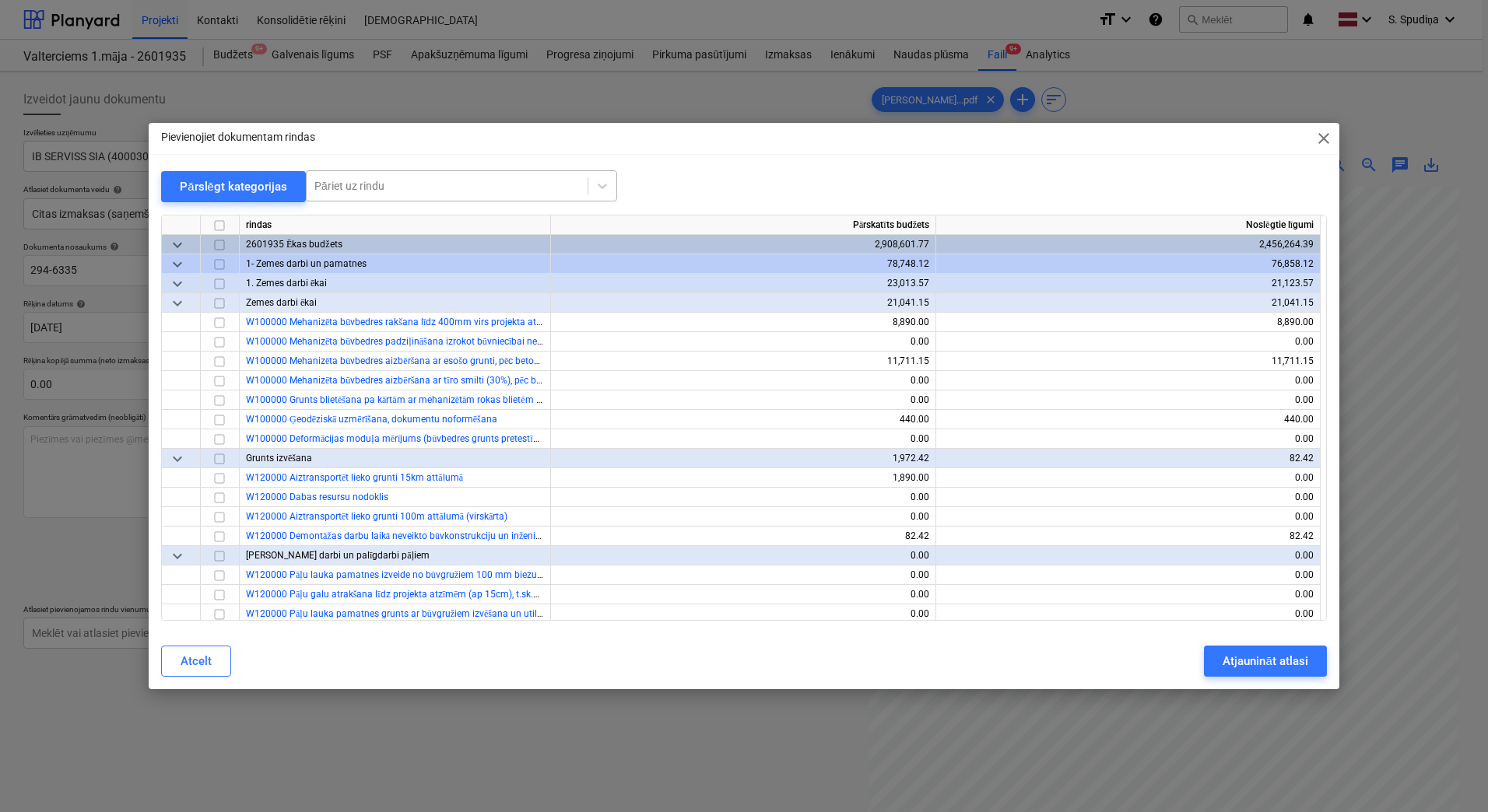
drag, startPoint x: 388, startPoint y: 188, endPoint x: 397, endPoint y: 190, distance: 9.2
click at [388, 188] on div at bounding box center [446, 186] width 265 height 16
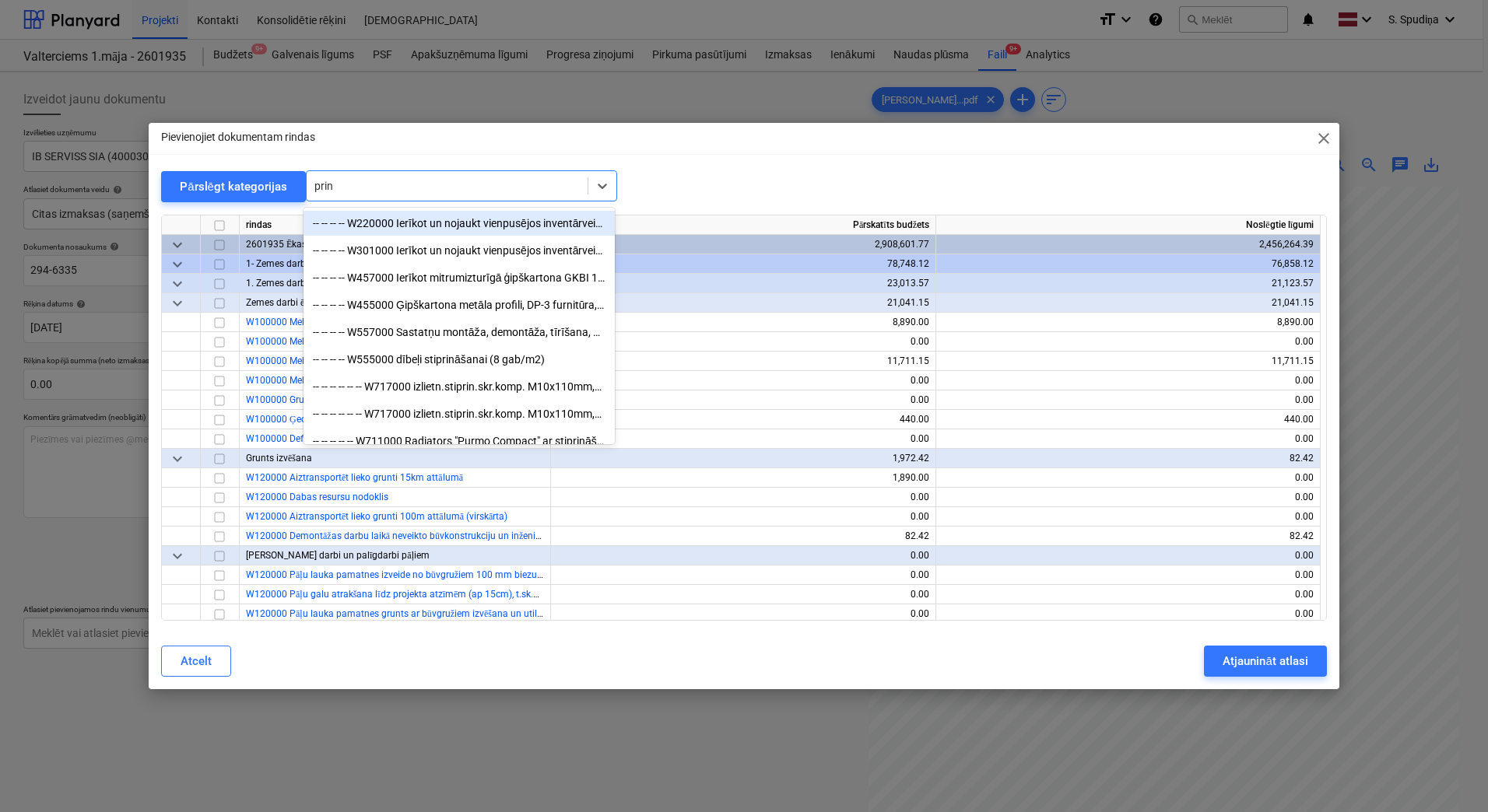
type input "print"
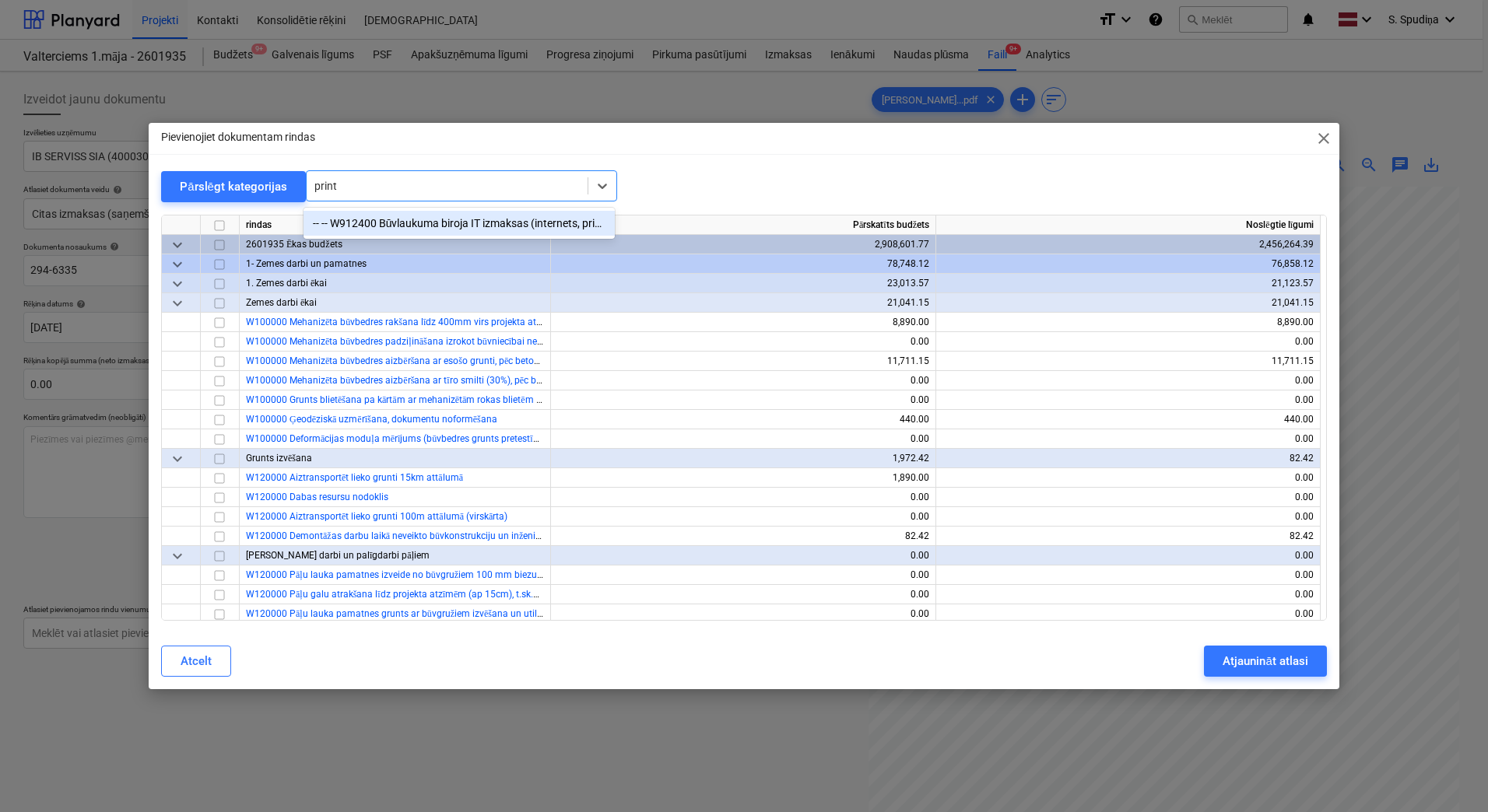
click at [405, 223] on div "-- -- W912400 Būvlaukuma biroja IT izmaksas (internets, printeru izmantošana)" at bounding box center [459, 223] width 311 height 25
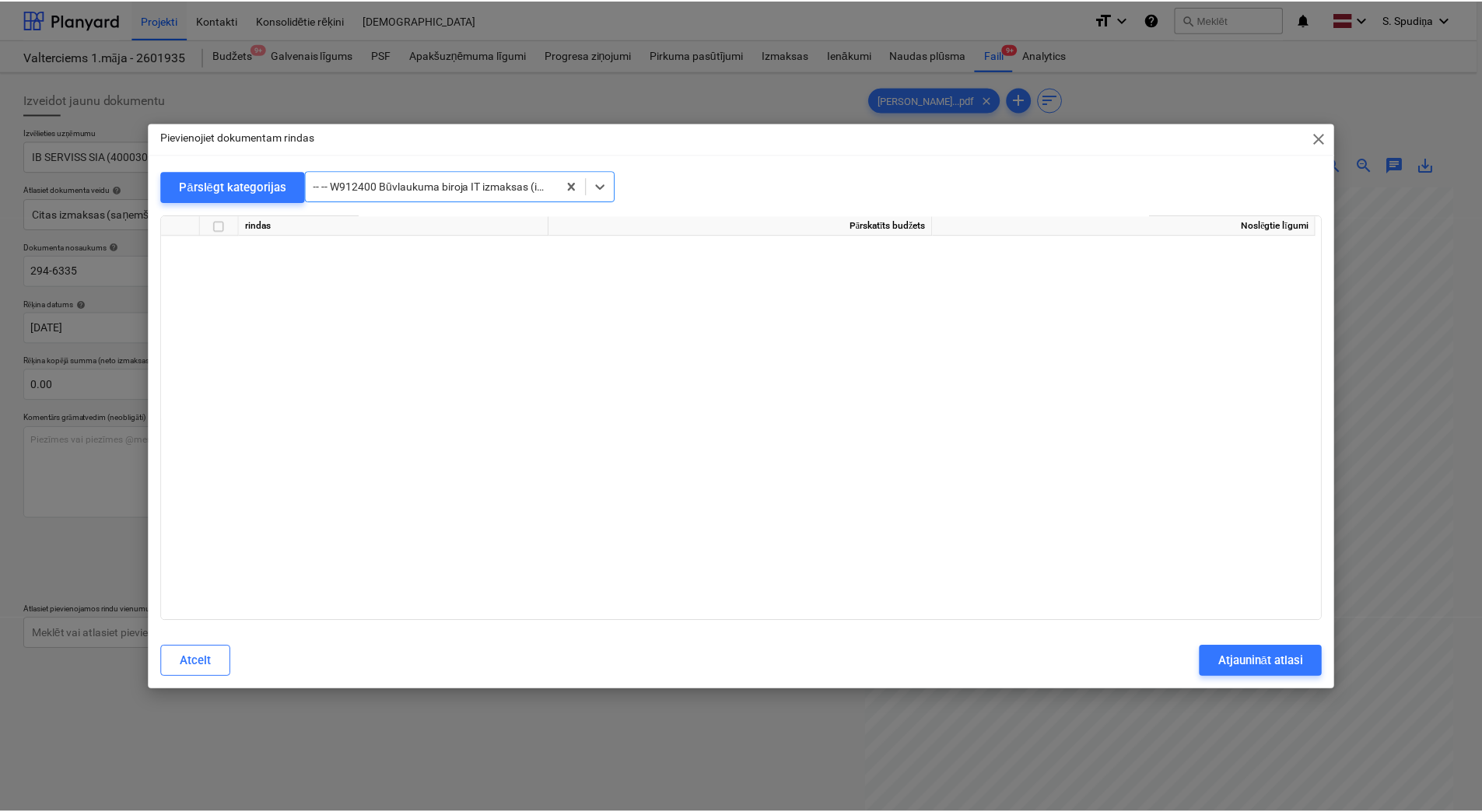
scroll to position [14179, 0]
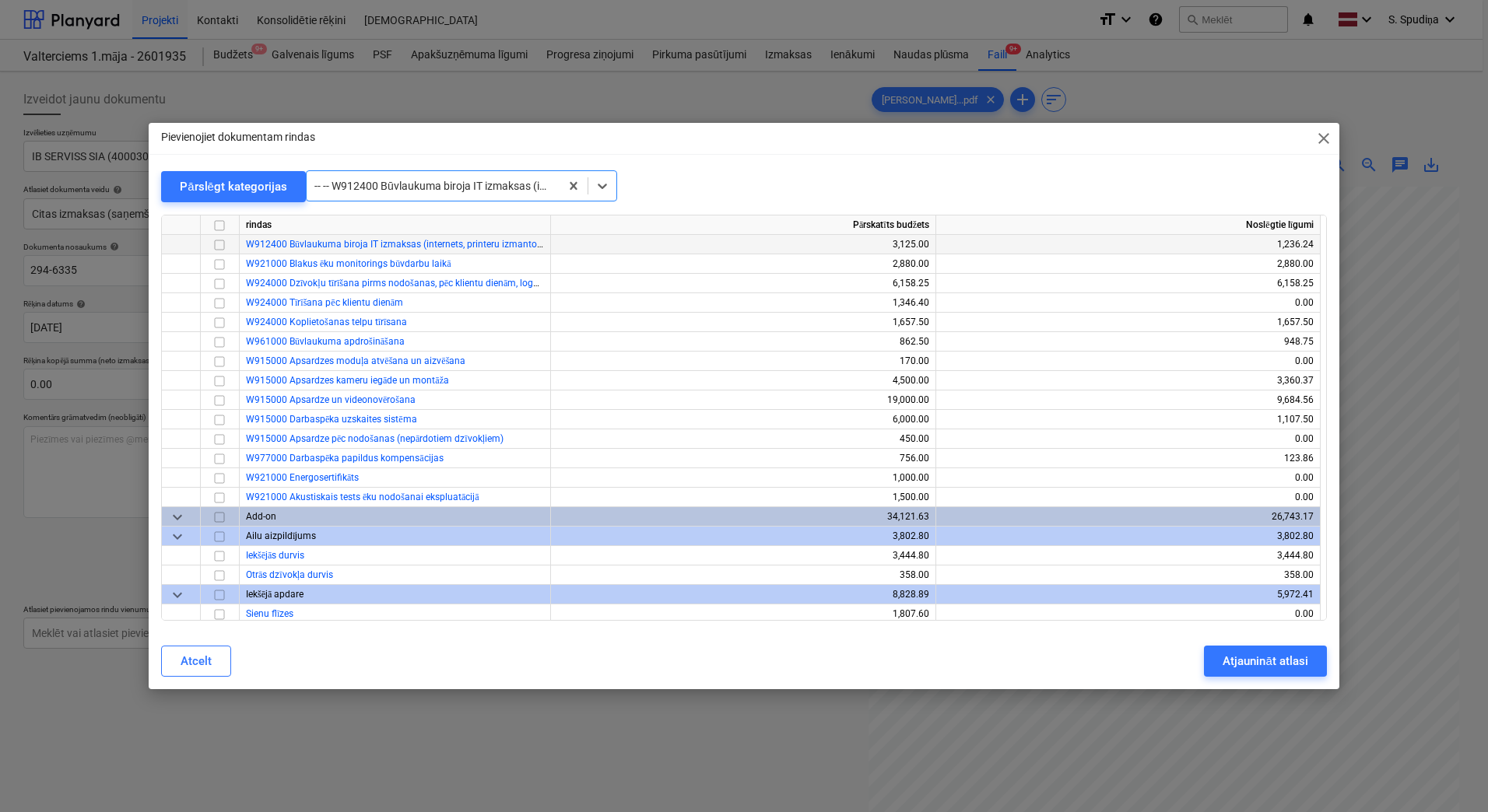
click at [225, 244] on input "checkbox" at bounding box center [219, 245] width 19 height 19
click at [1281, 662] on div "Atjaunināt atlasi" at bounding box center [1265, 661] width 85 height 20
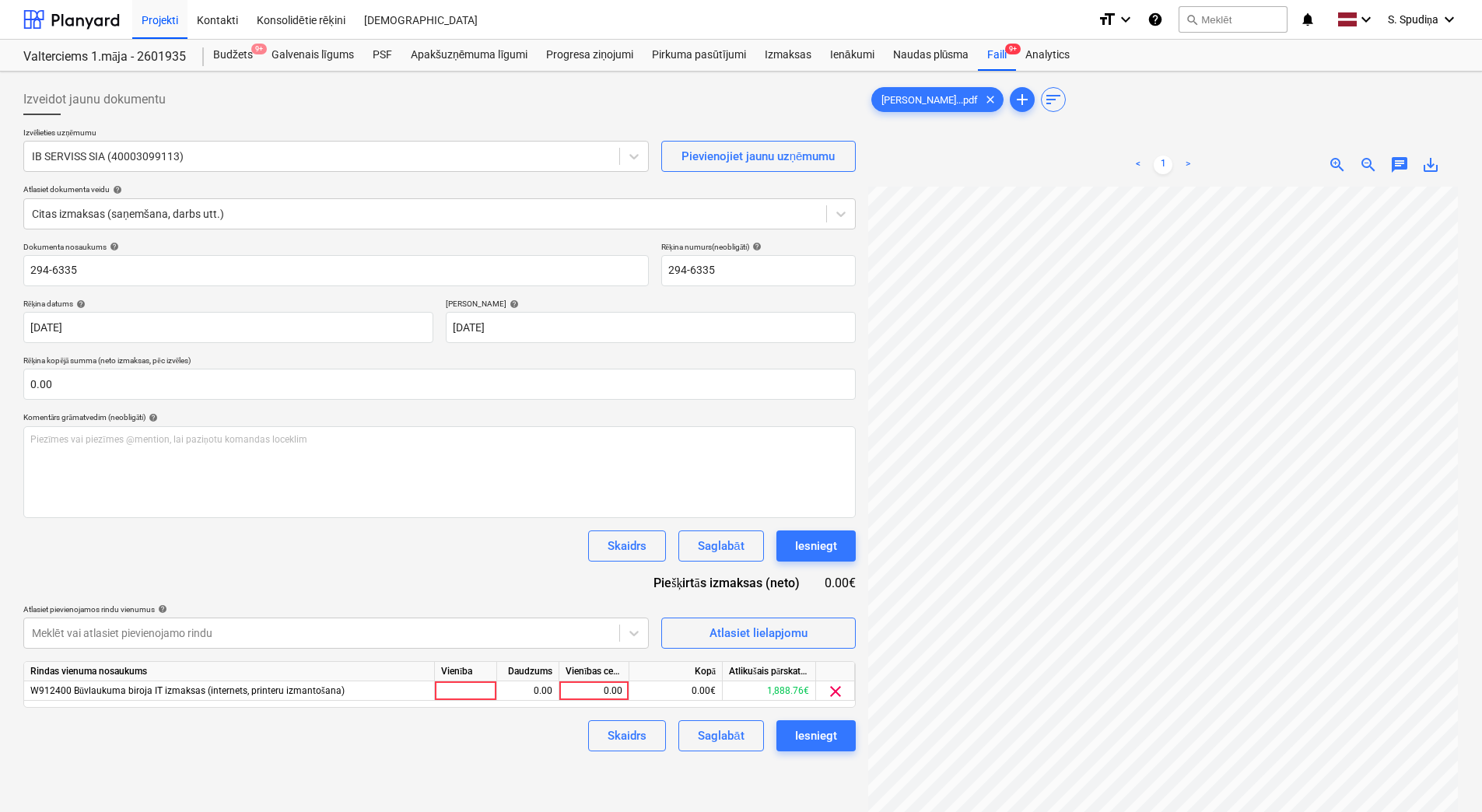
scroll to position [6, 113]
click at [596, 694] on div "0.00" at bounding box center [594, 691] width 57 height 20
type input "132.69"
click at [702, 730] on div "Saglabāt" at bounding box center [721, 736] width 46 height 20
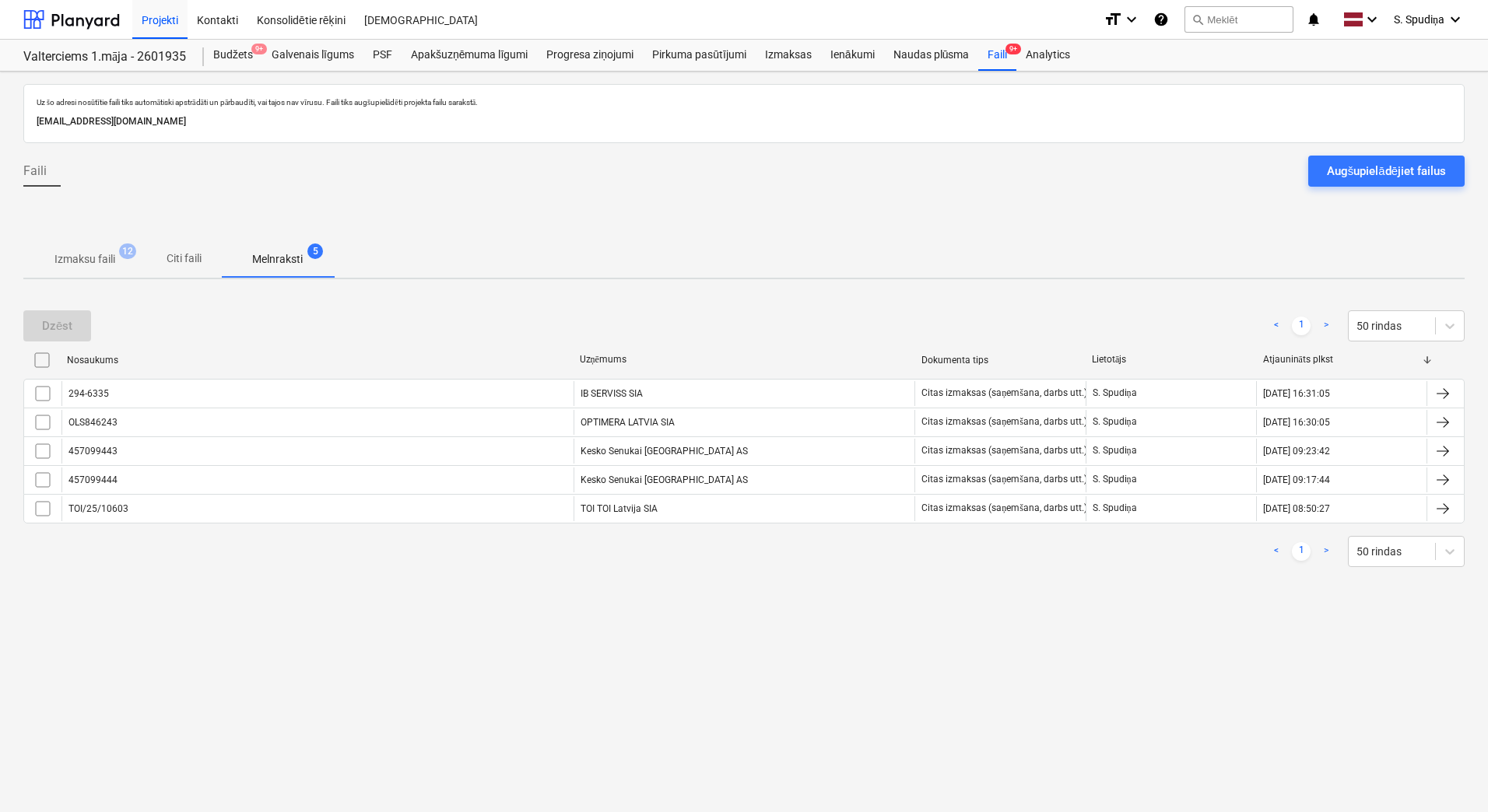
click at [87, 259] on p "Izmaksu faili" at bounding box center [84, 259] width 60 height 17
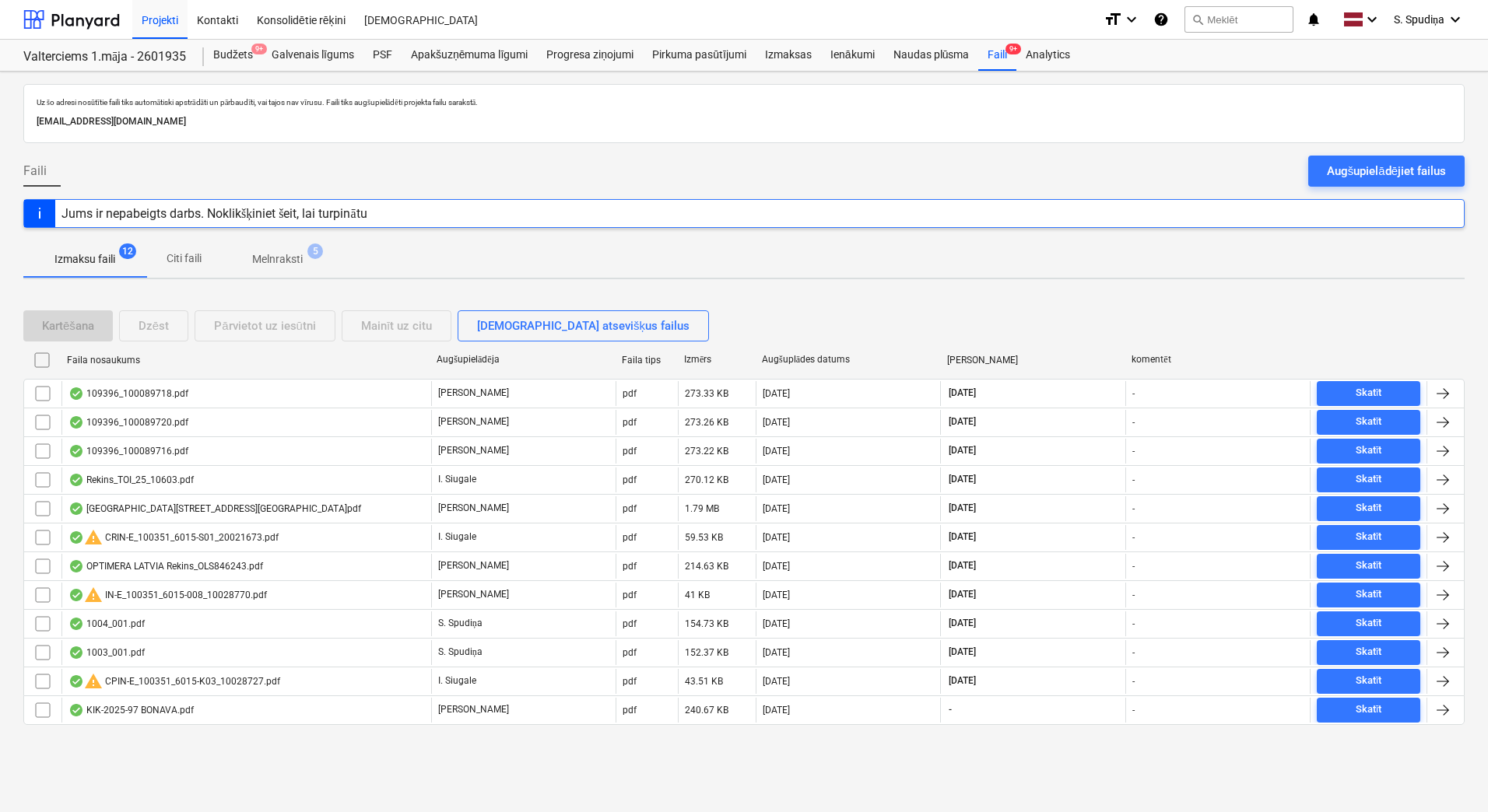
click at [274, 266] on p "Melnraksti" at bounding box center [277, 259] width 50 height 17
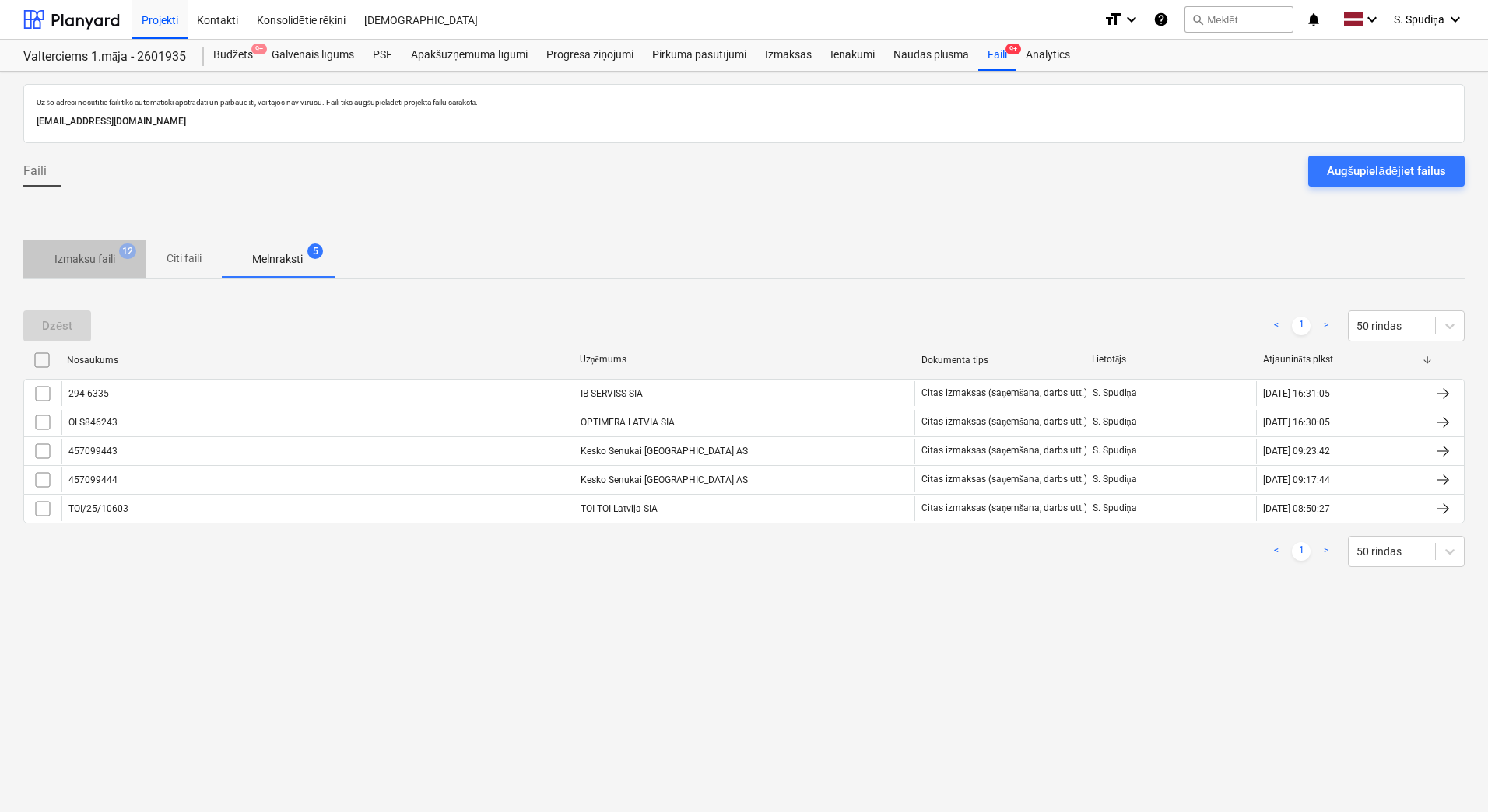
click at [94, 255] on p "Izmaksu faili" at bounding box center [84, 259] width 60 height 17
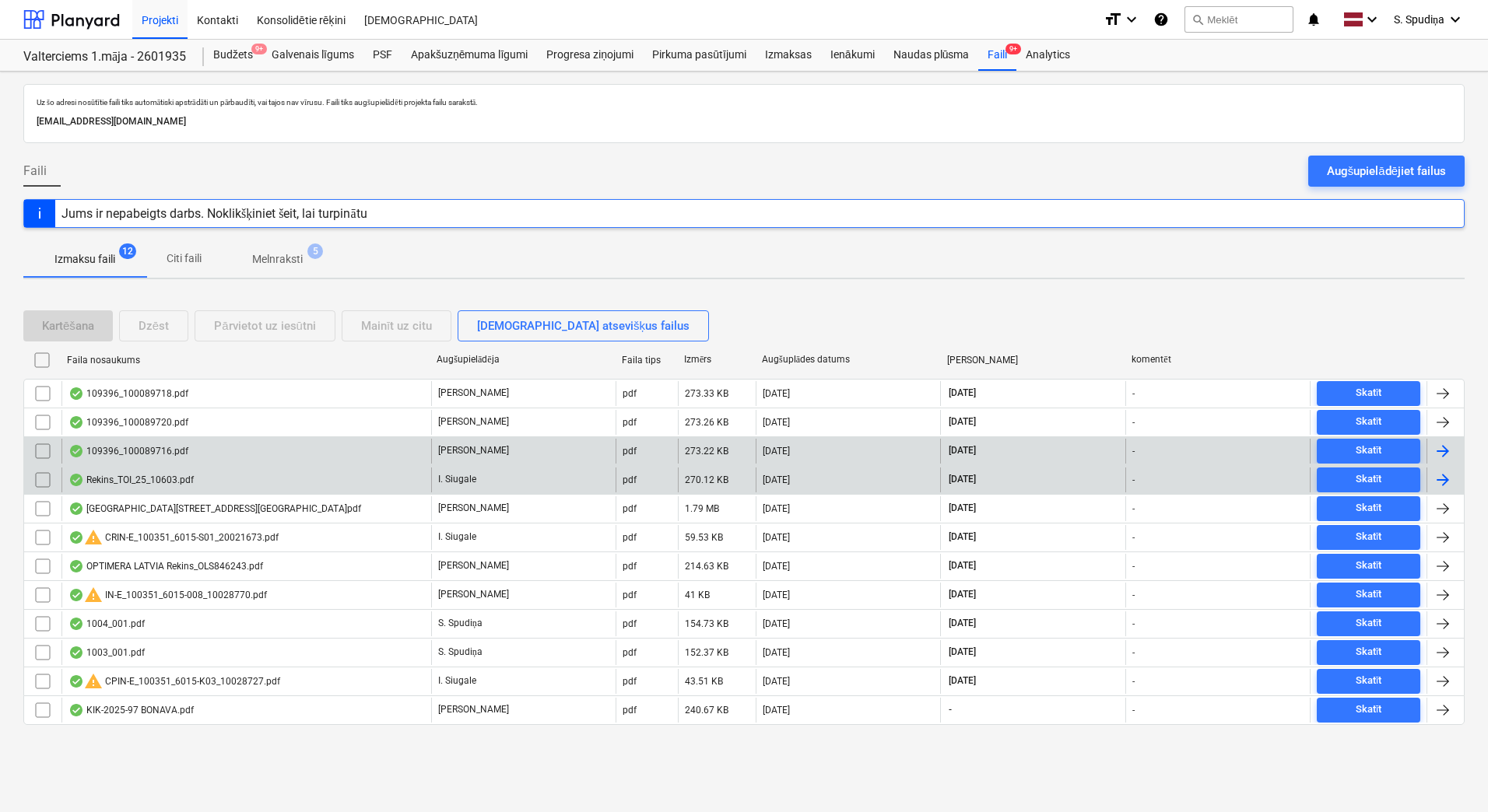
click at [169, 448] on div "109396_100089716.pdf" at bounding box center [128, 451] width 120 height 12
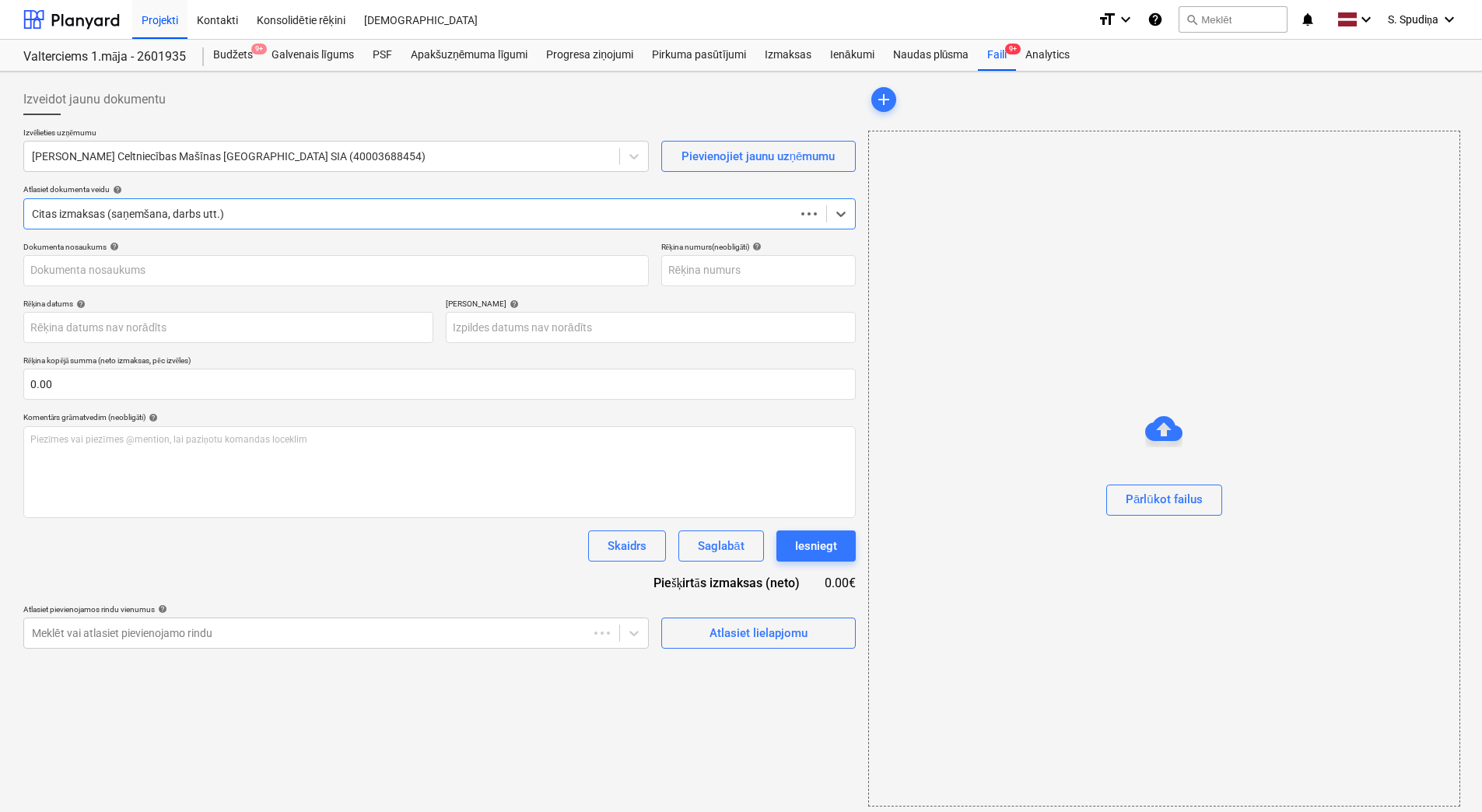
type input "109396_100089716.pdf"
type input "[DATE]"
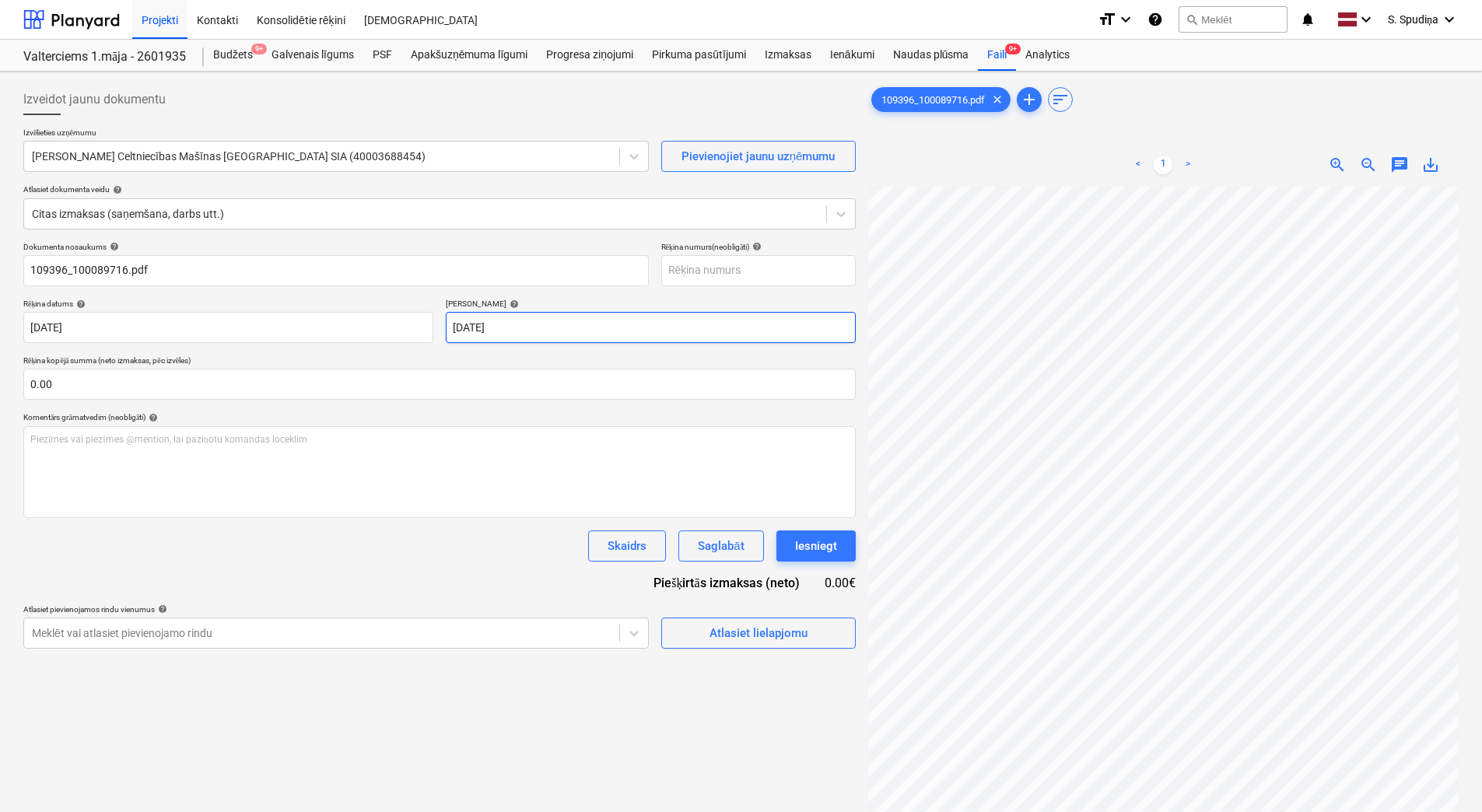
scroll to position [4, 113]
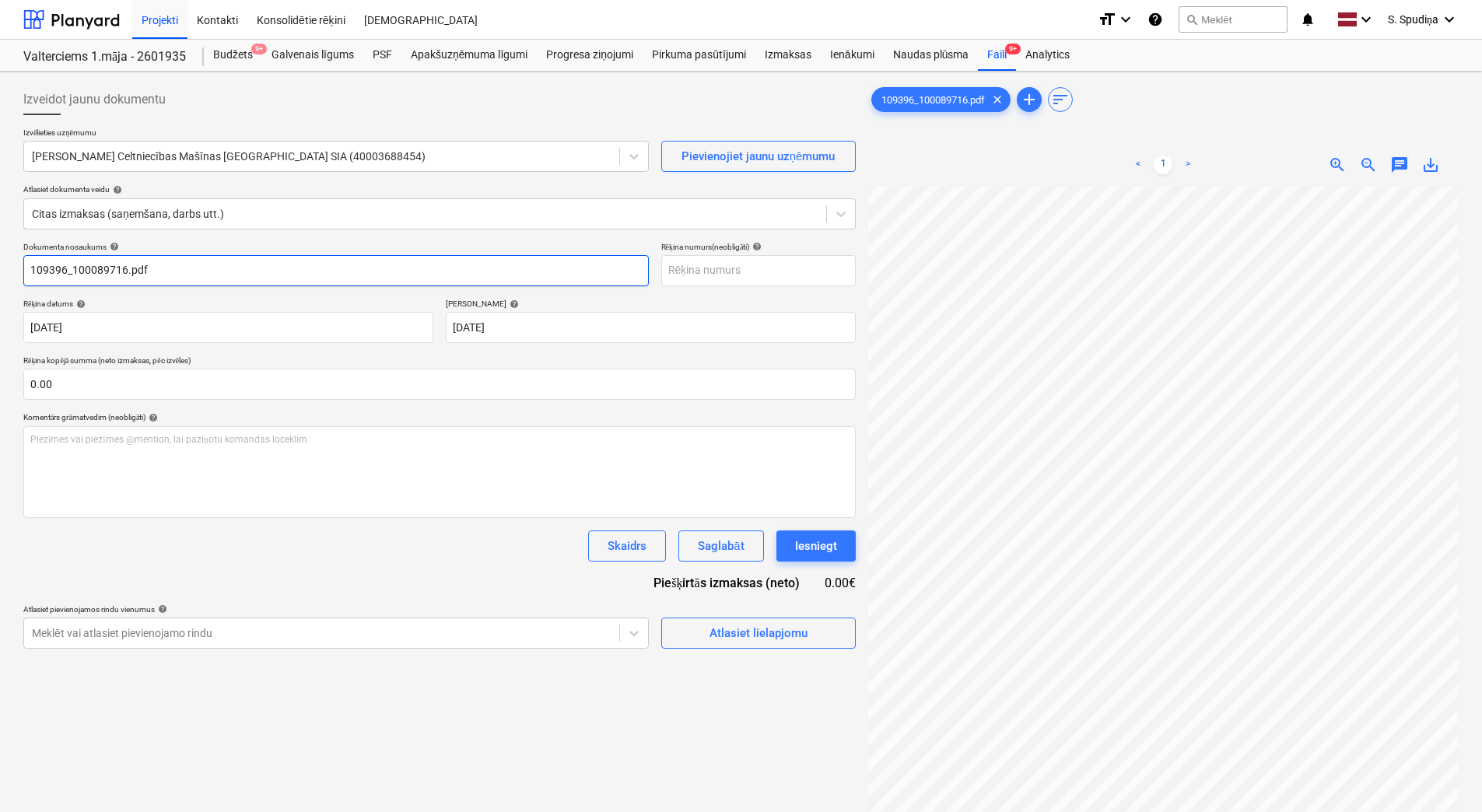
drag, startPoint x: 149, startPoint y: 274, endPoint x: 127, endPoint y: 283, distance: 23.8
click at [127, 283] on input "109396_100089716.pdf" at bounding box center [335, 271] width 625 height 31
drag, startPoint x: 74, startPoint y: 275, endPoint x: -3, endPoint y: 275, distance: 77.0
click at [0, 275] on html "Projekti Kontakti Konsolidētie rēķini Iesūtne format_size keyboard_arrow_down h…" at bounding box center [741, 406] width 1482 height 812
drag, startPoint x: 190, startPoint y: 268, endPoint x: -3, endPoint y: 276, distance: 193.2
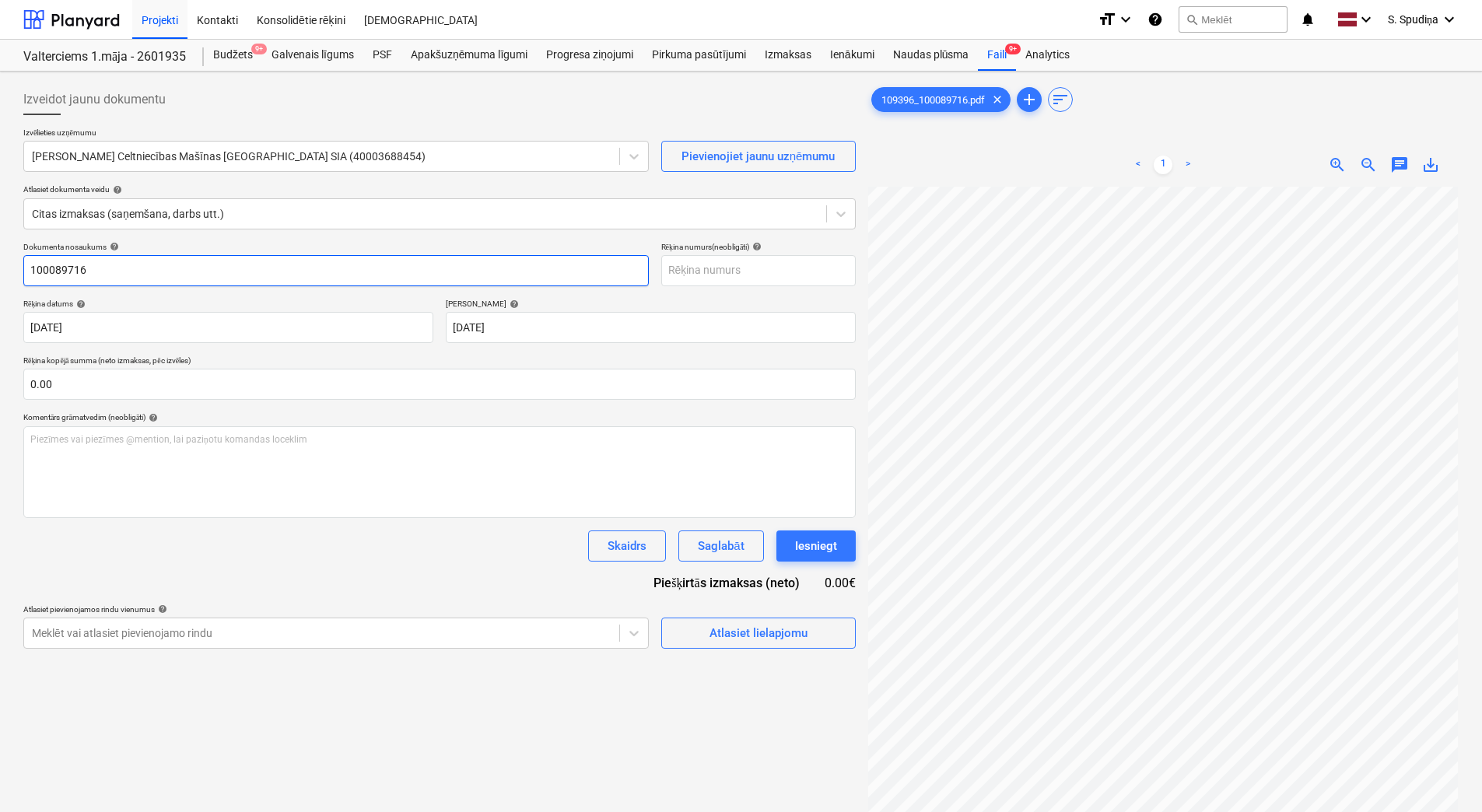
click at [0, 276] on html "Projekti Kontakti Konsolidētie rēķini Iesūtne format_size keyboard_arrow_down h…" at bounding box center [741, 406] width 1482 height 812
type input "100089716"
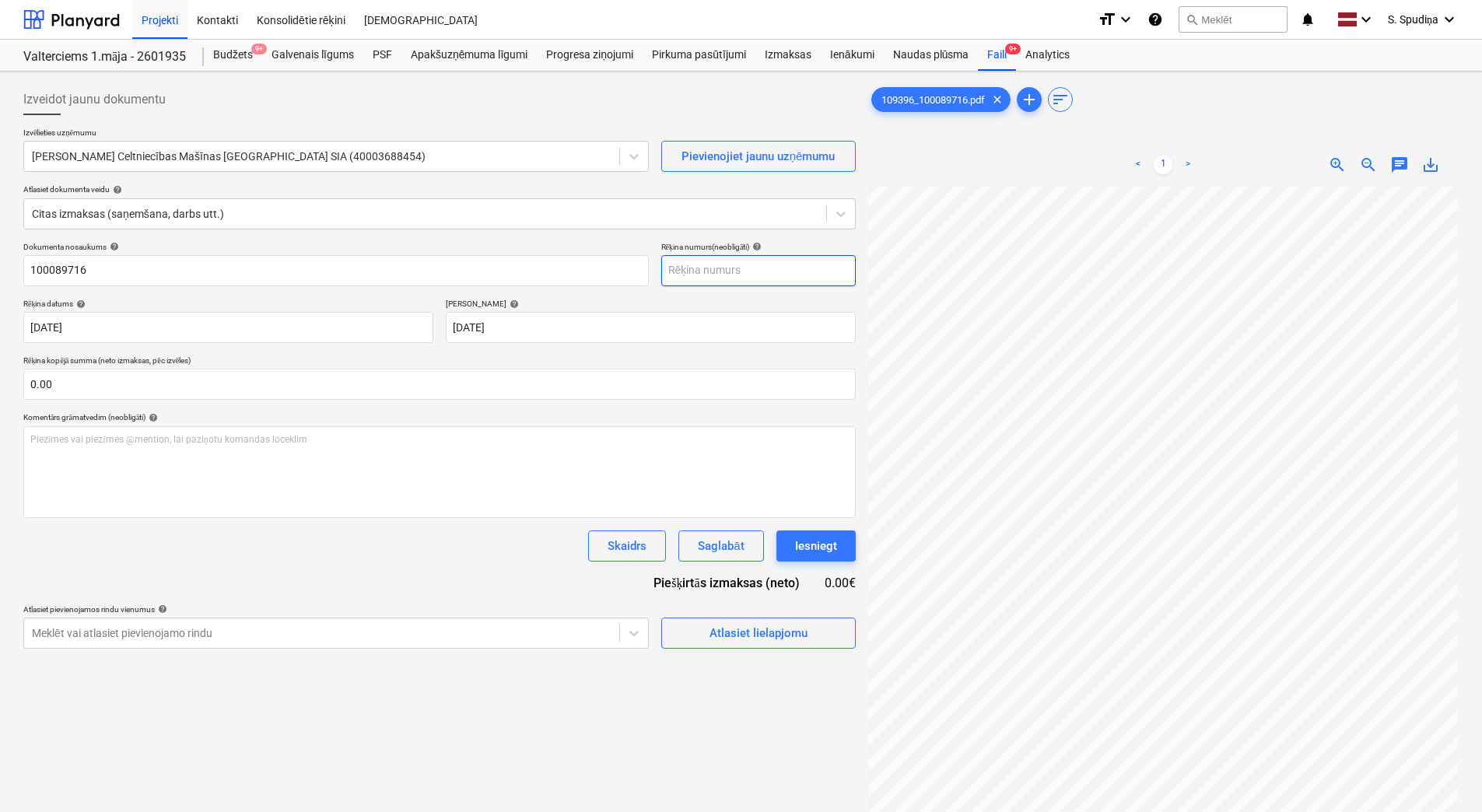
click at [727, 270] on input "text" at bounding box center [758, 271] width 194 height 31
paste input "100089716"
type input "100089716"
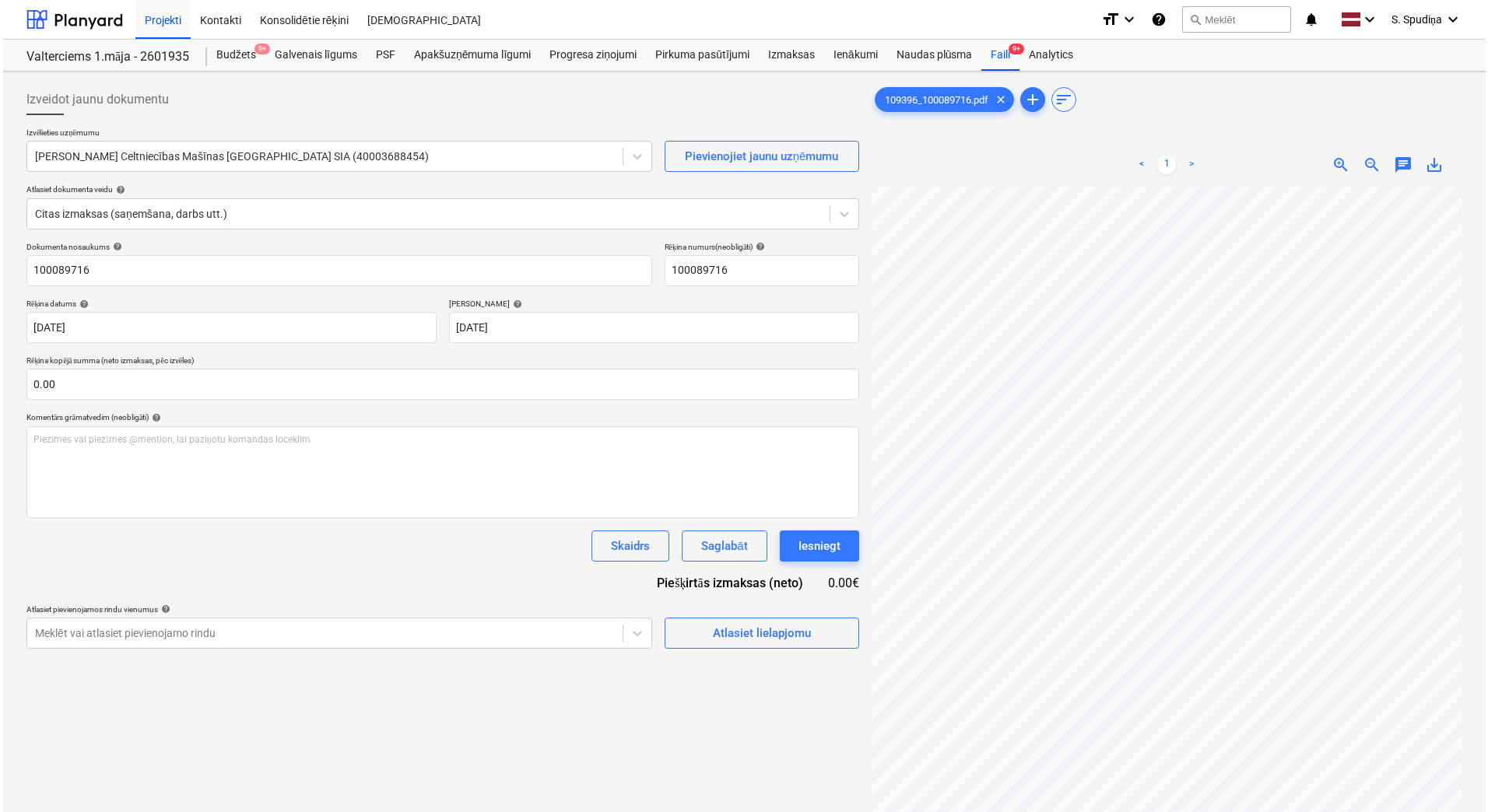
scroll to position [49, 113]
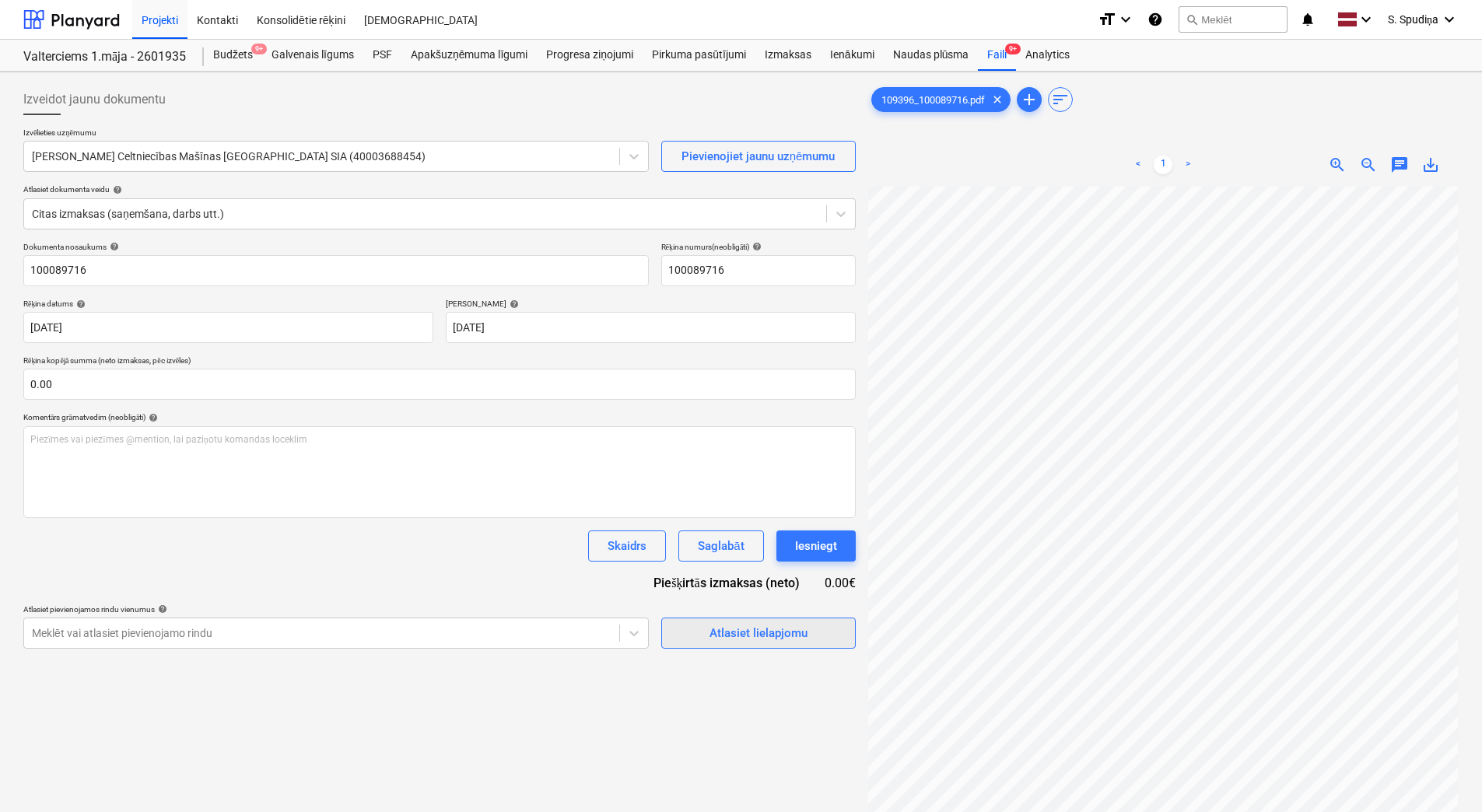
click at [710, 624] on div "Atlasiet lielapjomu" at bounding box center [758, 633] width 98 height 20
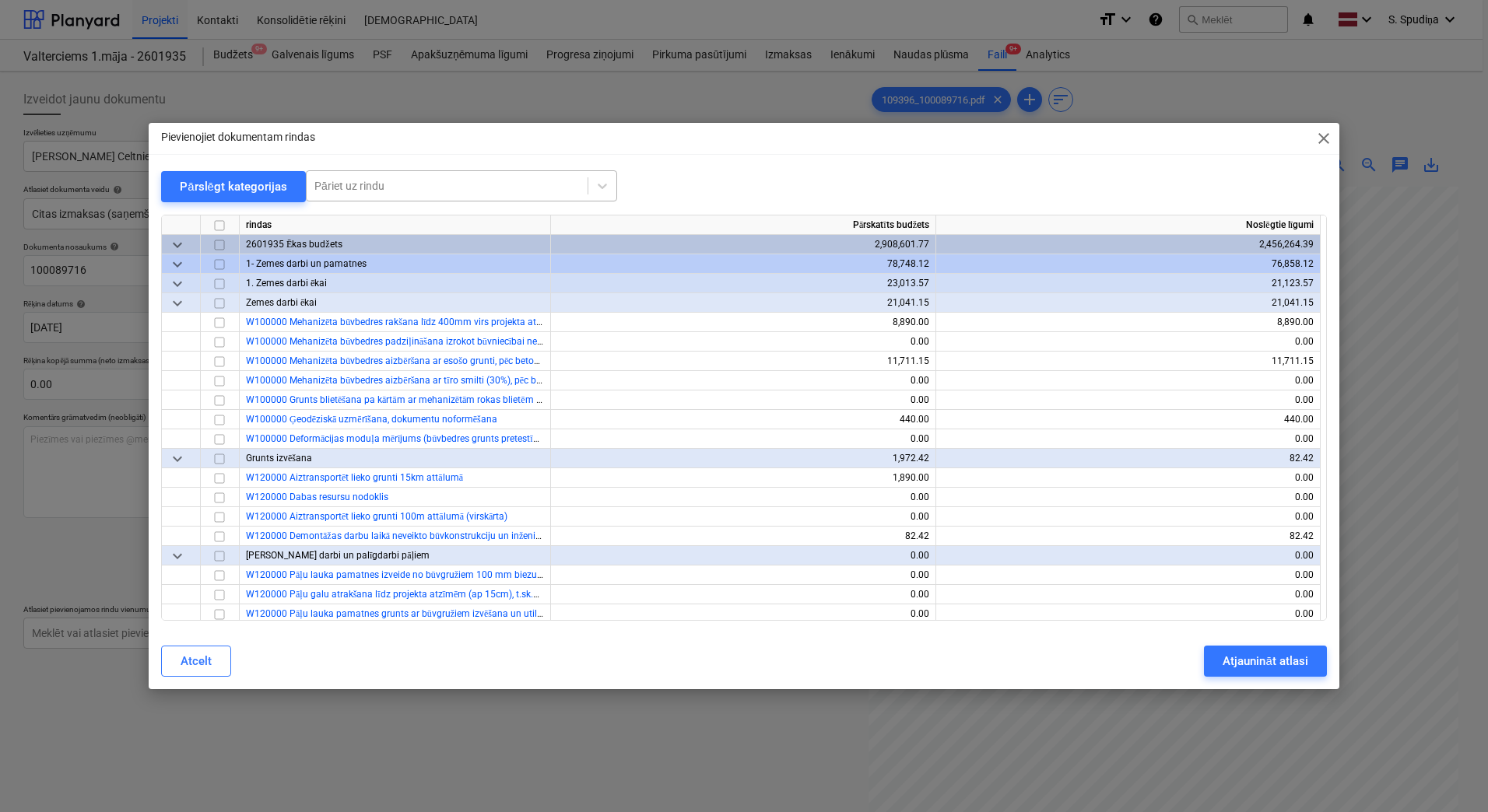
click at [435, 193] on div at bounding box center [446, 186] width 265 height 16
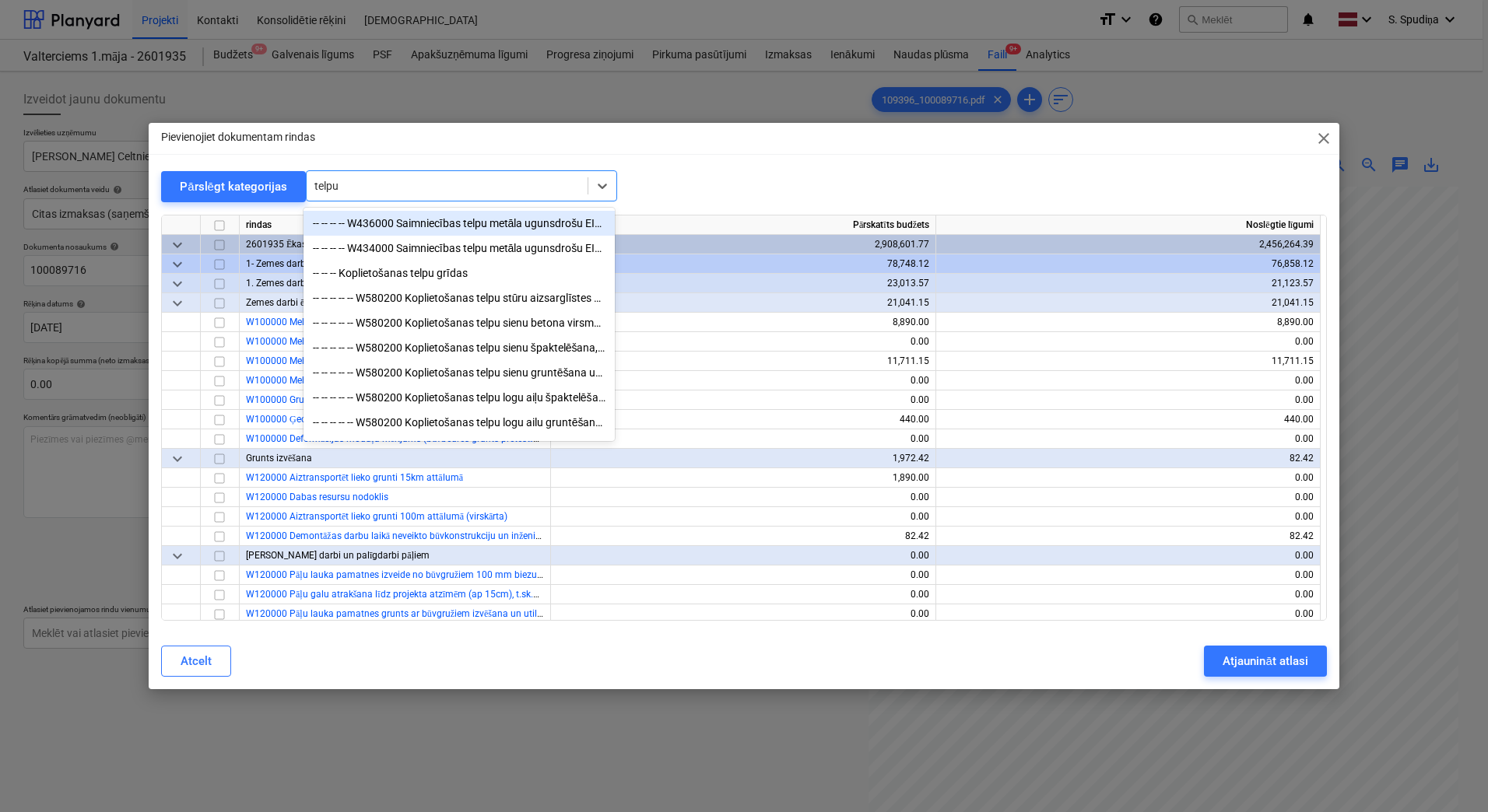
type input "telpu ž"
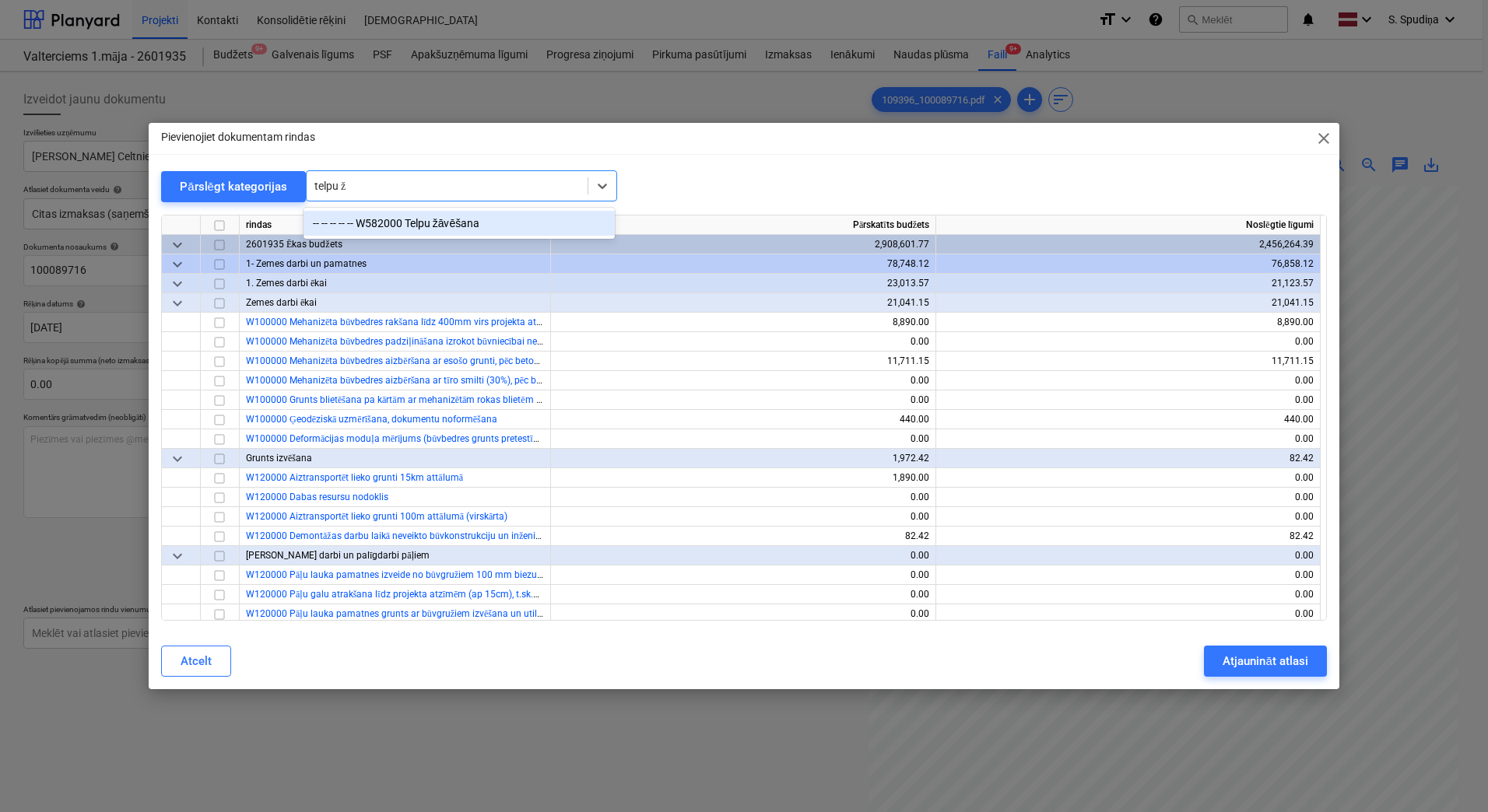
click at [458, 230] on div "-- -- -- -- -- W582000 Telpu žāvēšana" at bounding box center [459, 223] width 311 height 25
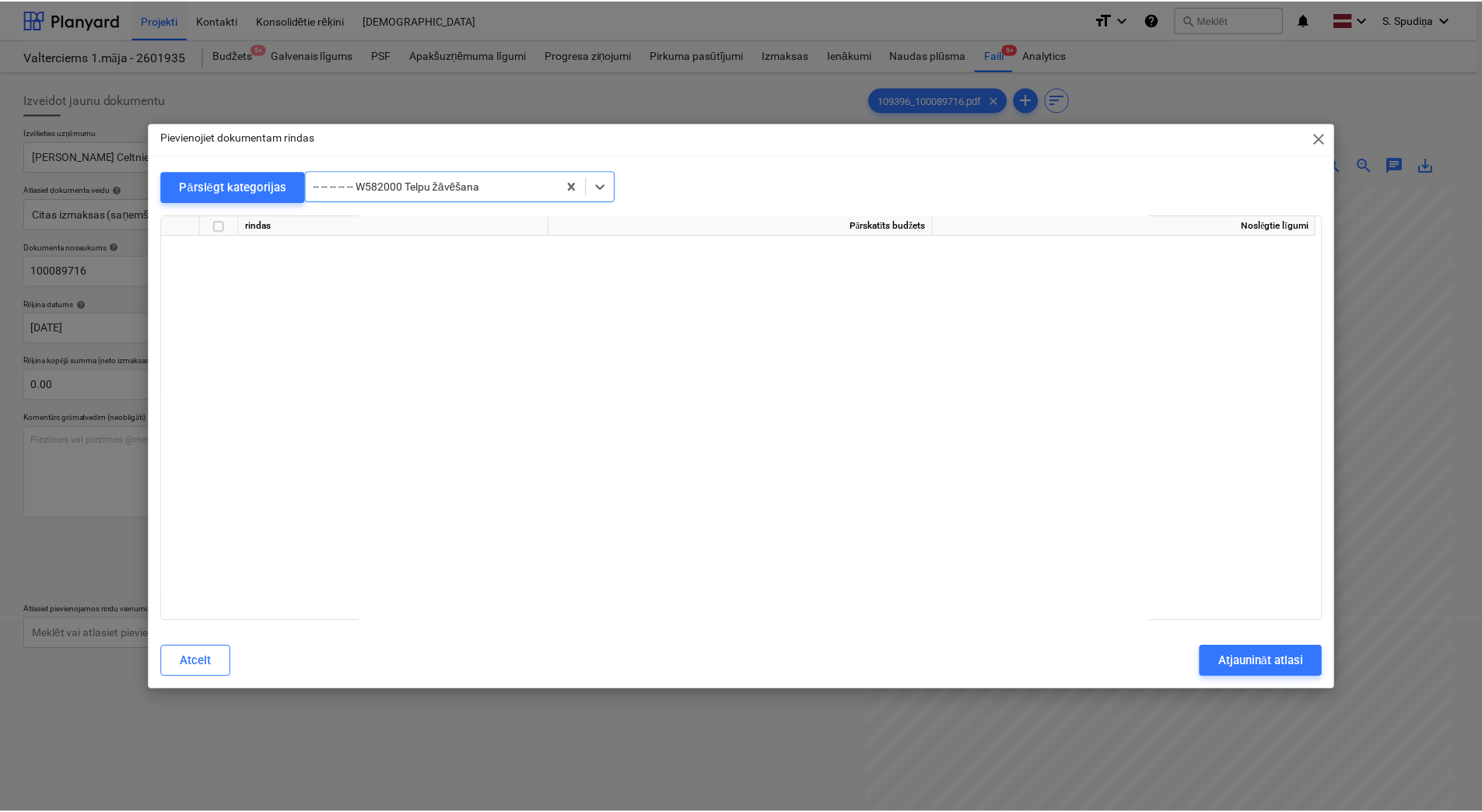
scroll to position [8246, 0]
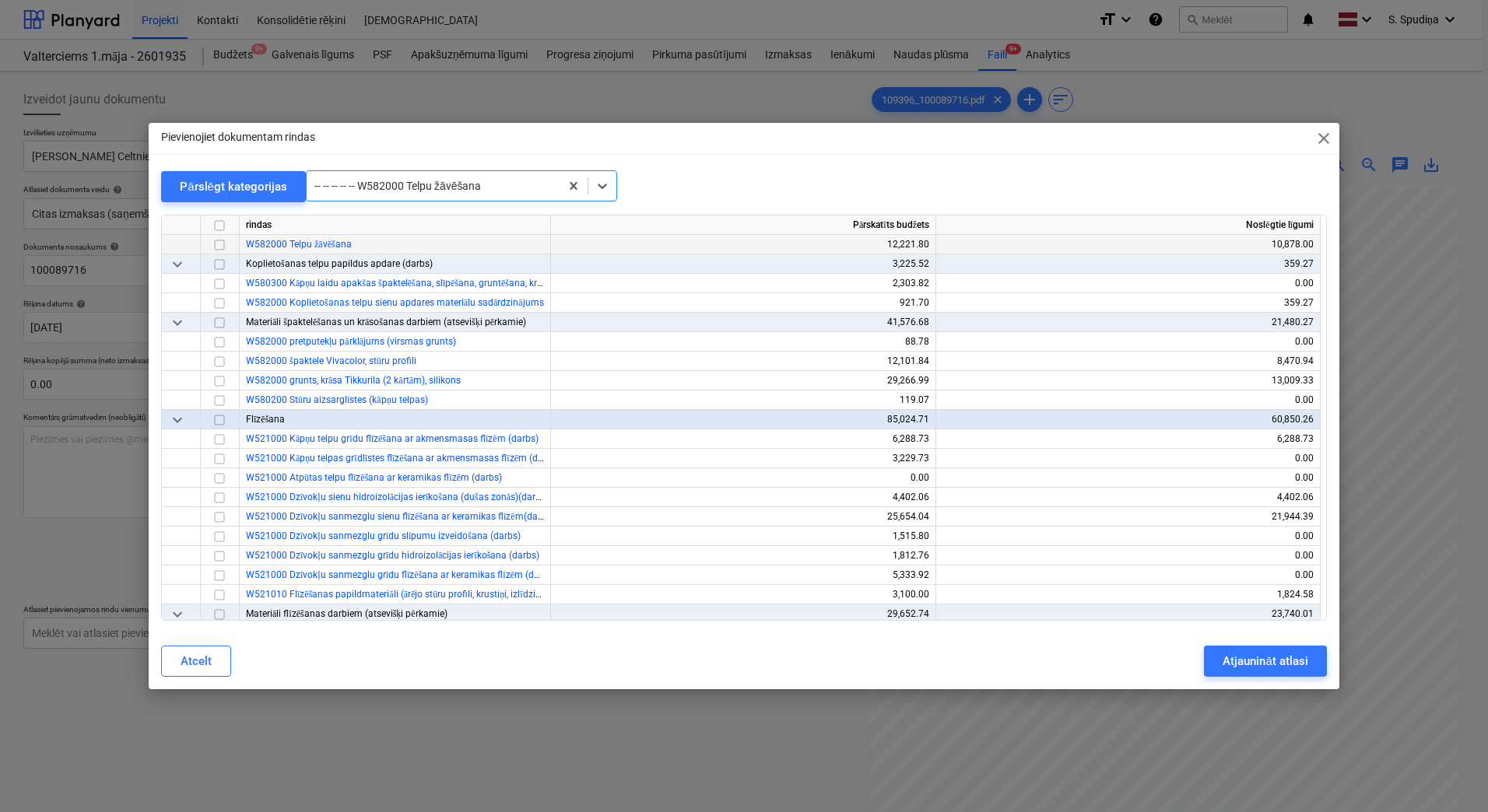
click at [221, 248] on input "checkbox" at bounding box center [219, 245] width 19 height 19
click at [1246, 667] on div "Atjaunināt atlasi" at bounding box center [1265, 661] width 85 height 20
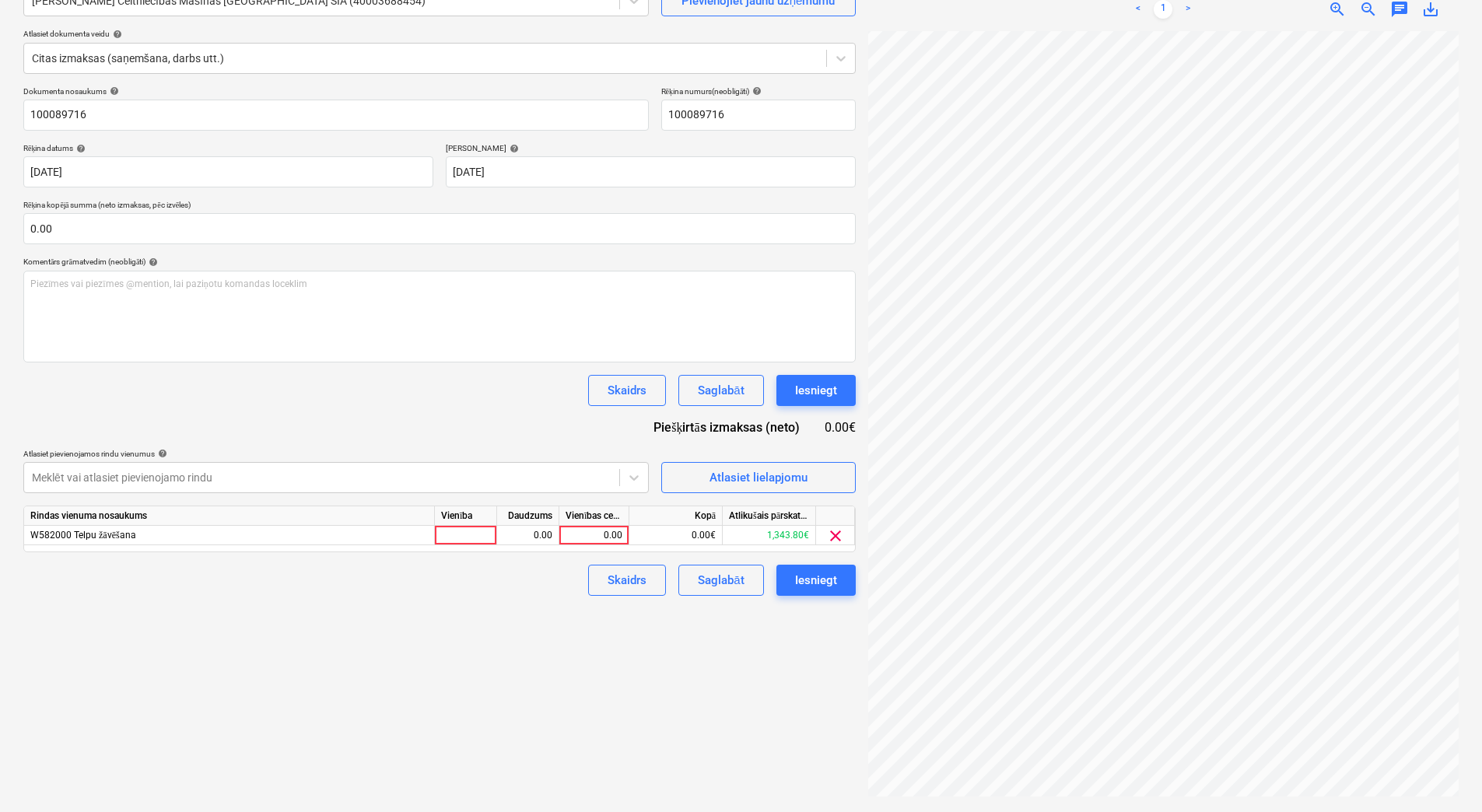
scroll to position [226, 113]
click at [610, 535] on div "0.00" at bounding box center [594, 536] width 57 height 20
type input "60"
click at [719, 586] on div "Saglabāt" at bounding box center [721, 580] width 46 height 20
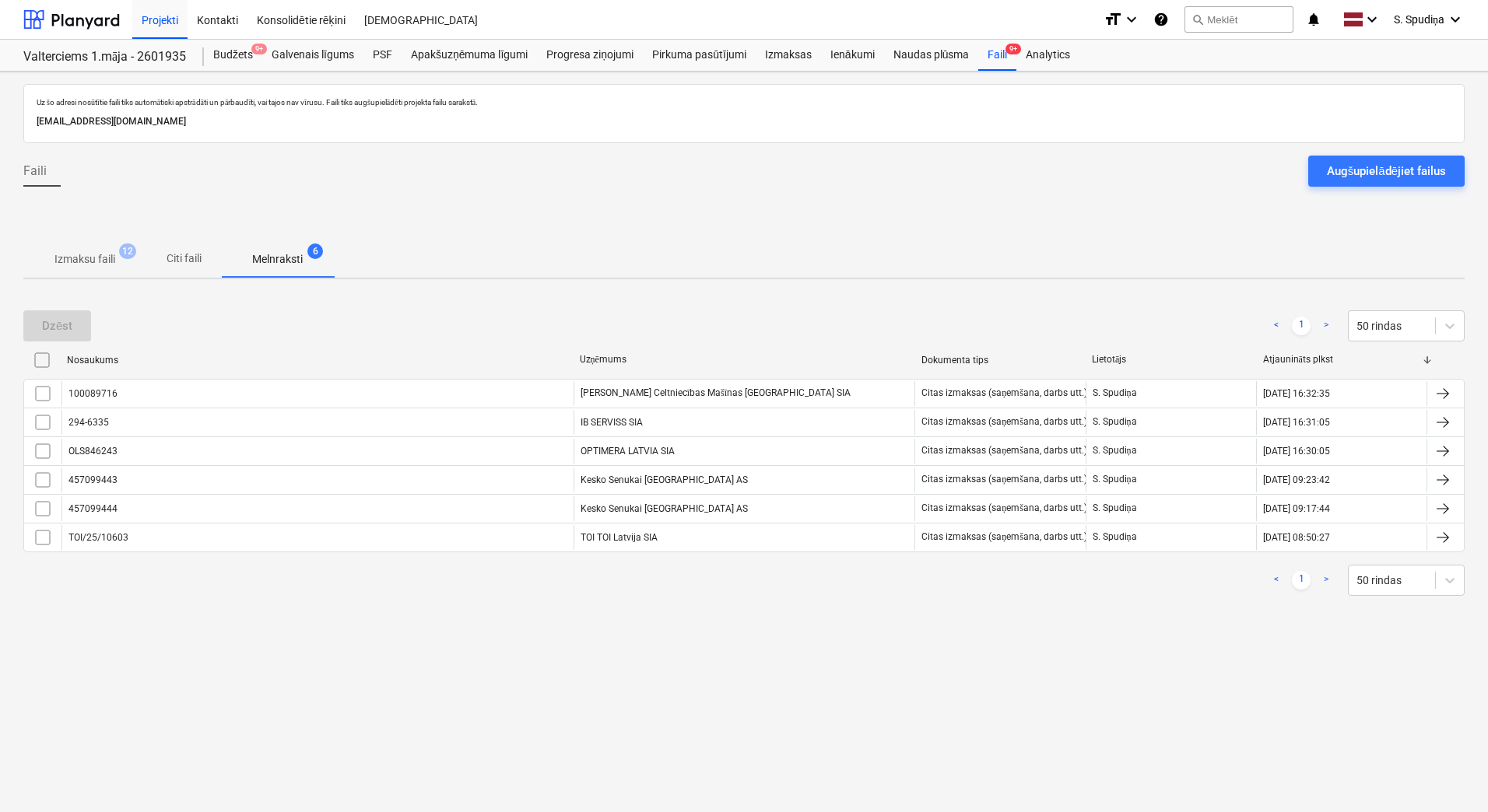
click at [87, 264] on p "Izmaksu faili" at bounding box center [84, 259] width 60 height 17
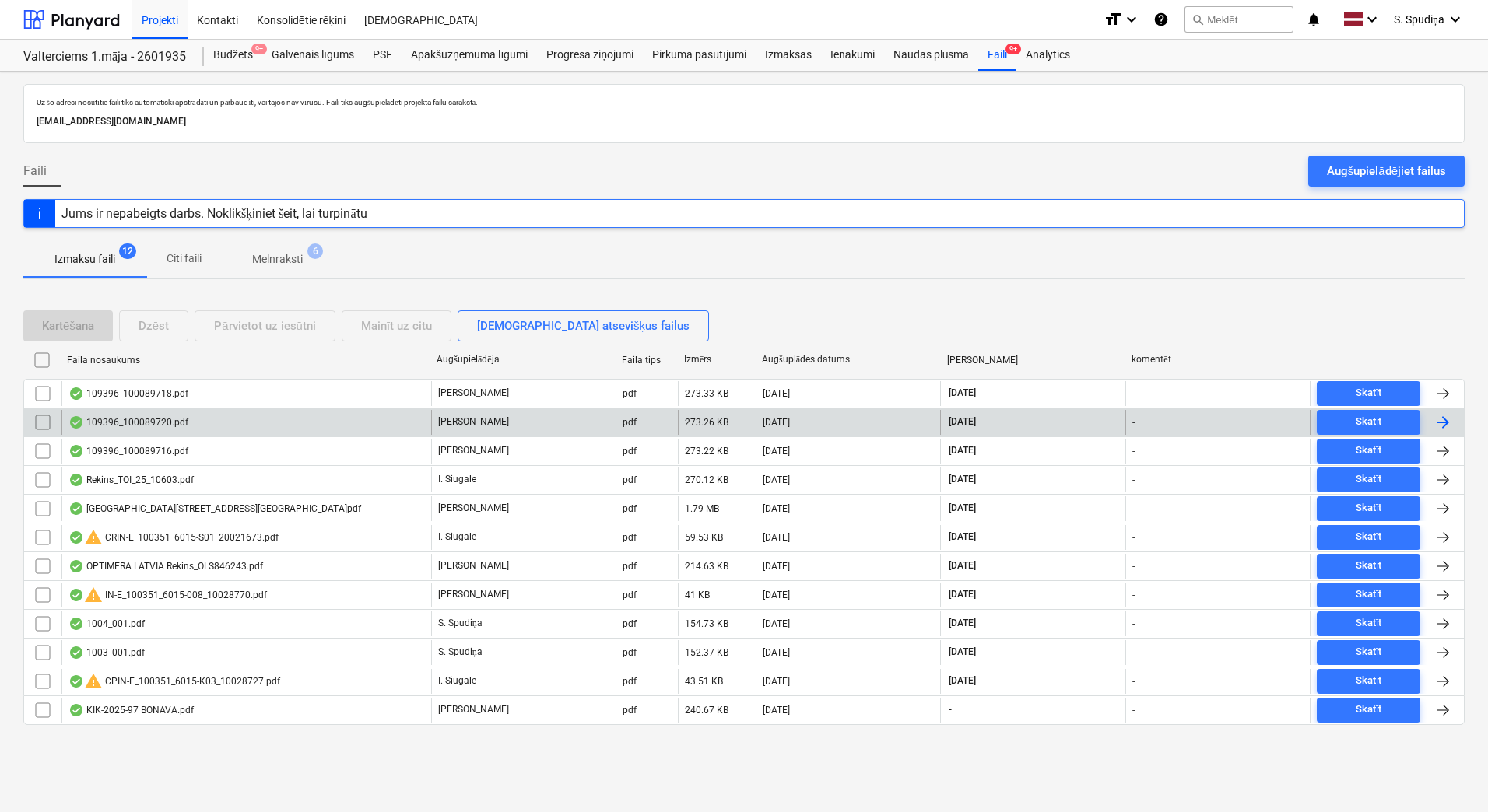
click at [178, 425] on div "109396_100089720.pdf" at bounding box center [128, 422] width 120 height 12
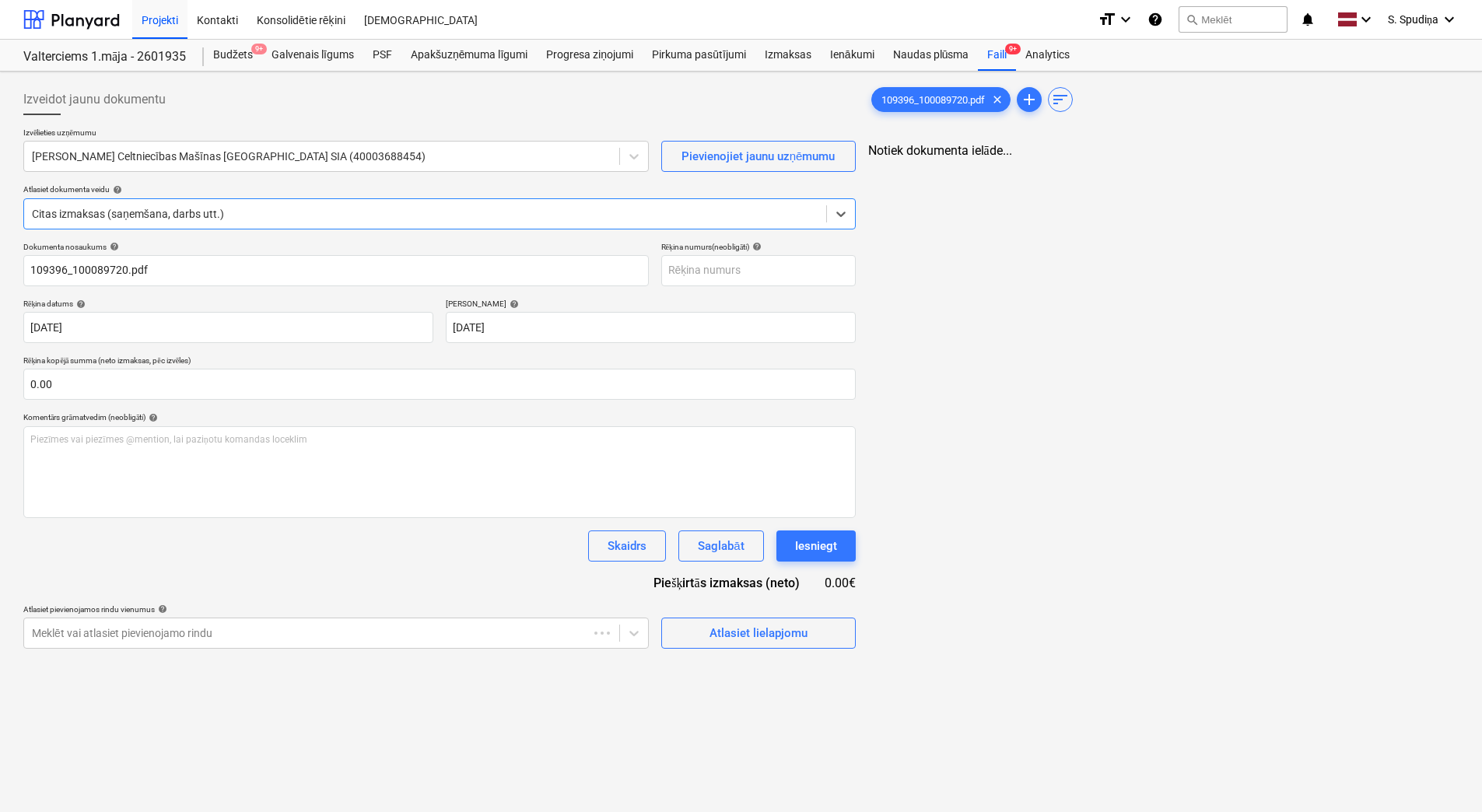
type input "109396_100089720.pdf"
type input "[DATE]"
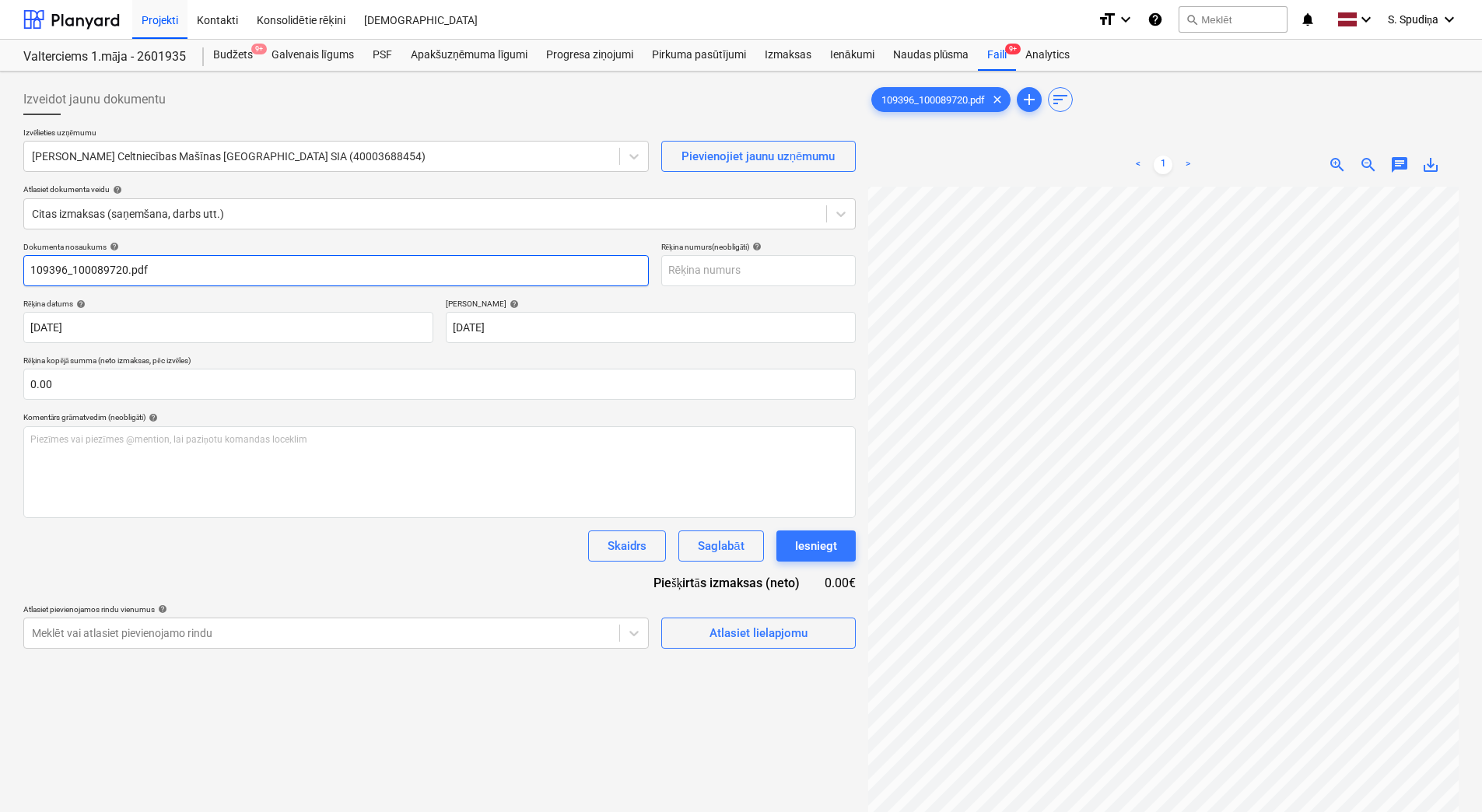
click at [175, 273] on input "109396_100089720.pdf" at bounding box center [335, 271] width 625 height 31
drag, startPoint x: 72, startPoint y: 273, endPoint x: -3, endPoint y: 278, distance: 75.2
click at [0, 278] on html "Projekti Kontakti Konsolidētie rēķini Iesūtne format_size keyboard_arrow_down h…" at bounding box center [741, 406] width 1482 height 812
drag, startPoint x: 144, startPoint y: 264, endPoint x: -3, endPoint y: 274, distance: 147.3
click at [0, 274] on html "Projekti Kontakti Konsolidētie rēķini Iesūtne format_size keyboard_arrow_down h…" at bounding box center [741, 406] width 1482 height 812
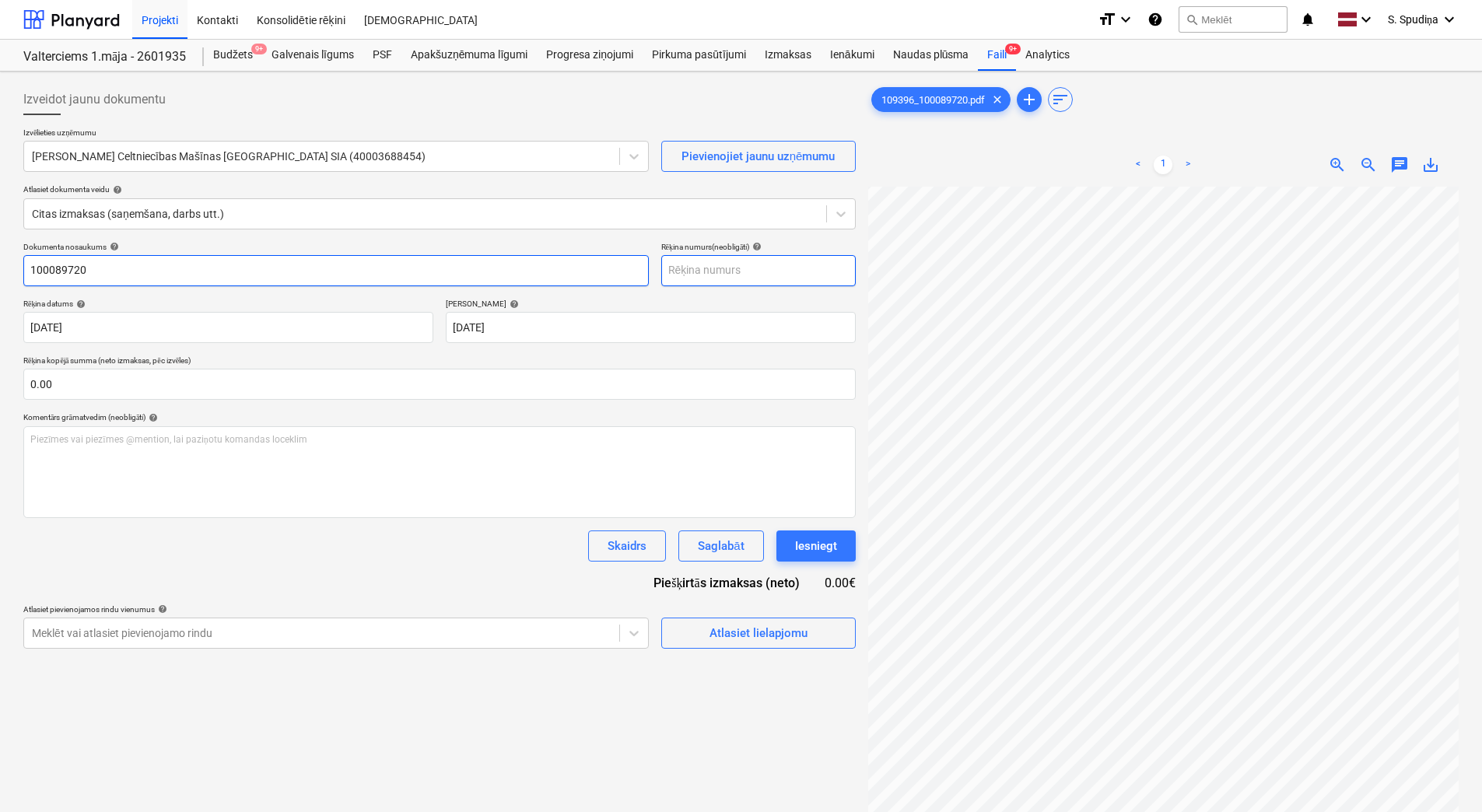
type input "100089720"
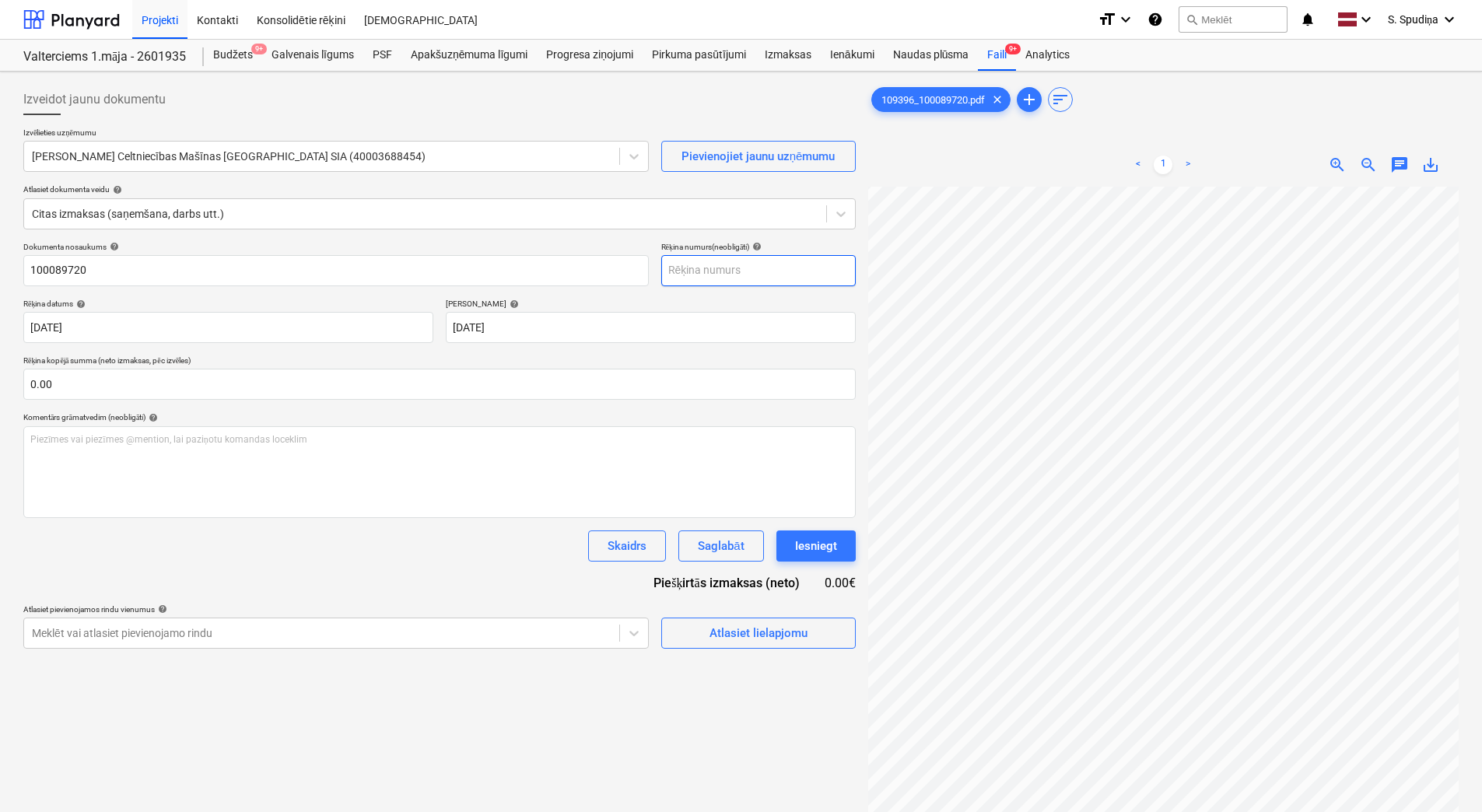
click at [748, 273] on input "text" at bounding box center [758, 271] width 194 height 31
paste input "100089720"
type input "100089720"
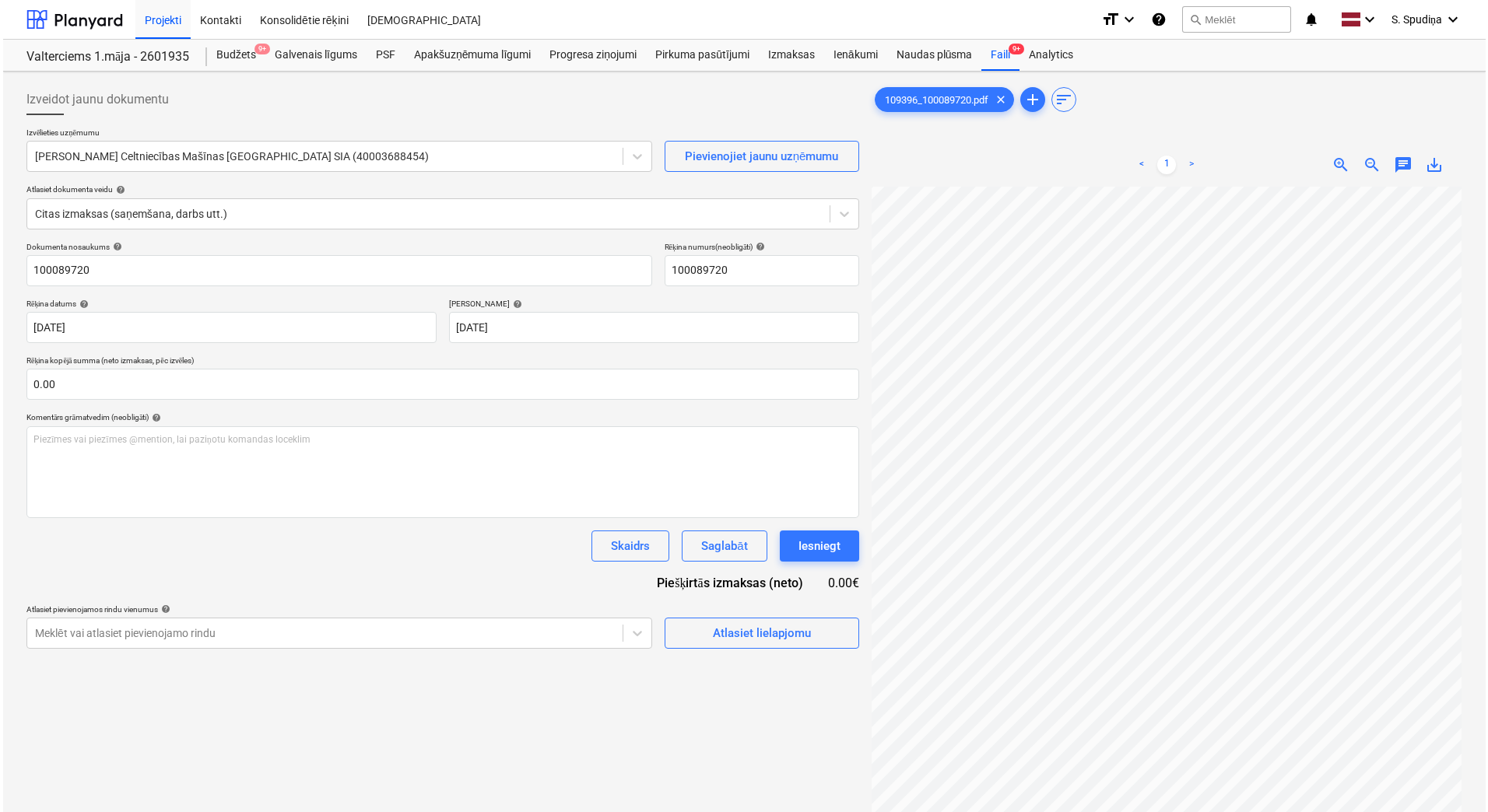
scroll to position [226, 112]
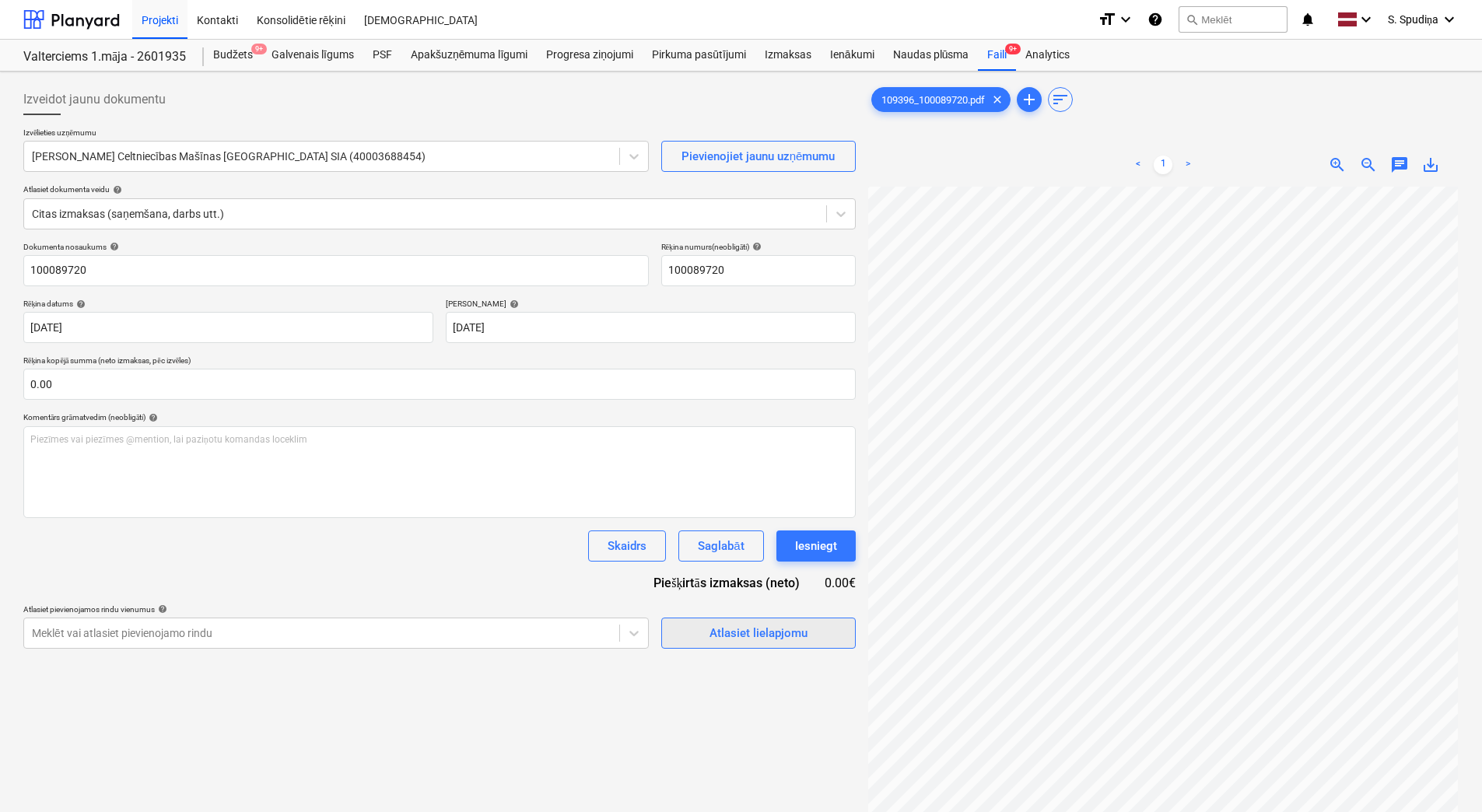
click at [710, 631] on div "Atlasiet lielapjomu" at bounding box center [758, 633] width 98 height 20
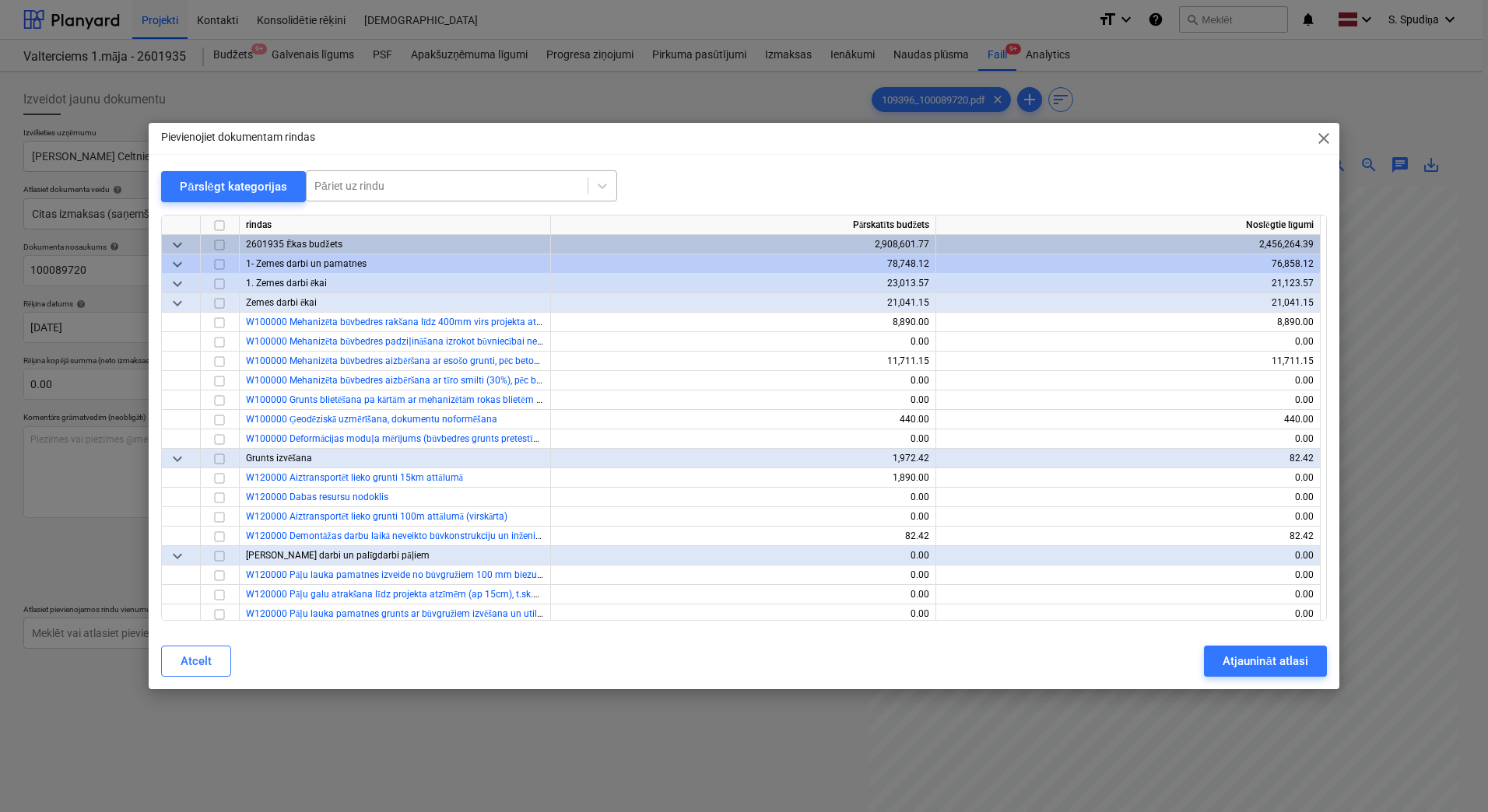
click at [472, 195] on div "Pāriet uz rindu" at bounding box center [447, 186] width 281 height 21
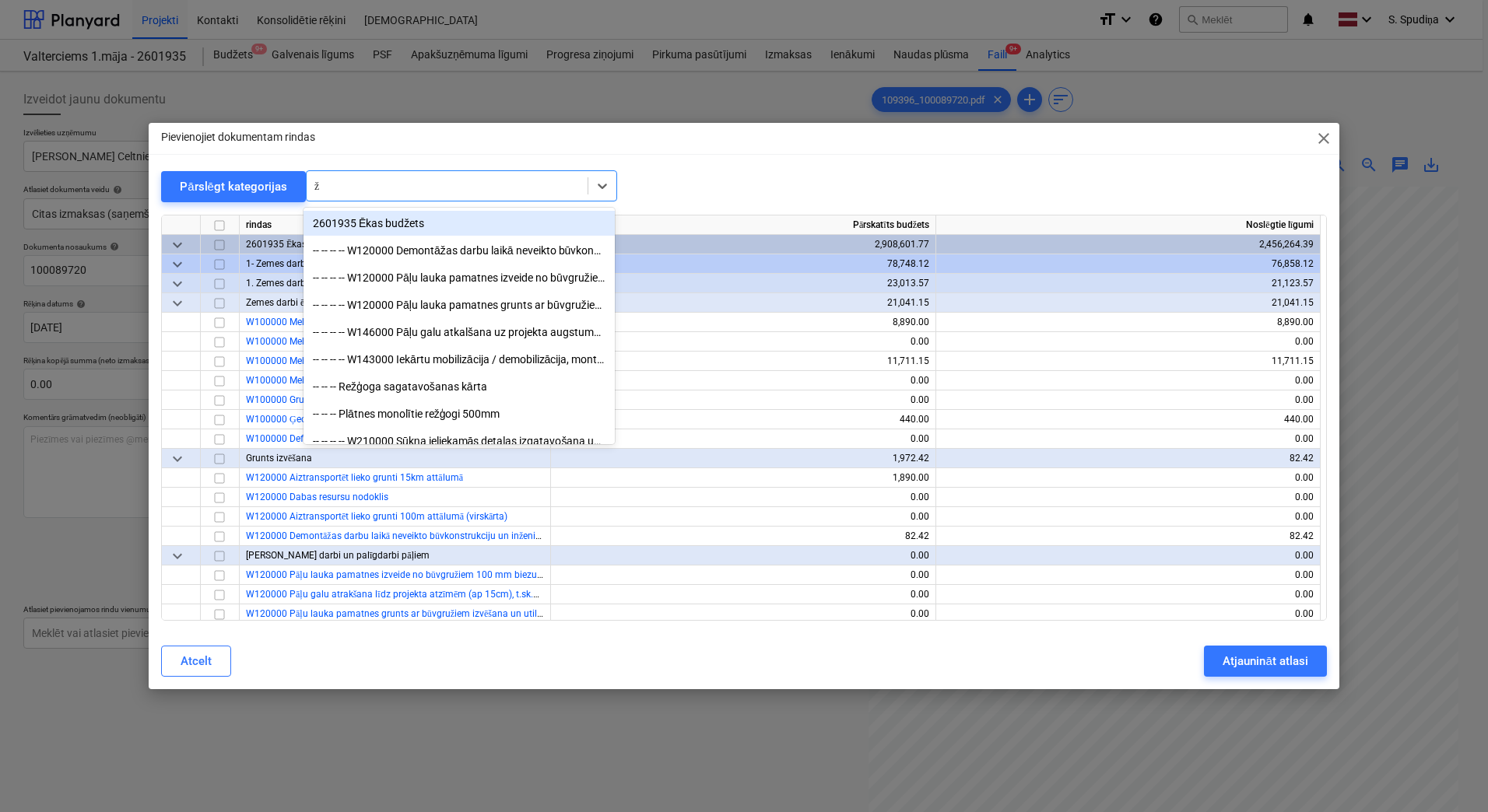
type input "žā"
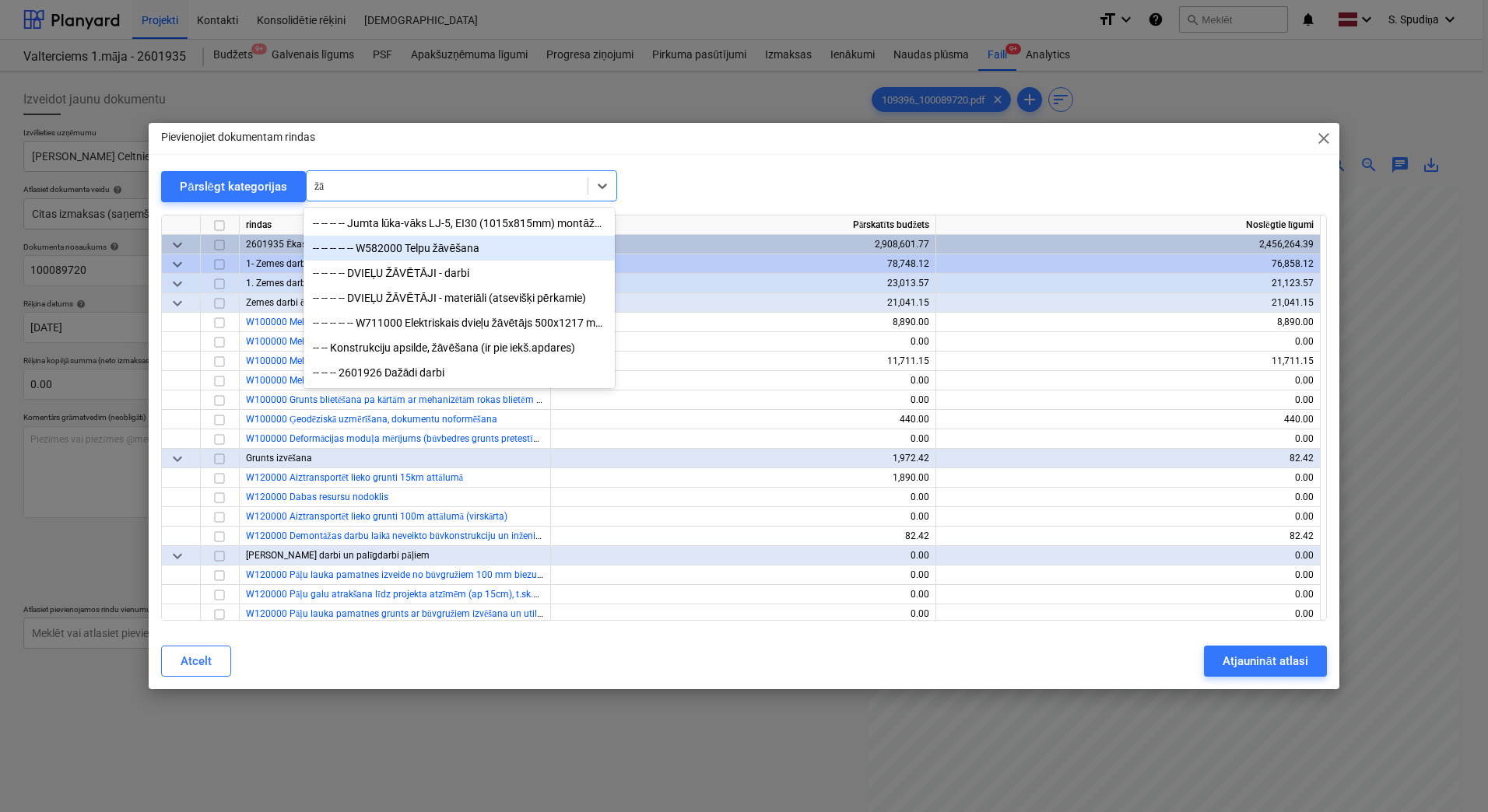
click at [455, 254] on div "-- -- -- -- -- W582000 Telpu žāvēšana" at bounding box center [459, 248] width 311 height 25
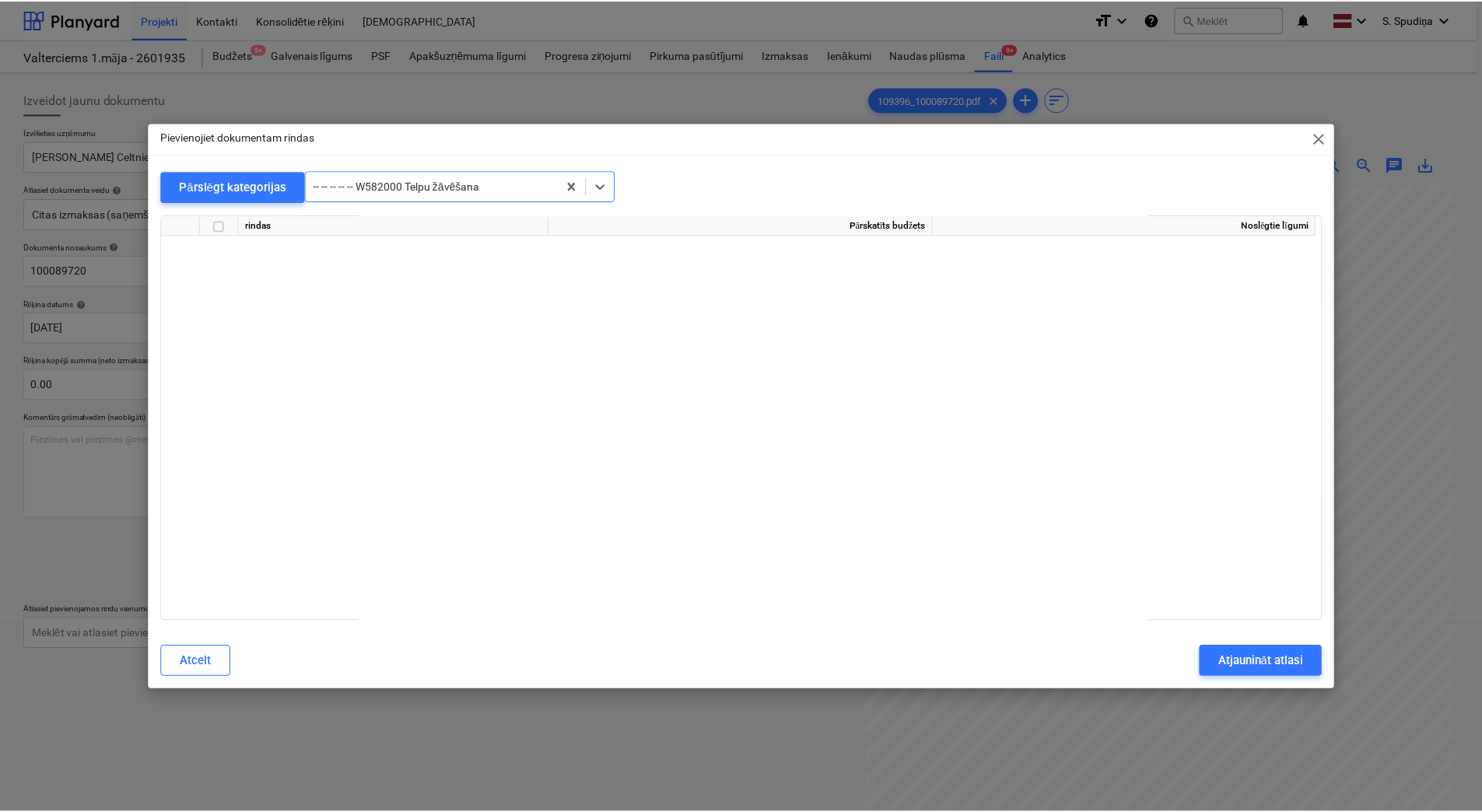
scroll to position [8246, 0]
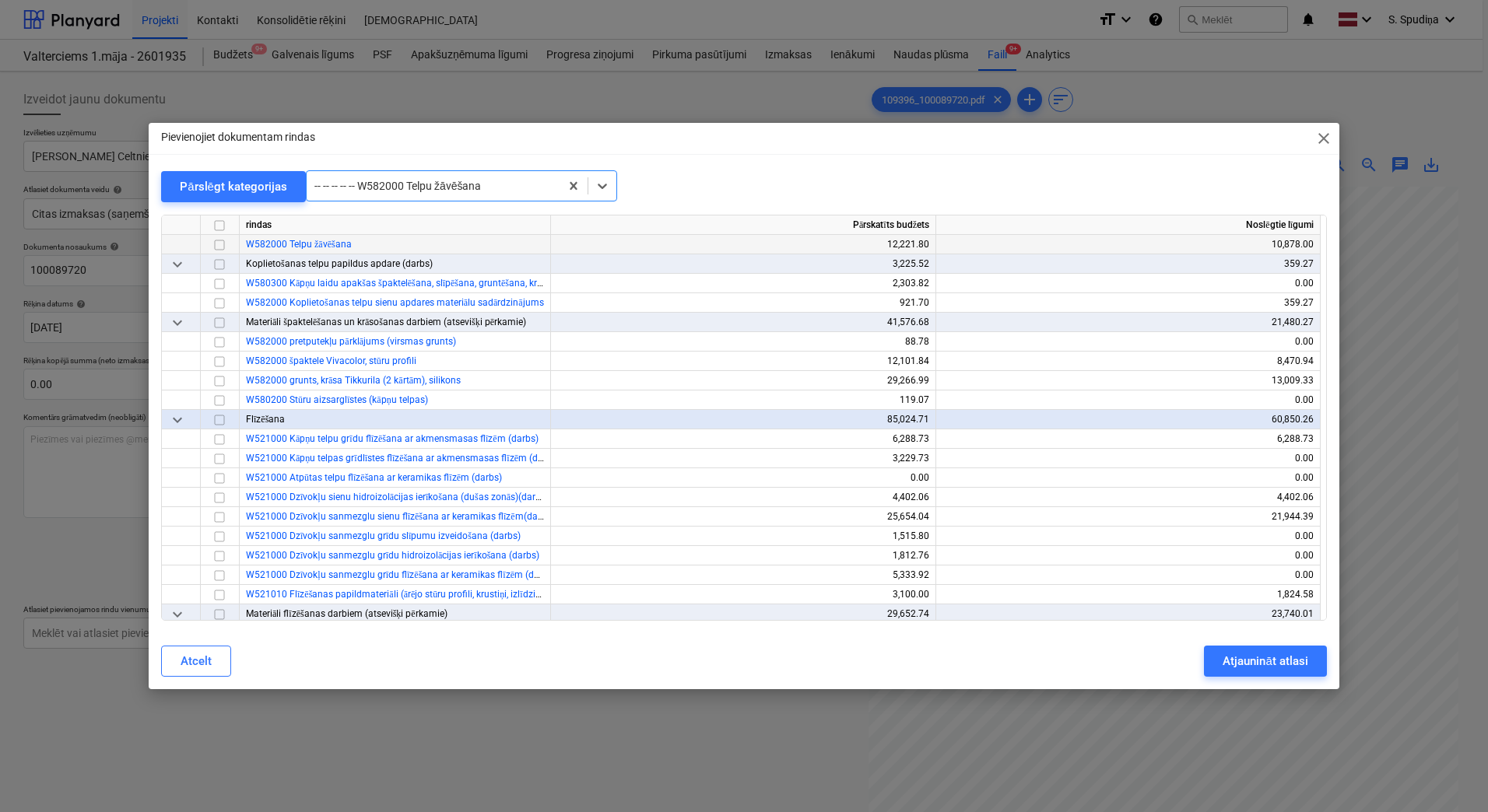
click at [220, 249] on input "checkbox" at bounding box center [219, 245] width 19 height 19
click at [1240, 664] on div "Atjaunināt atlasi" at bounding box center [1265, 661] width 85 height 20
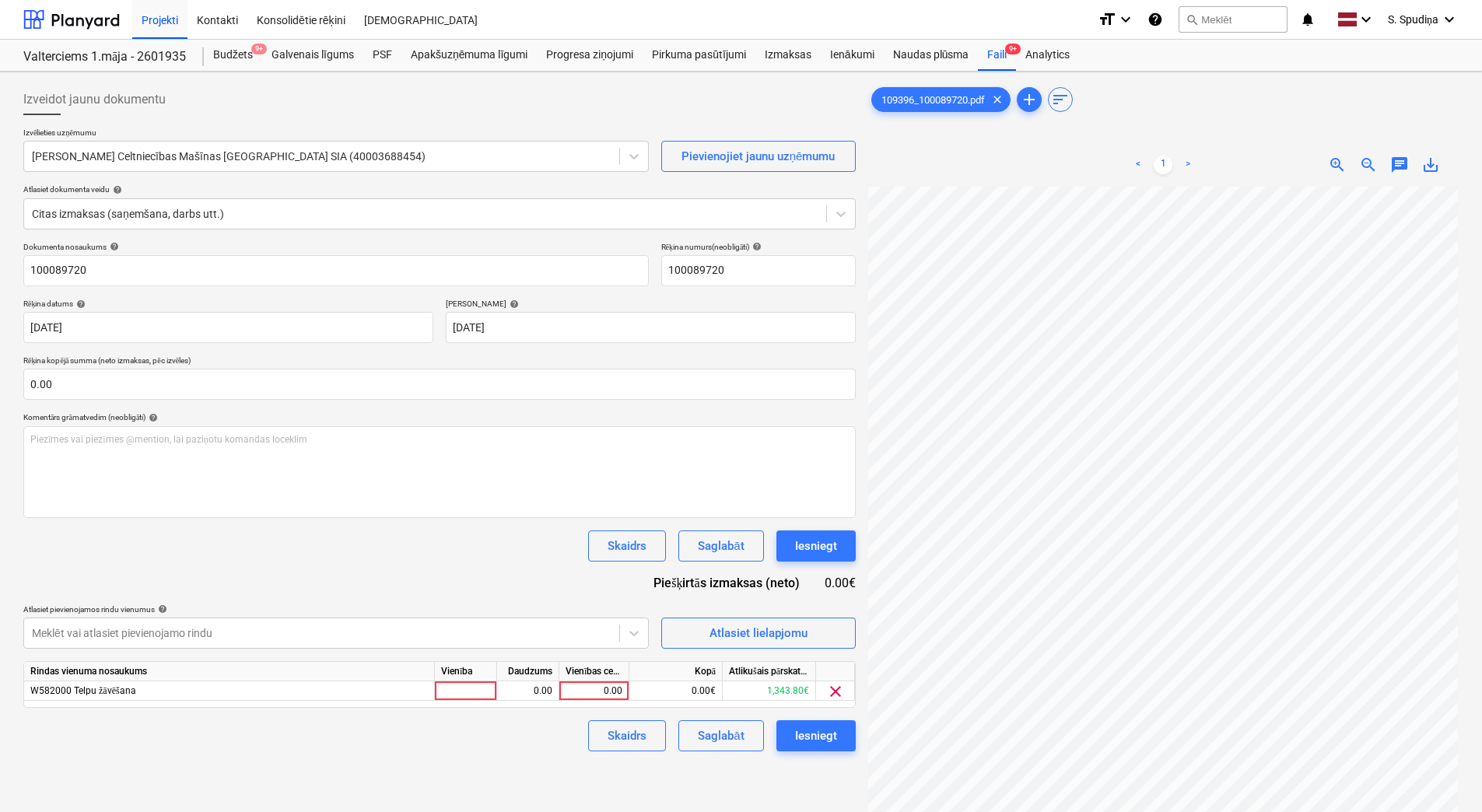
scroll to position [226, 113]
click at [595, 691] on div "0.00" at bounding box center [594, 691] width 57 height 20
type input "90"
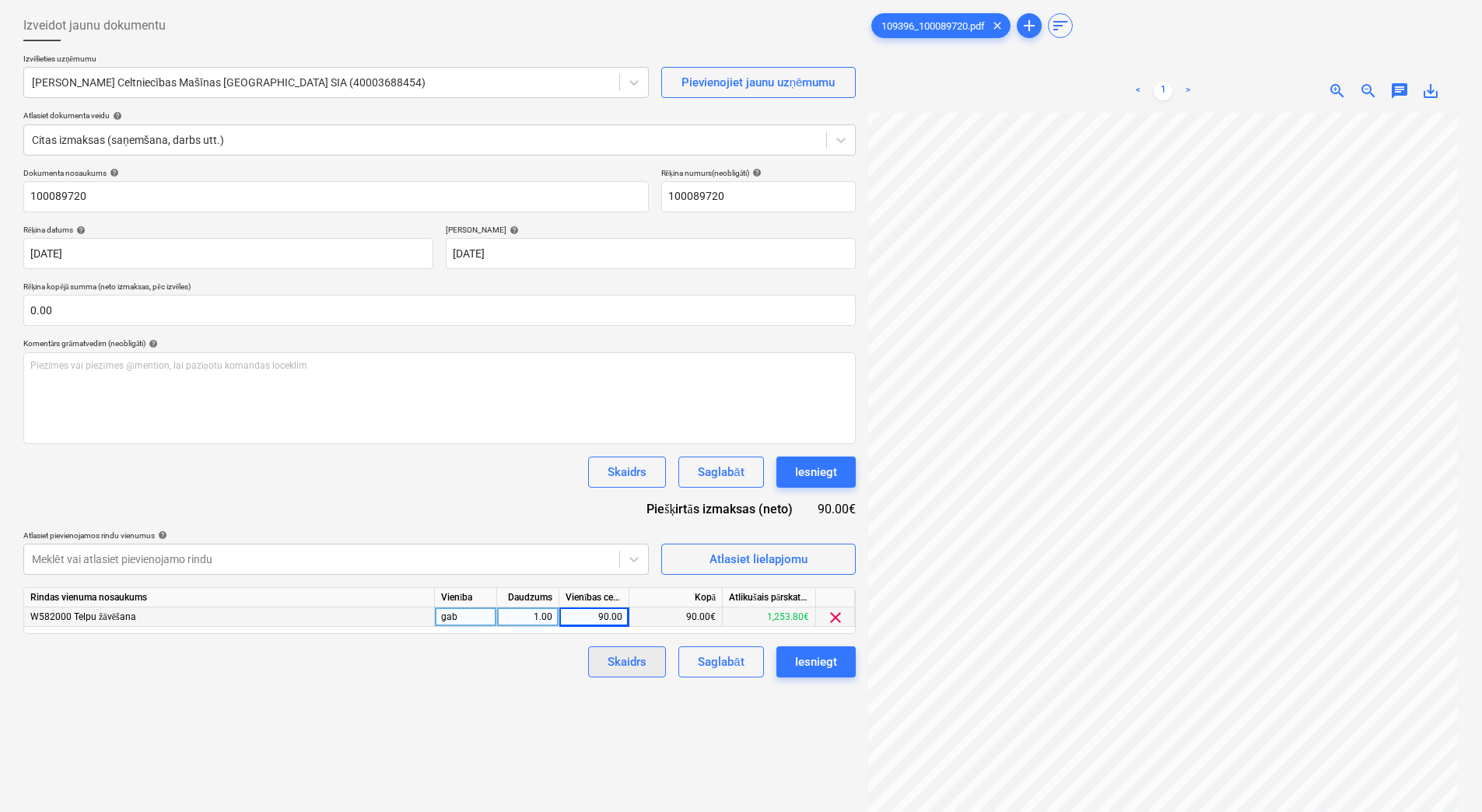
scroll to position [155, 0]
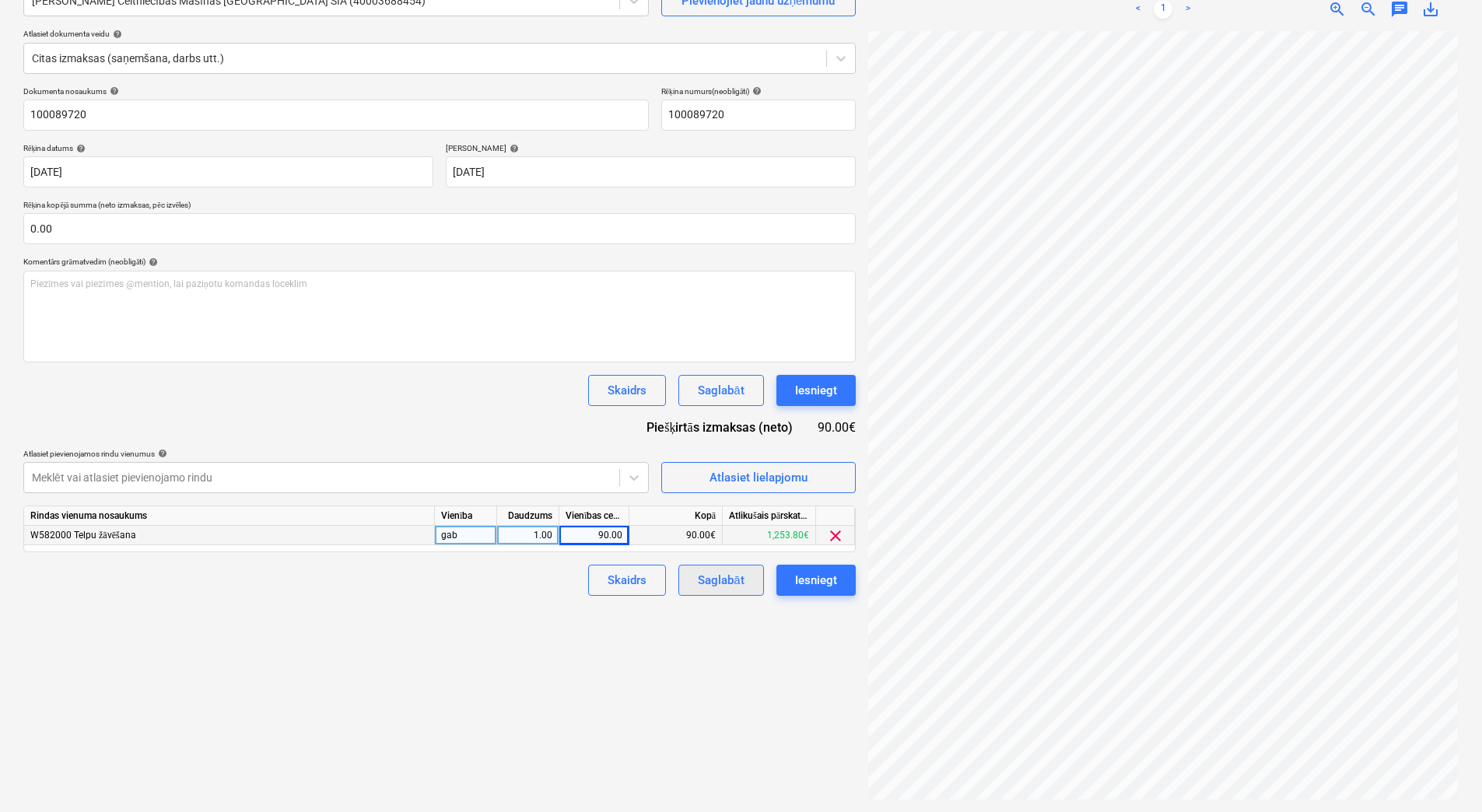
click at [734, 577] on div "Saglabāt" at bounding box center [721, 580] width 46 height 20
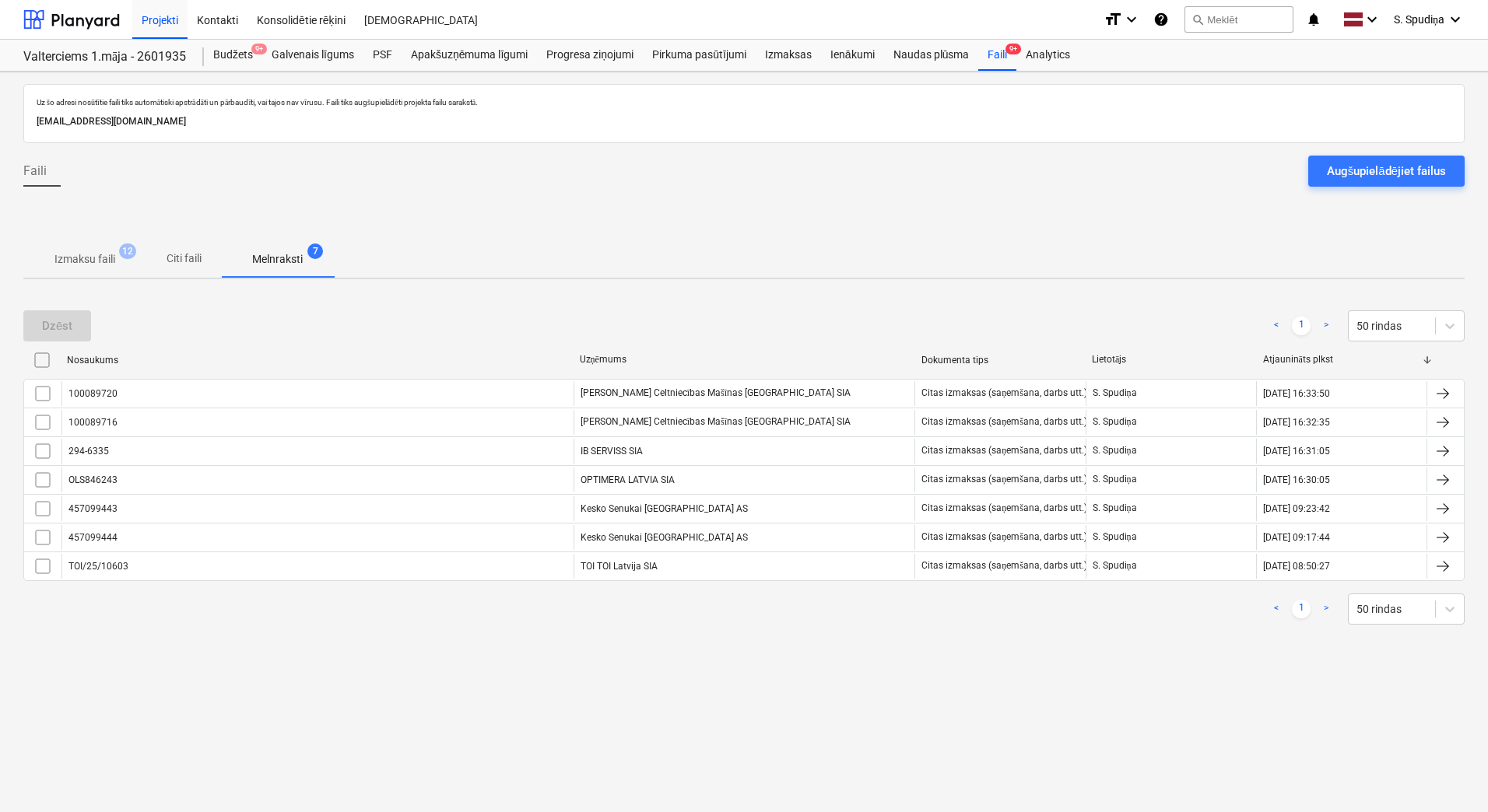
click at [109, 257] on p "Izmaksu faili" at bounding box center [84, 259] width 60 height 17
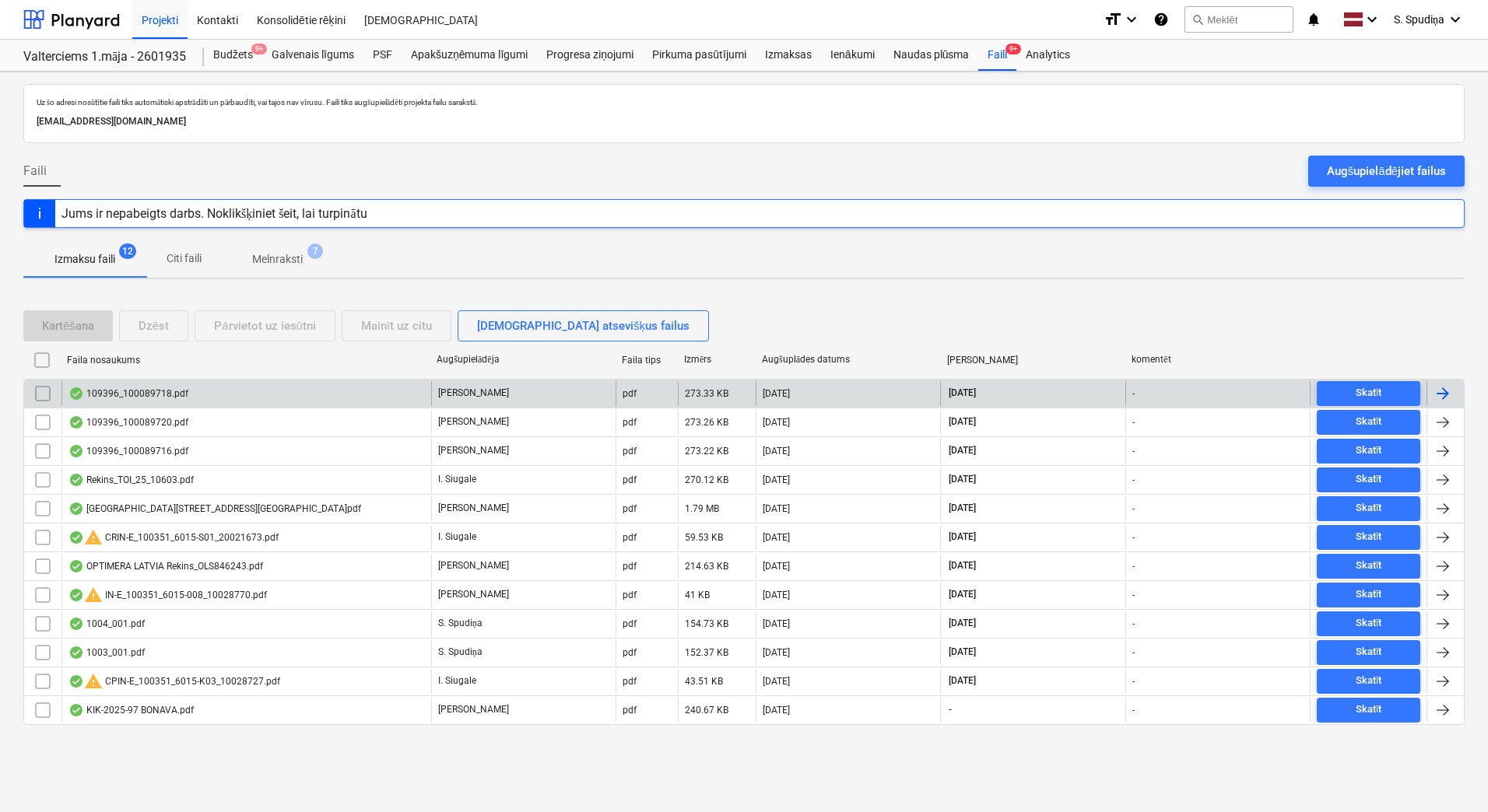
click at [190, 388] on div "109396_100089718.pdf" at bounding box center [245, 393] width 369 height 25
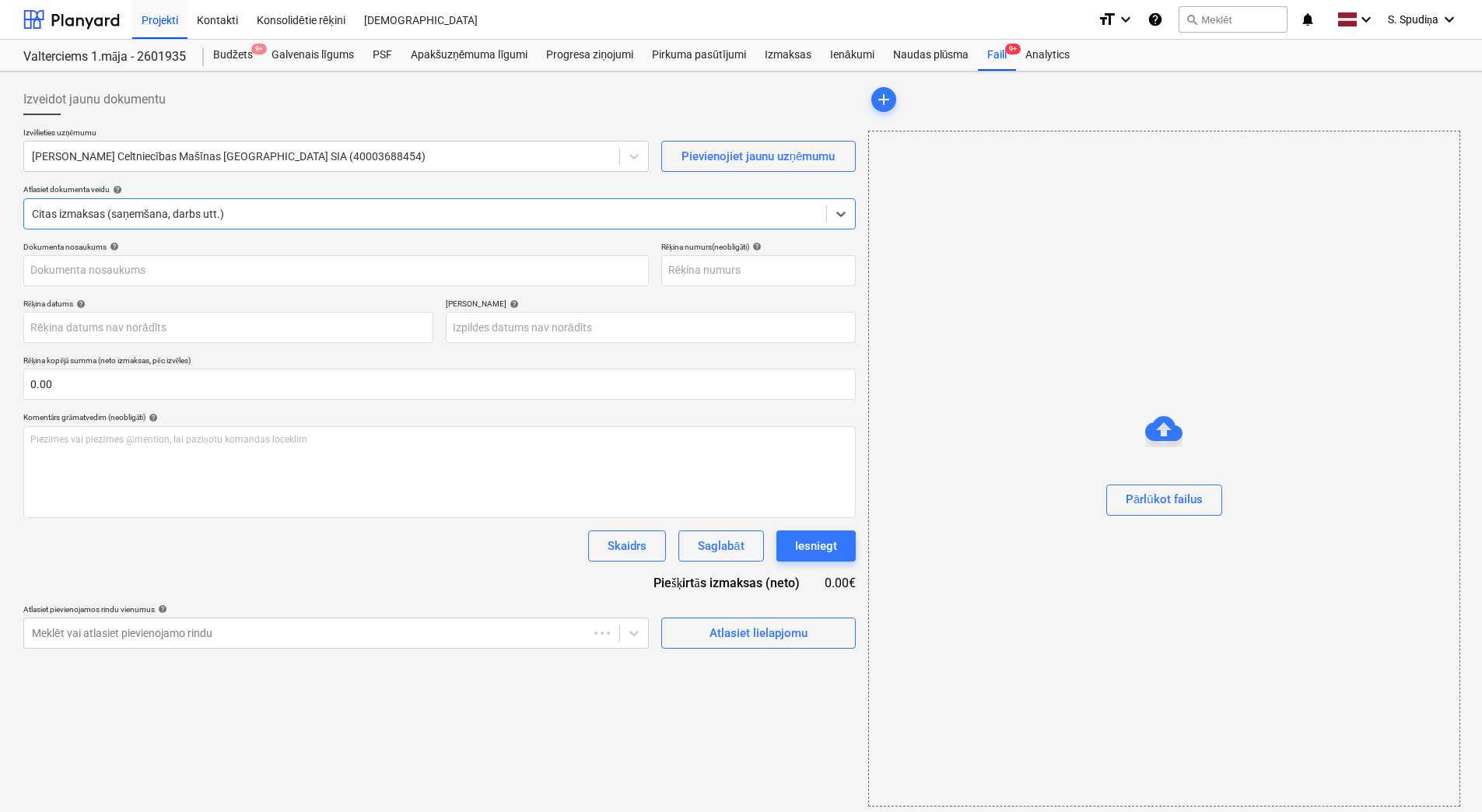
type input "109396_100089718.pdf"
type input "[DATE]"
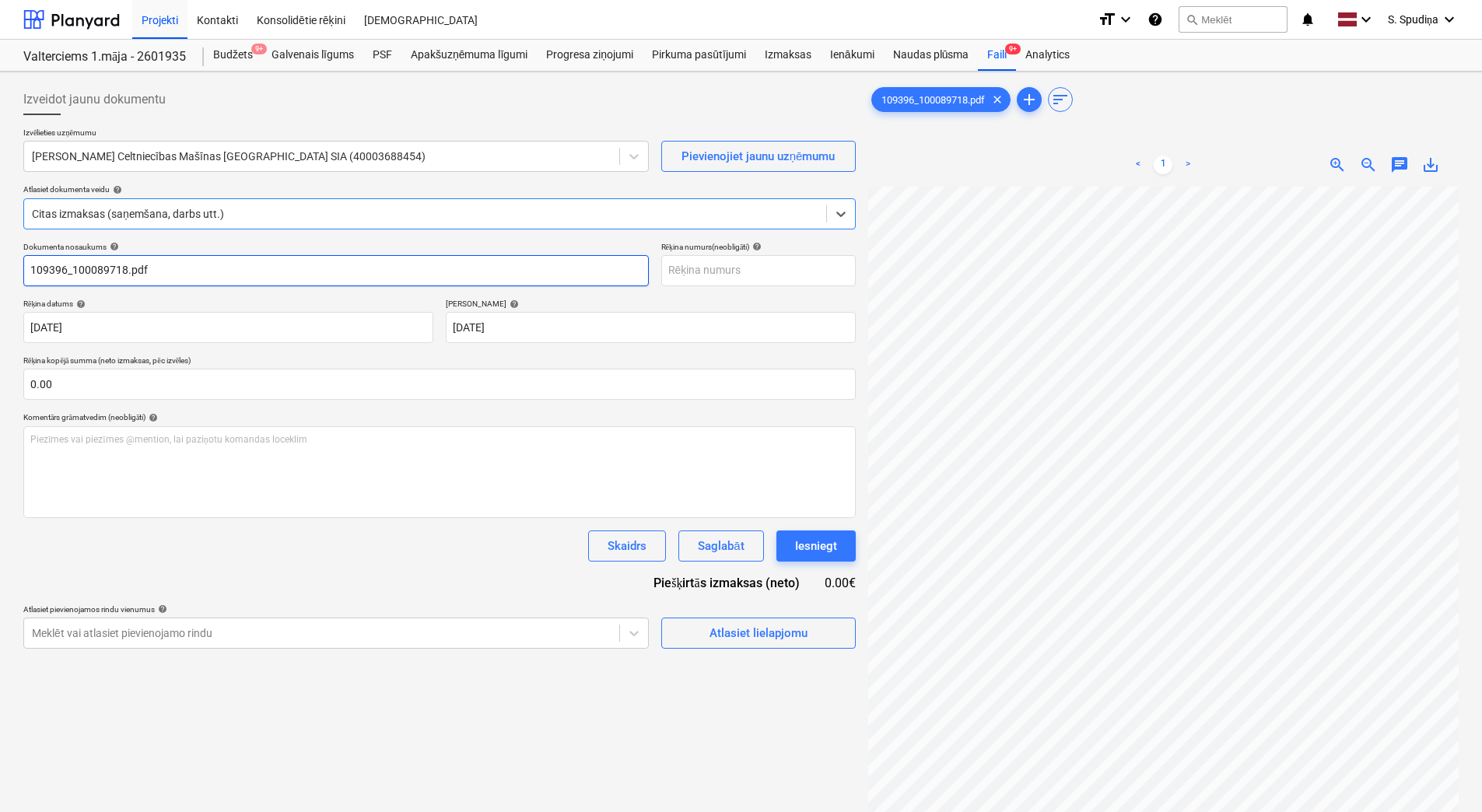
click at [178, 271] on input "109396_100089718.pdf" at bounding box center [335, 271] width 625 height 31
drag, startPoint x: 74, startPoint y: 272, endPoint x: -3, endPoint y: 279, distance: 77.3
click at [0, 279] on html "Projekti Kontakti Konsolidētie rēķini Iesūtne format_size keyboard_arrow_down h…" at bounding box center [741, 406] width 1482 height 812
drag, startPoint x: 123, startPoint y: 271, endPoint x: -3, endPoint y: 283, distance: 126.6
click at [0, 283] on html "Projekti Kontakti Konsolidētie rēķini Iesūtne format_size keyboard_arrow_down h…" at bounding box center [741, 406] width 1482 height 812
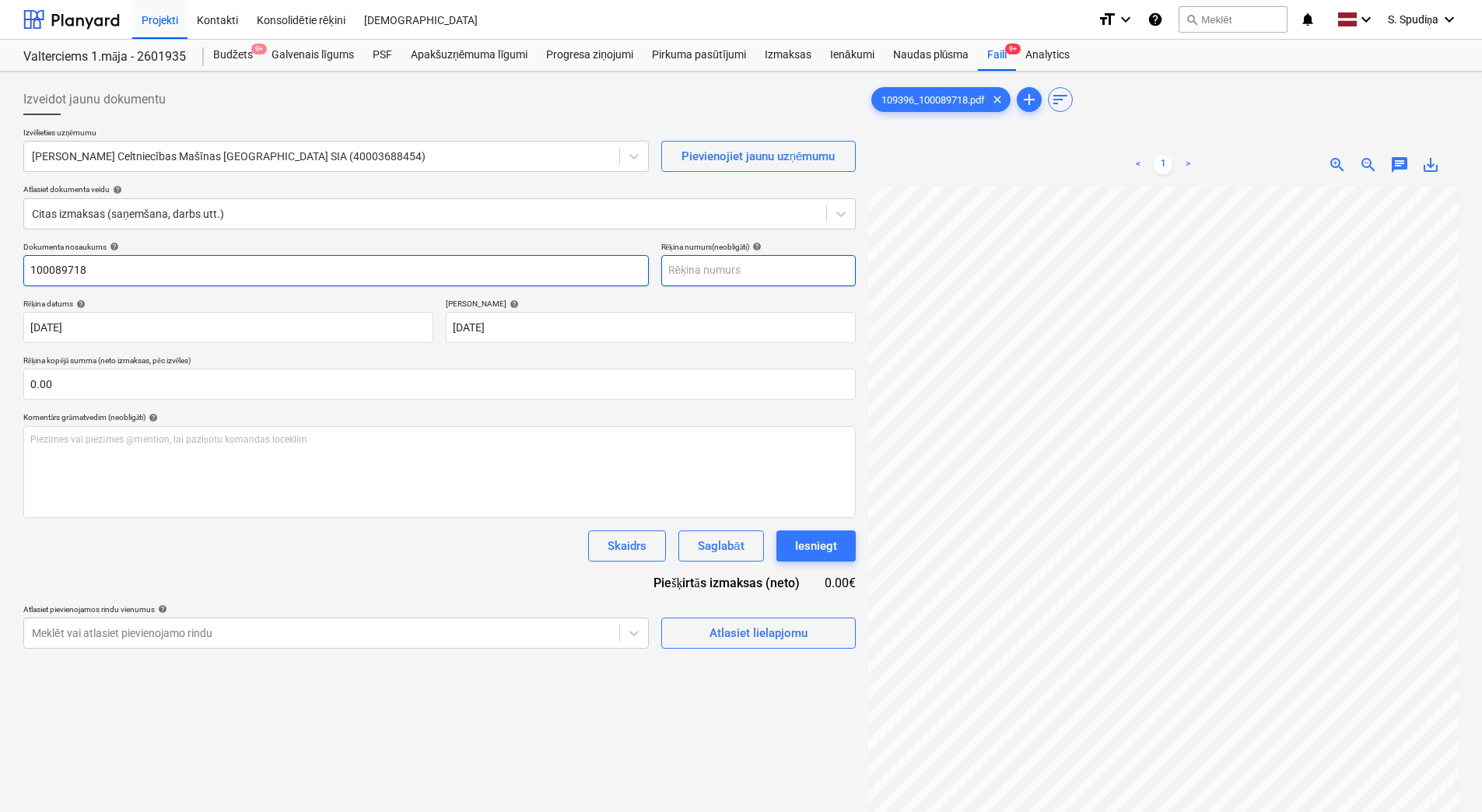
type input "100089718"
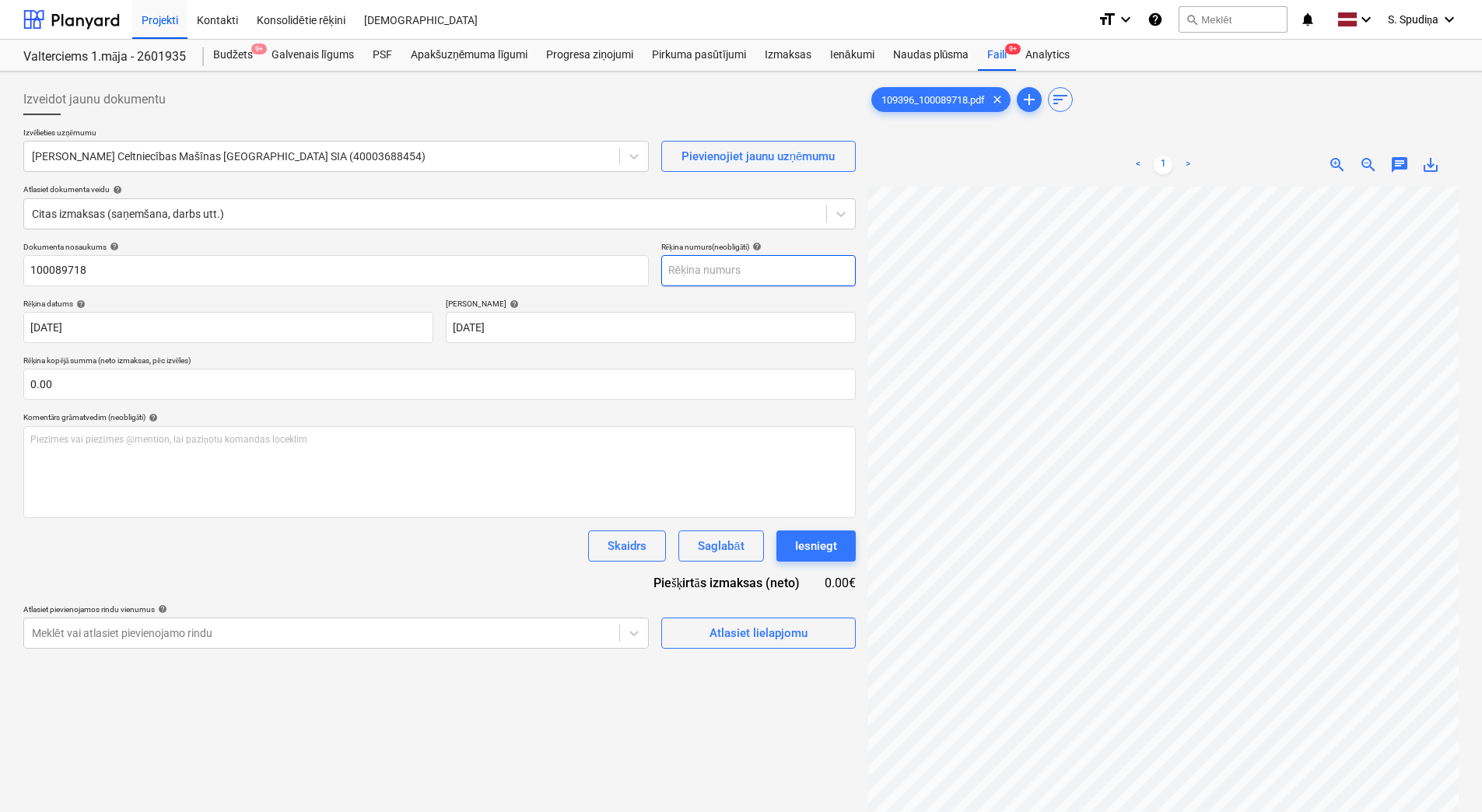
click at [705, 272] on input "text" at bounding box center [758, 271] width 194 height 31
paste input "100089718"
type input "100089718"
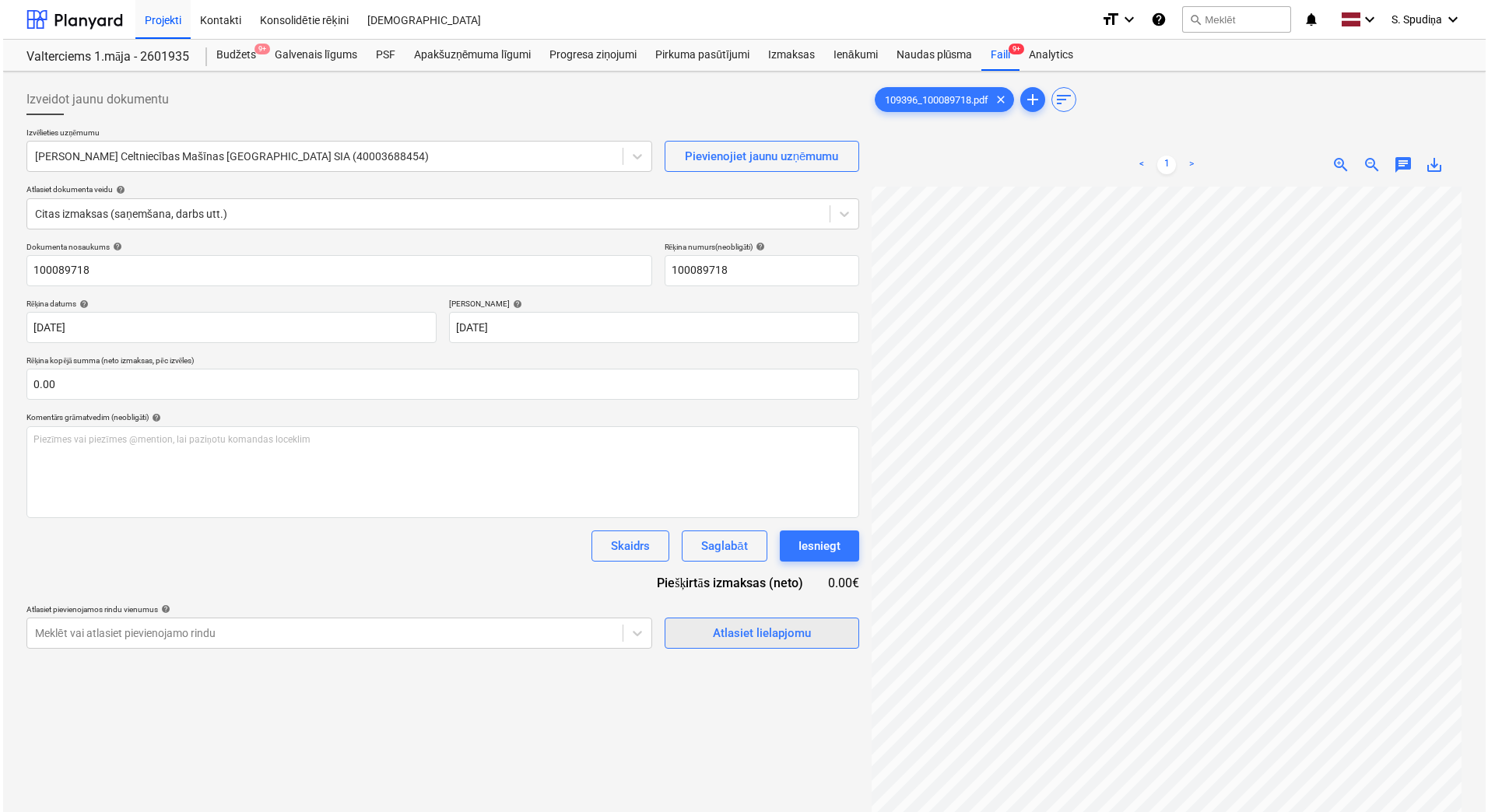
scroll to position [226, 113]
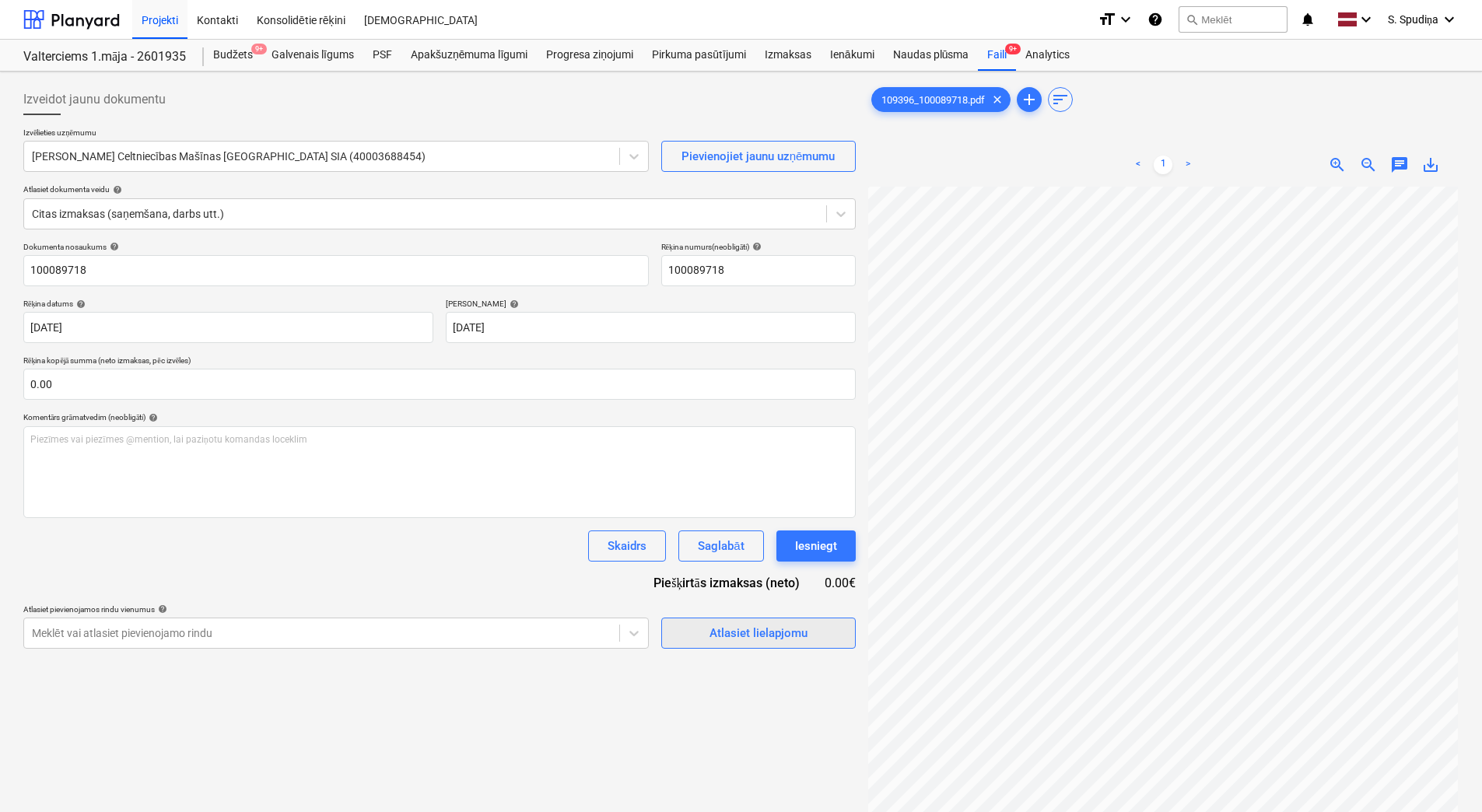
click at [702, 635] on span "Atlasiet lielapjomu" at bounding box center [758, 633] width 155 height 20
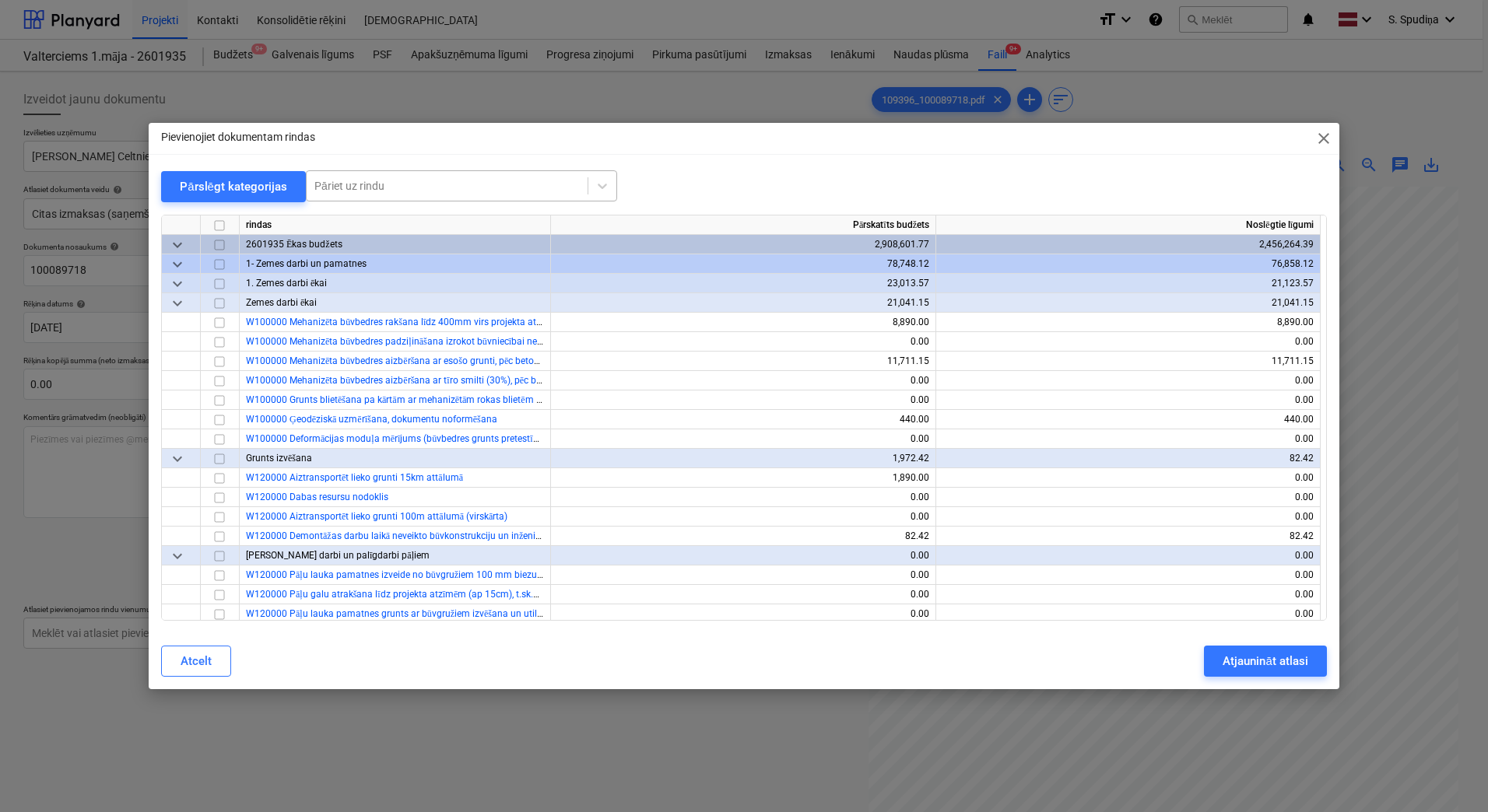
click at [368, 180] on div at bounding box center [446, 186] width 265 height 16
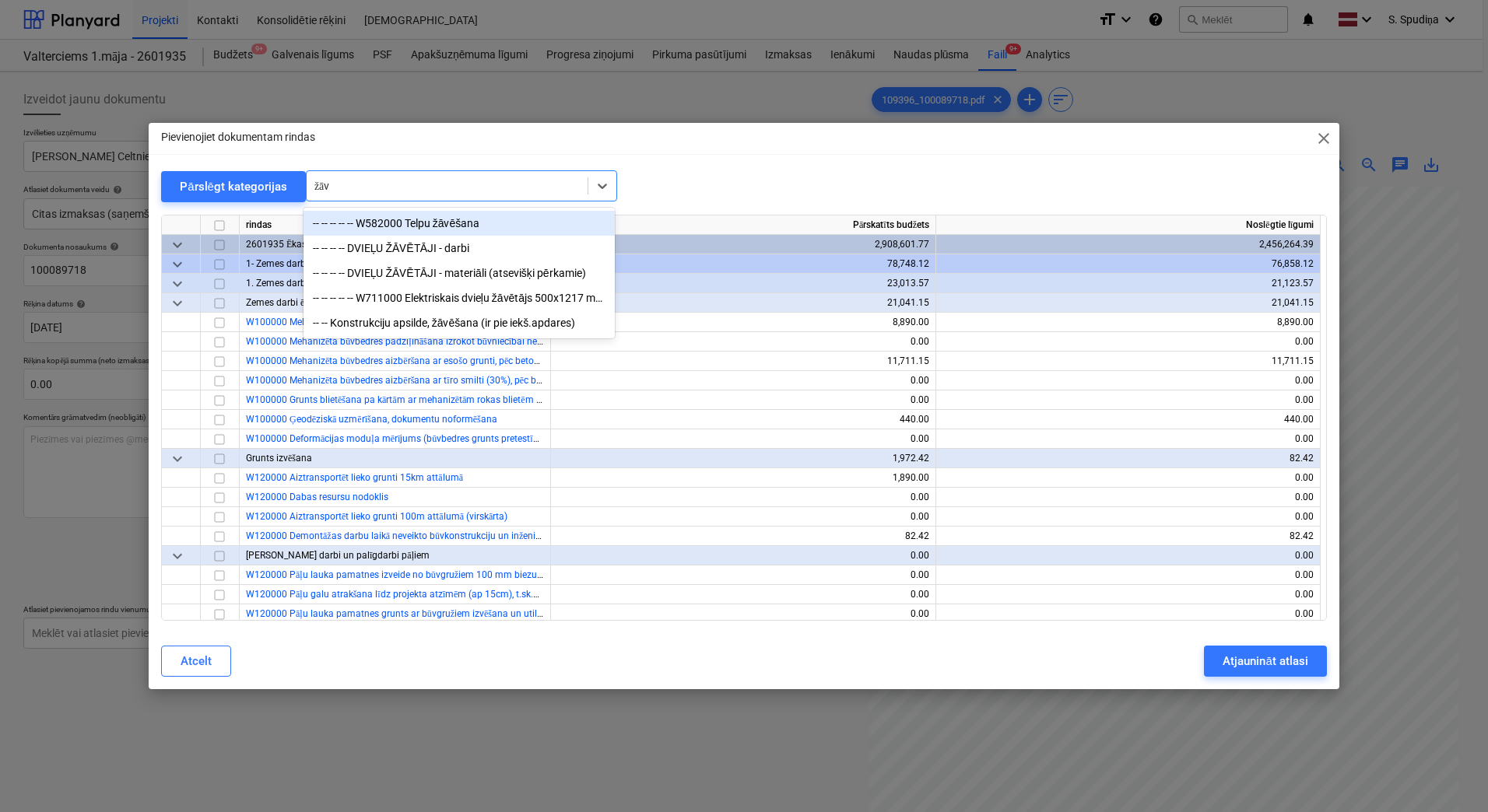
type input "žāvē"
click at [433, 218] on div "-- -- -- -- -- W582000 Telpu žāvēšana" at bounding box center [459, 223] width 311 height 25
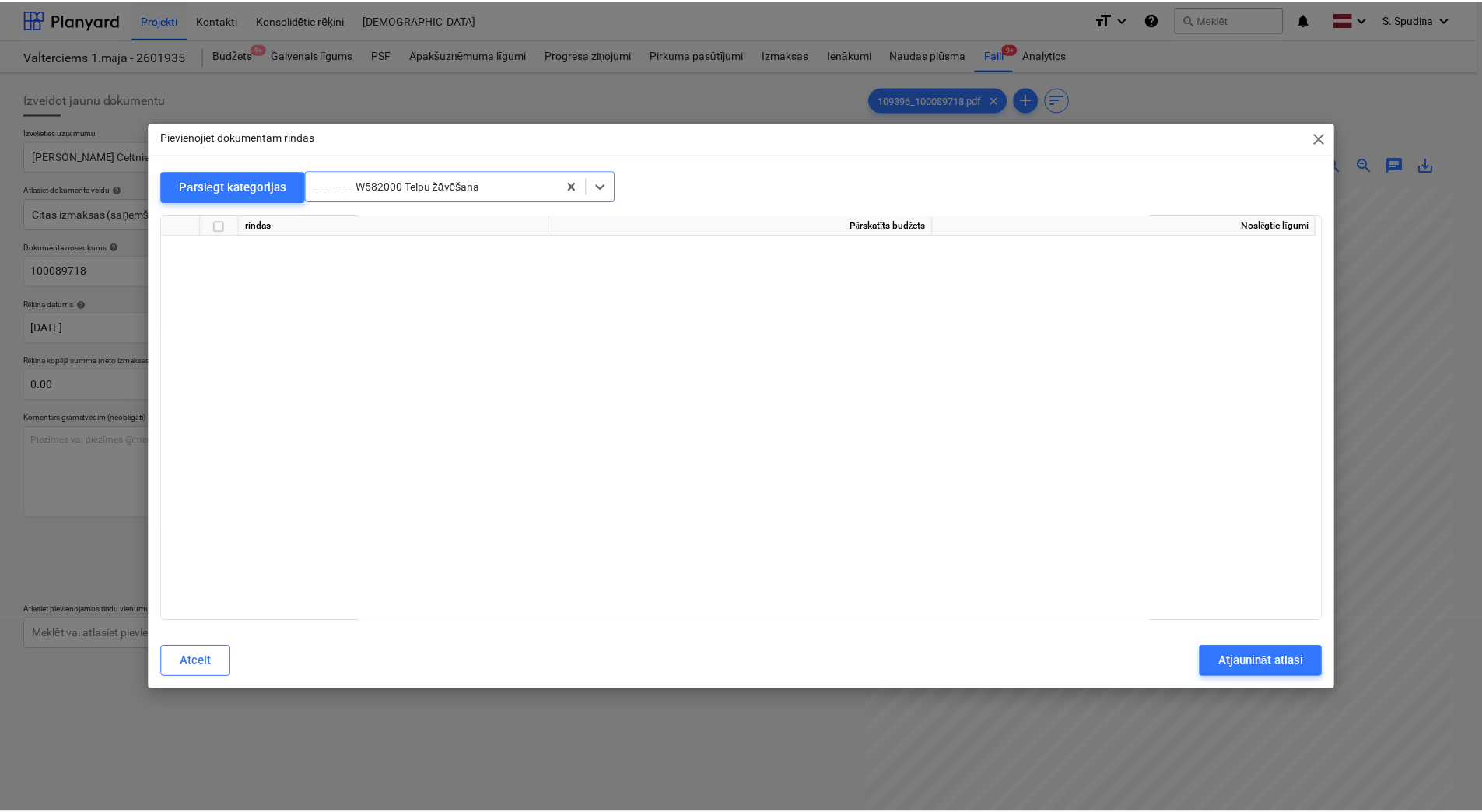
scroll to position [8246, 0]
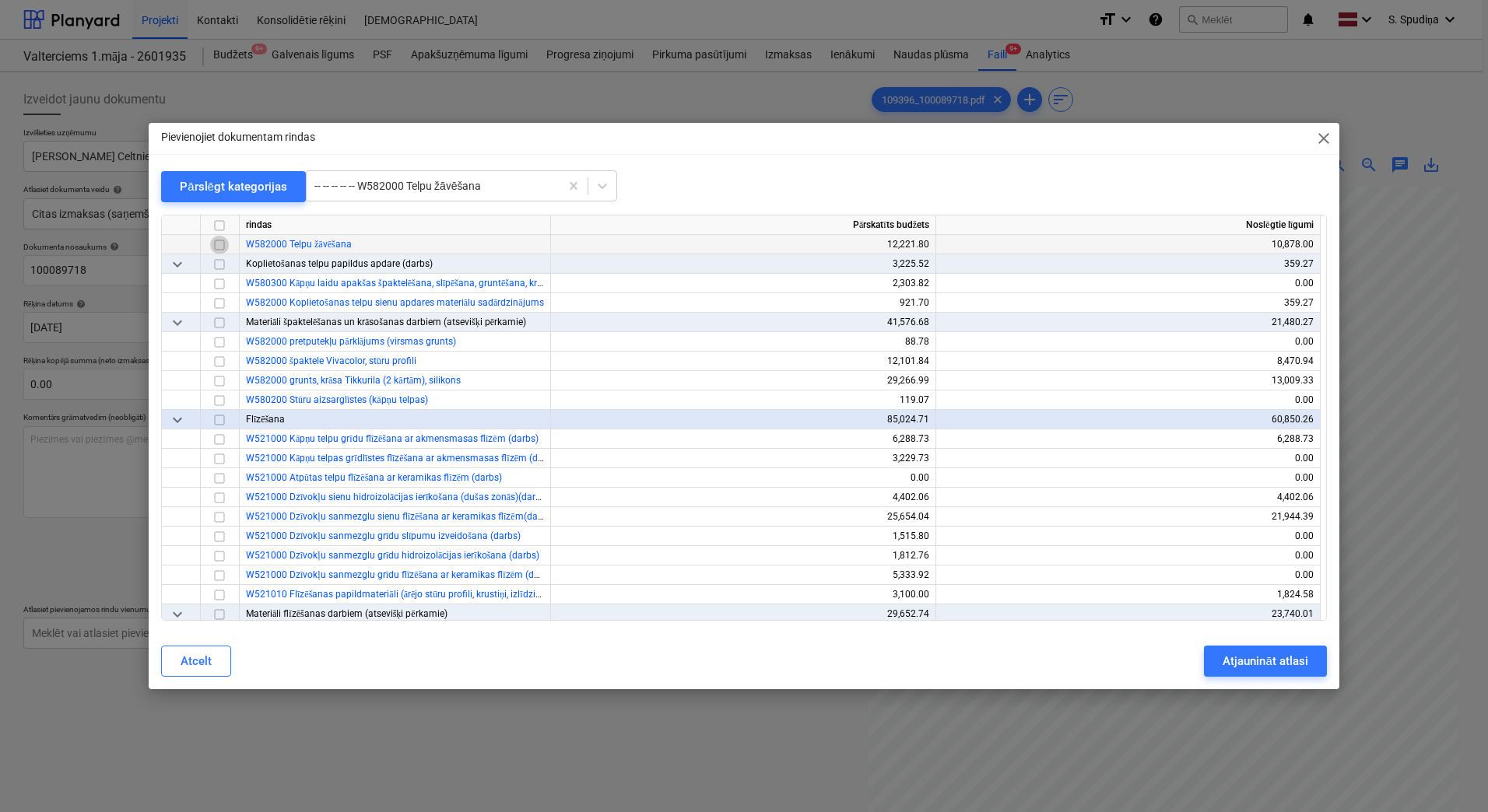
drag, startPoint x: 221, startPoint y: 245, endPoint x: 352, endPoint y: 304, distance: 143.7
click at [223, 245] on input "checkbox" at bounding box center [219, 245] width 19 height 19
click at [1264, 659] on div "Atjaunināt atlasi" at bounding box center [1265, 661] width 85 height 20
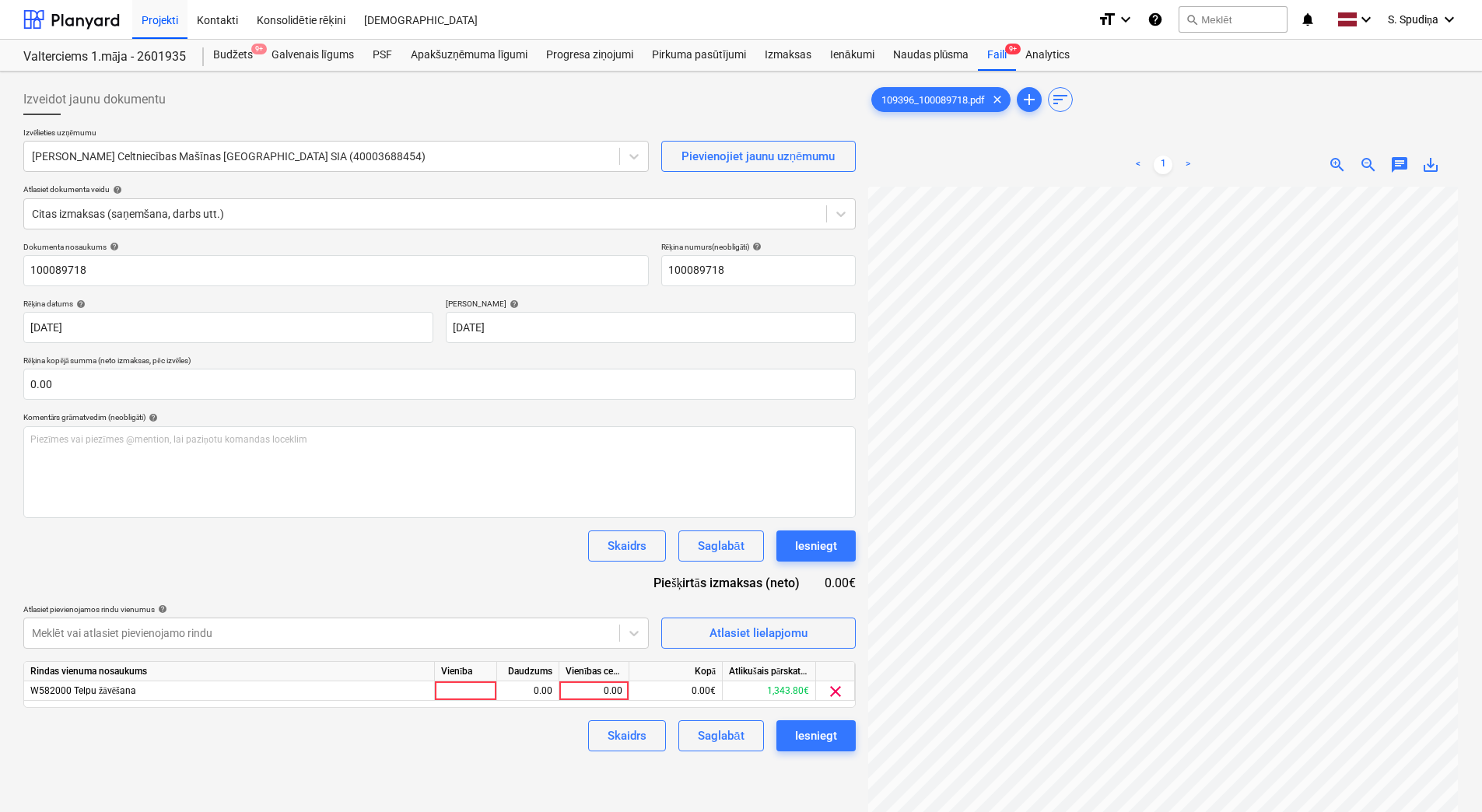
scroll to position [226, 111]
click at [613, 691] on div "0.00" at bounding box center [594, 691] width 57 height 20
type input "110"
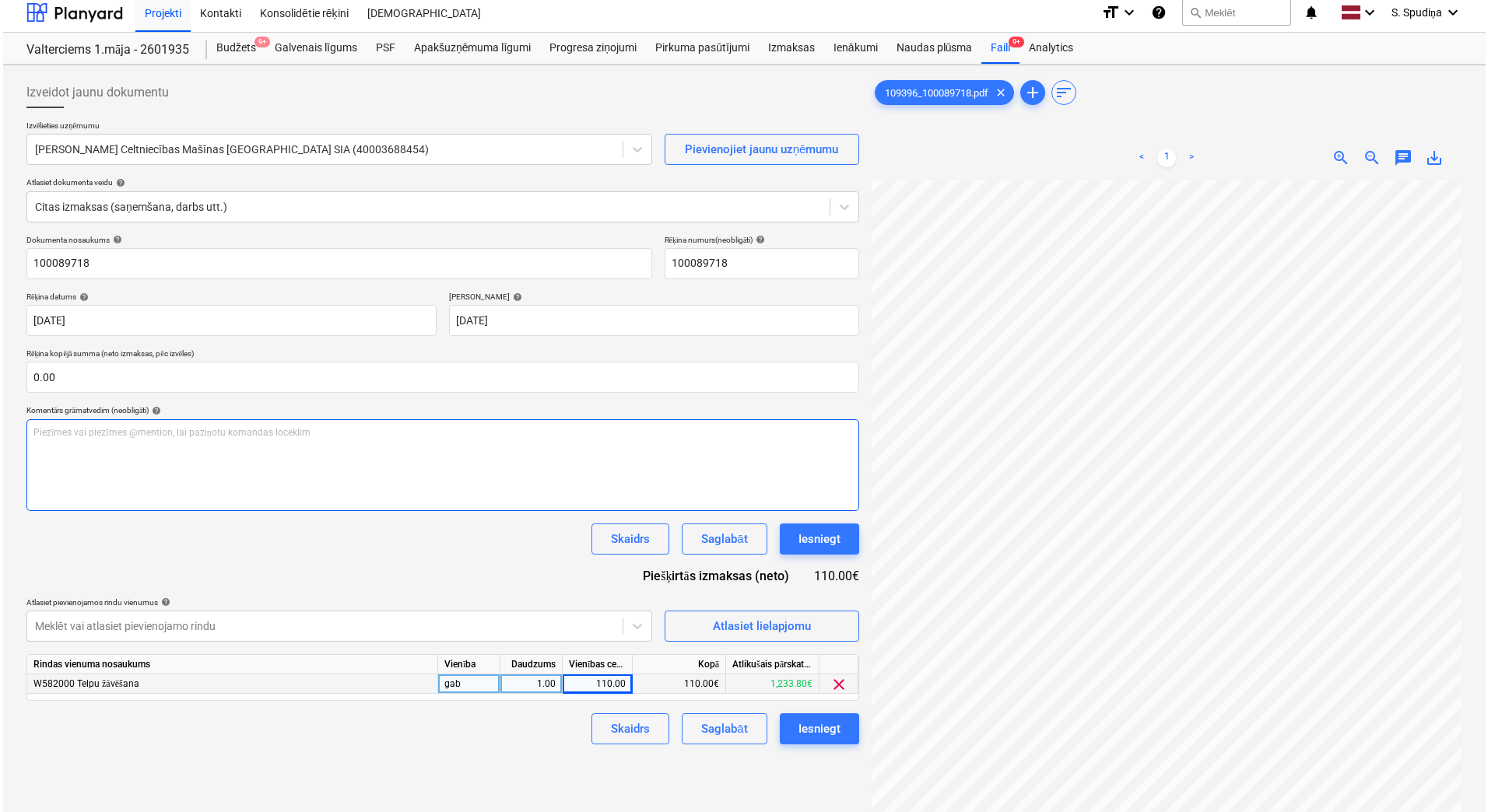
scroll to position [0, 0]
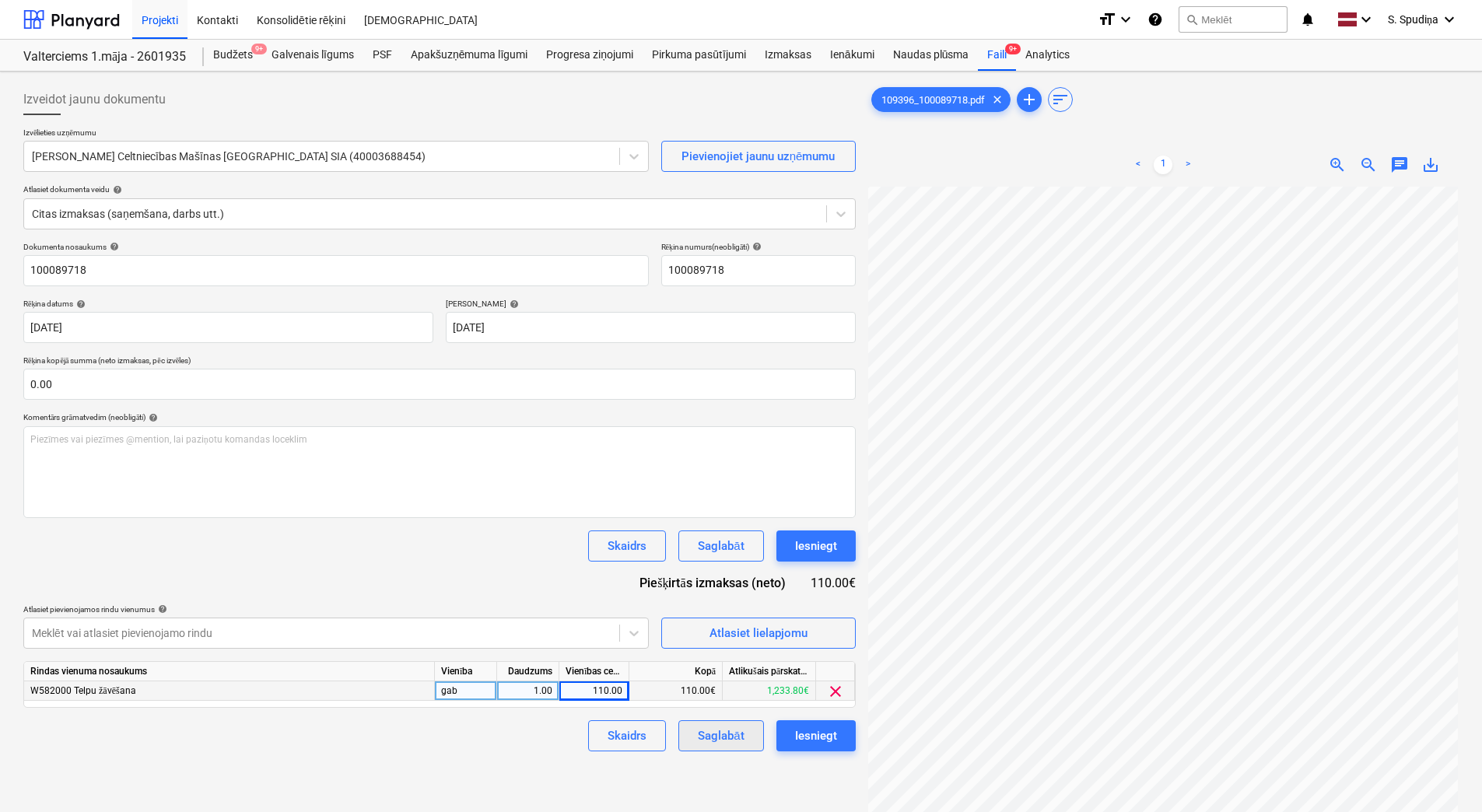
click at [697, 743] on button "Saglabāt" at bounding box center [720, 736] width 85 height 31
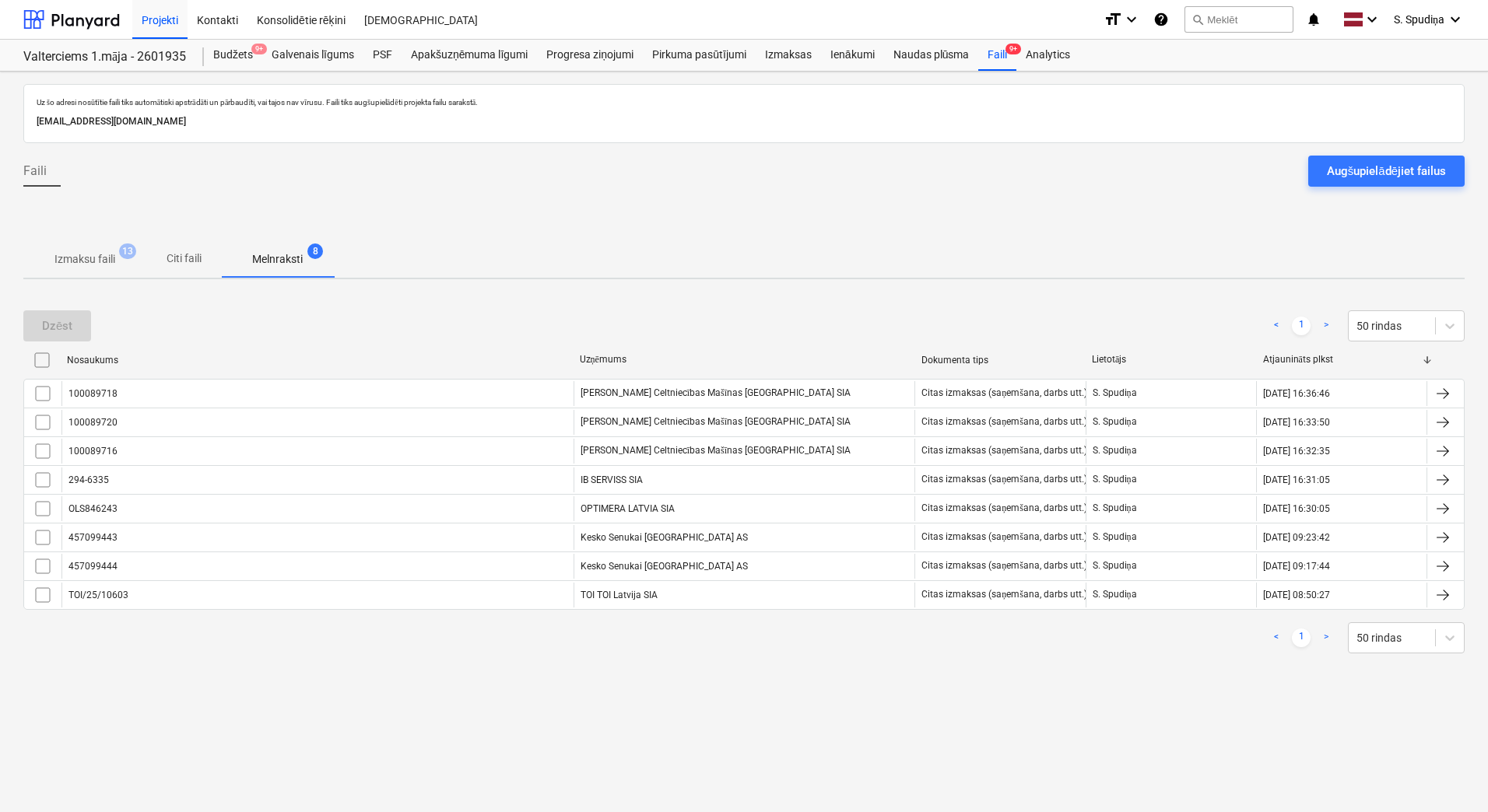
click at [99, 255] on p "Izmaksu faili" at bounding box center [84, 259] width 60 height 17
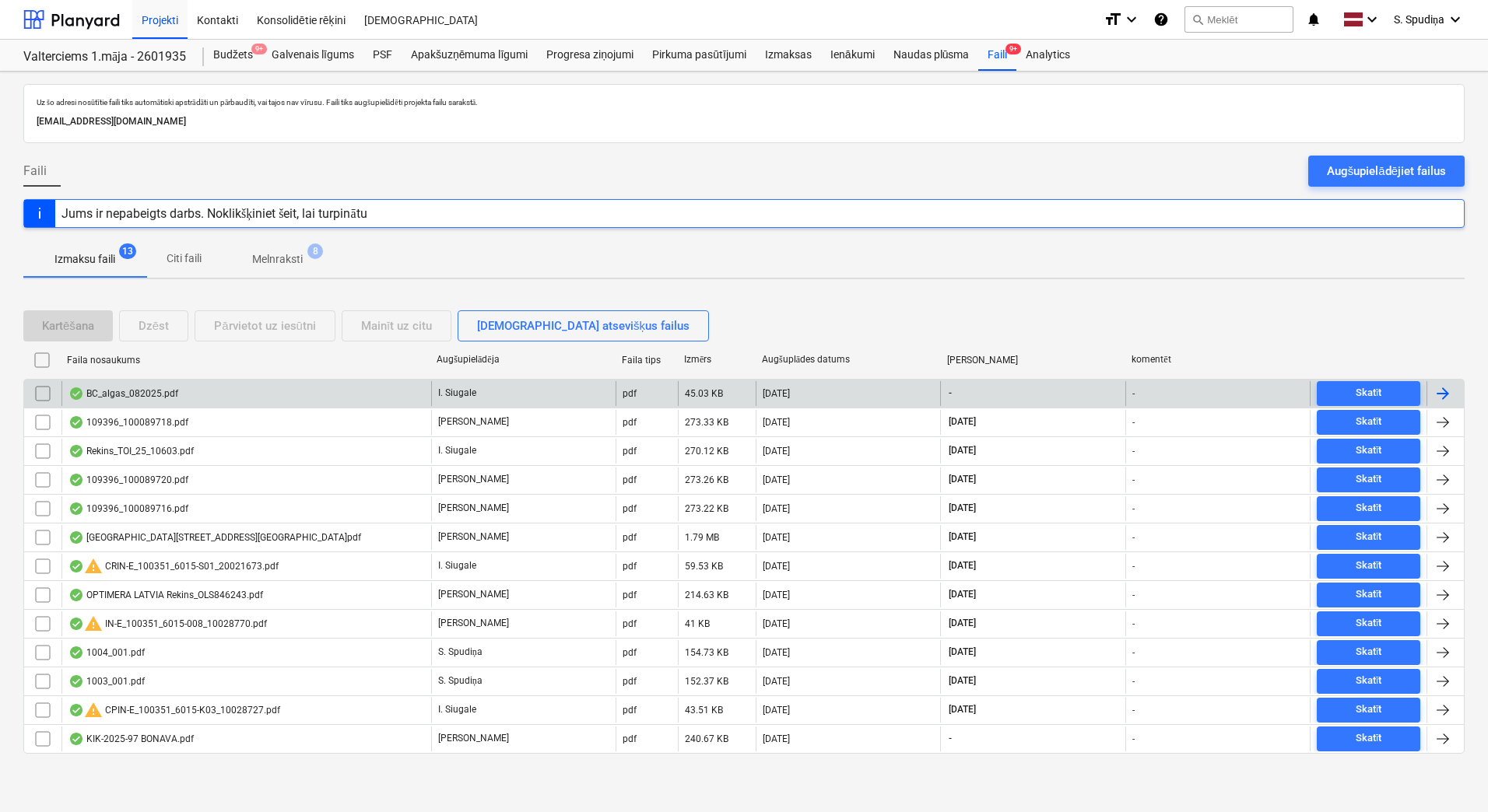
click at [189, 397] on div "BC_algas_082025.pdf" at bounding box center [245, 393] width 369 height 25
